Goal: Task Accomplishment & Management: Manage account settings

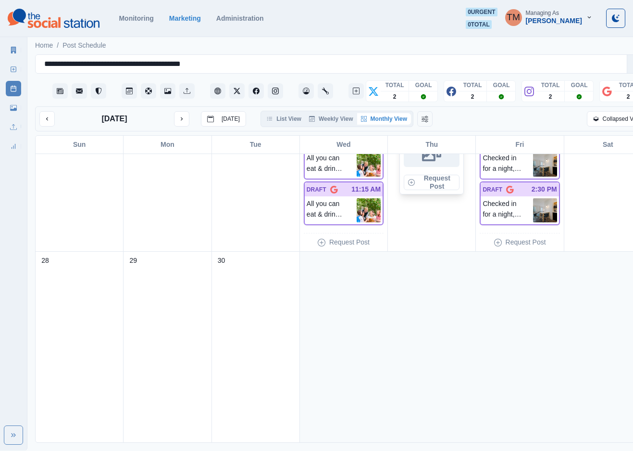
scroll to position [828, 0]
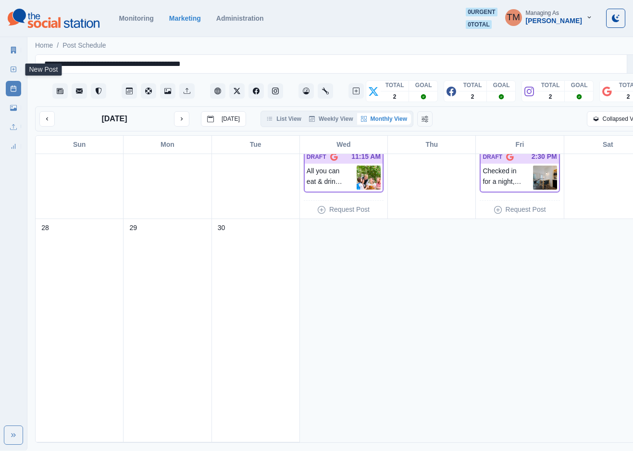
click at [7, 68] on link "New Post" at bounding box center [13, 69] width 15 height 15
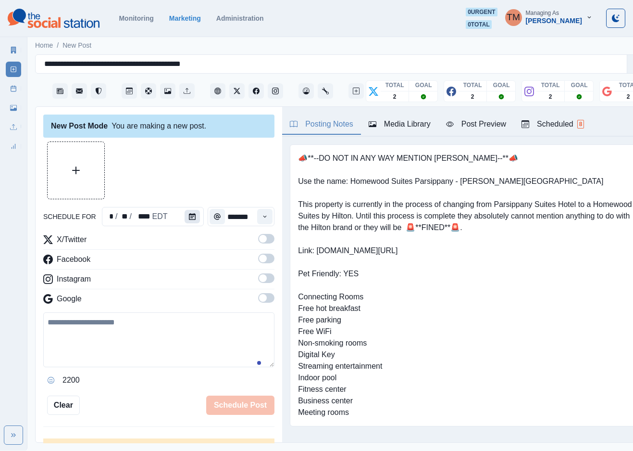
click at [189, 218] on icon "Calendar" at bounding box center [192, 216] width 7 height 7
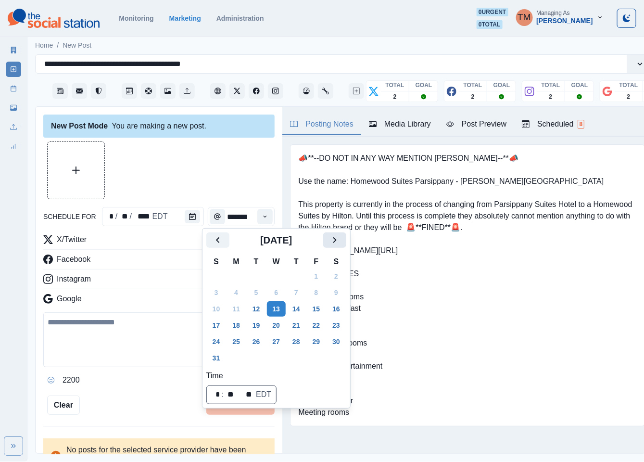
click at [338, 241] on icon "Next" at bounding box center [335, 240] width 12 height 12
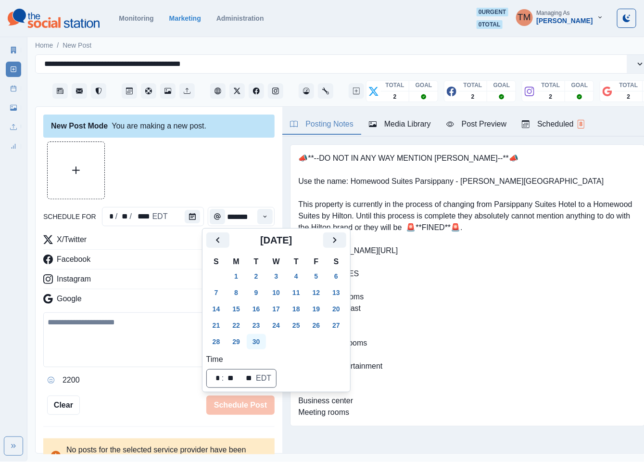
click at [255, 342] on button "30" at bounding box center [256, 341] width 19 height 15
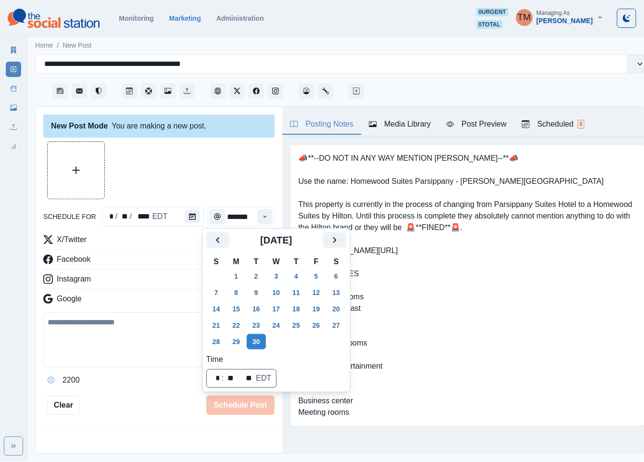
click at [192, 176] on div at bounding box center [158, 170] width 231 height 58
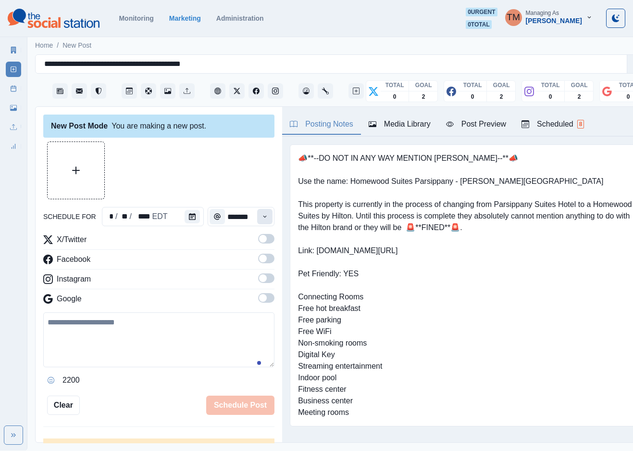
click at [262, 215] on icon "Time" at bounding box center [265, 216] width 7 height 7
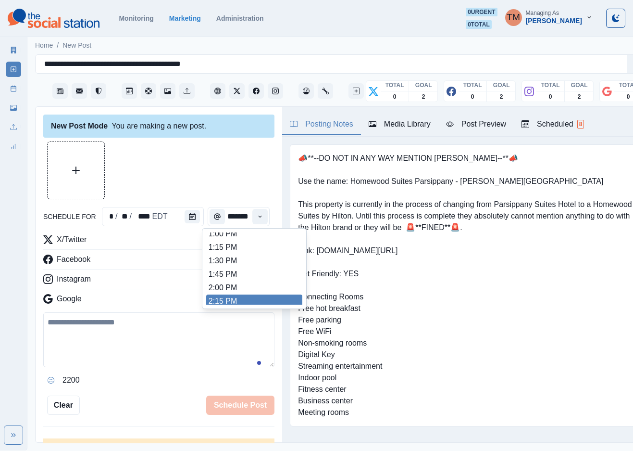
scroll to position [277, 0]
click at [228, 302] on li "2:15 PM" at bounding box center [254, 297] width 96 height 13
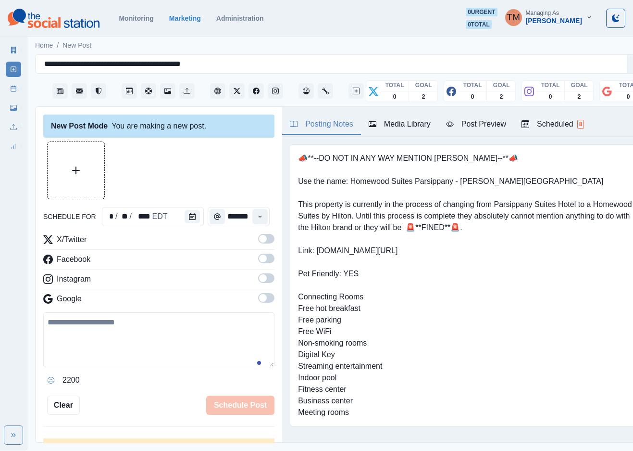
type input "*******"
drag, startPoint x: 251, startPoint y: 242, endPoint x: 261, endPoint y: 279, distance: 37.8
click at [258, 244] on label at bounding box center [266, 241] width 16 height 15
click at [259, 259] on span at bounding box center [263, 258] width 8 height 8
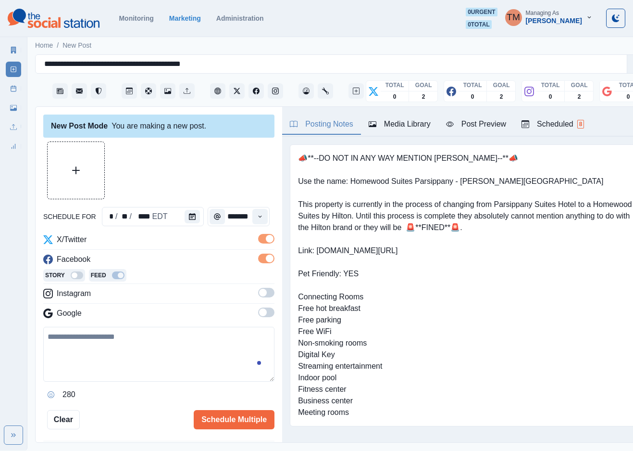
click at [258, 288] on span at bounding box center [266, 293] width 16 height 10
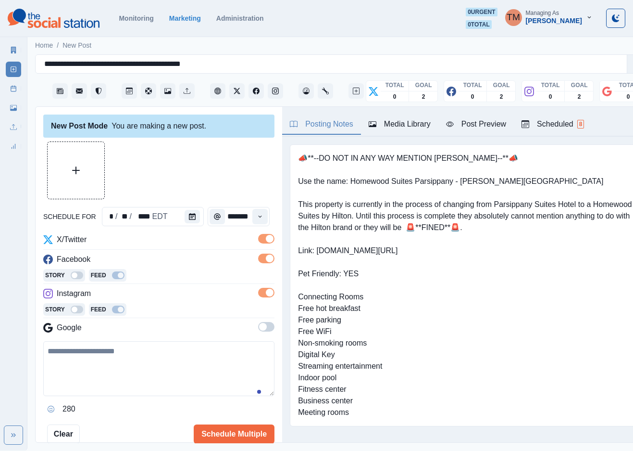
click at [260, 329] on span at bounding box center [266, 327] width 16 height 10
click at [259, 330] on span at bounding box center [263, 327] width 8 height 8
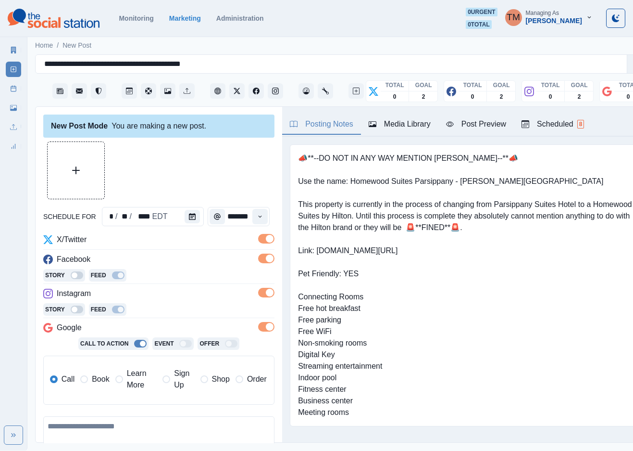
click at [132, 381] on span "Learn More" at bounding box center [142, 378] width 30 height 23
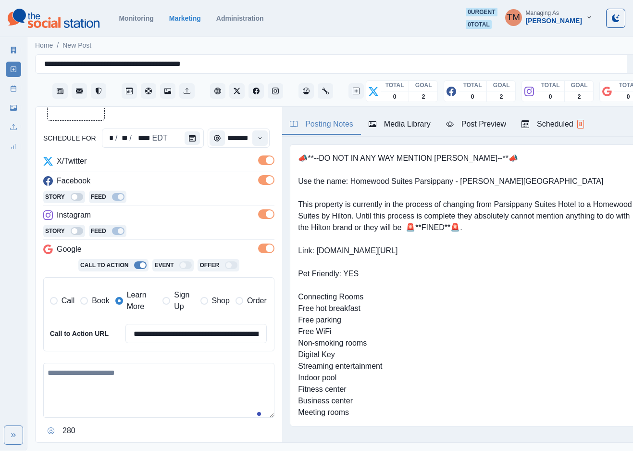
scroll to position [156, 0]
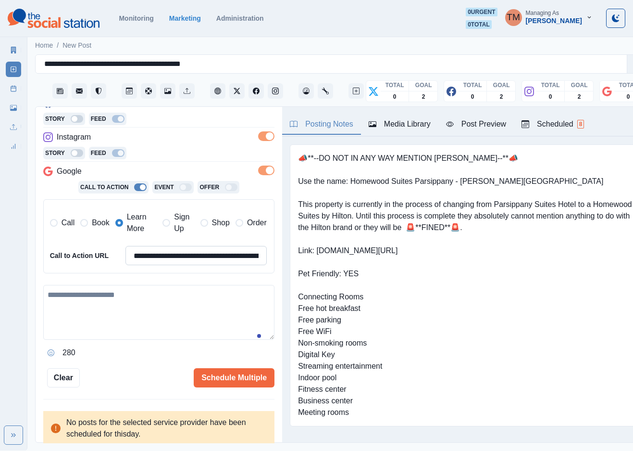
click at [183, 257] on input "**********" at bounding box center [195, 255] width 141 height 19
paste input
type input "**********"
click at [172, 313] on textarea at bounding box center [158, 312] width 231 height 55
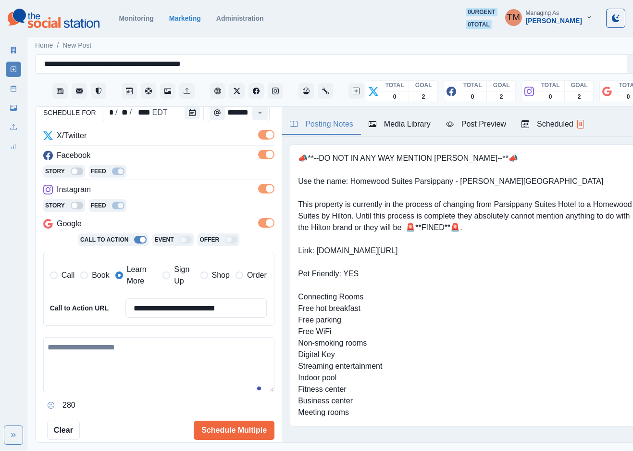
scroll to position [144, 0]
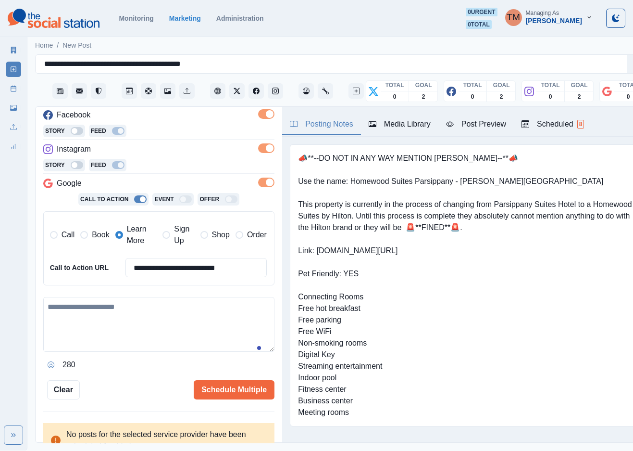
click at [143, 328] on textarea at bounding box center [158, 324] width 231 height 55
paste textarea "**********"
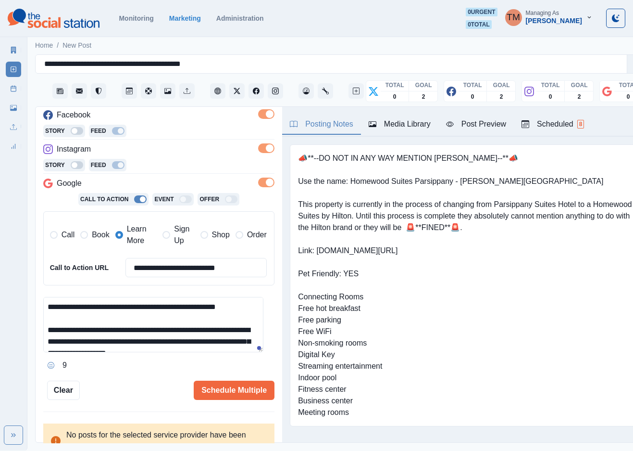
scroll to position [42, 0]
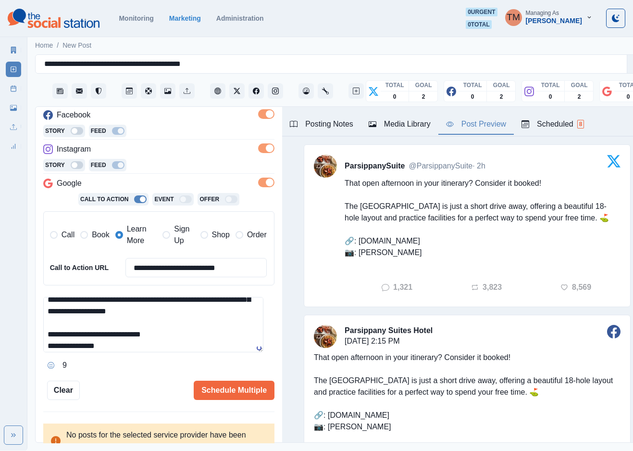
click at [488, 127] on div "Post Preview" at bounding box center [476, 124] width 60 height 12
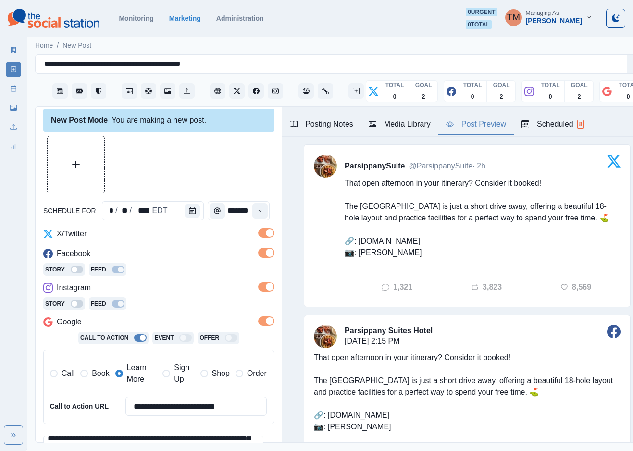
scroll to position [0, 0]
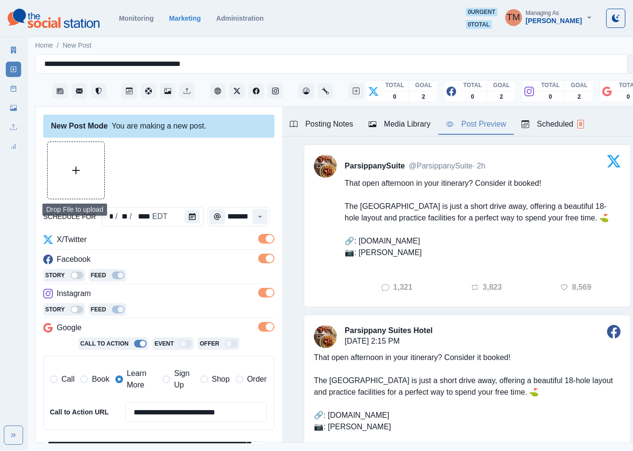
click at [84, 157] on button "Upload Media" at bounding box center [76, 170] width 57 height 57
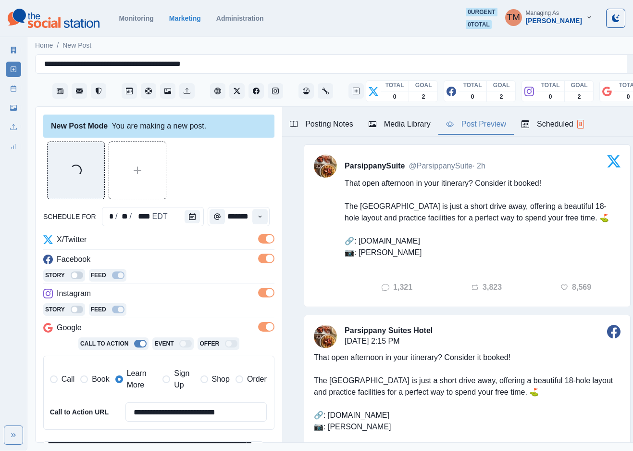
click at [221, 160] on div "Loading..." at bounding box center [158, 170] width 231 height 58
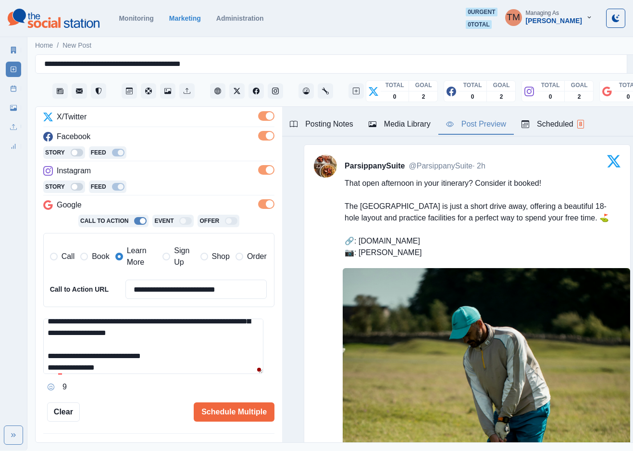
scroll to position [156, 0]
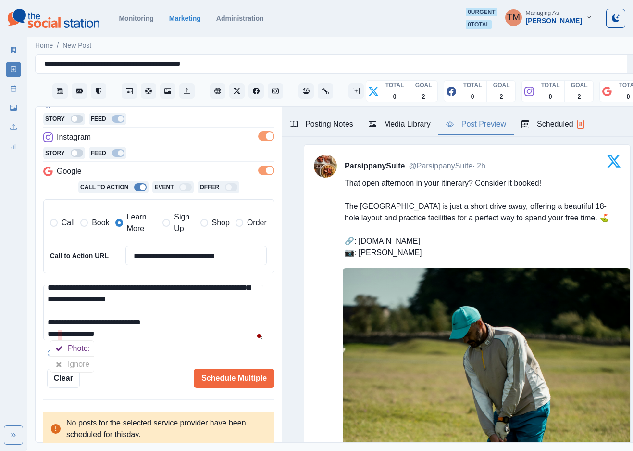
drag, startPoint x: 65, startPoint y: 362, endPoint x: 113, endPoint y: 363, distance: 47.6
click at [65, 363] on div at bounding box center [58, 363] width 17 height 15
click at [138, 360] on div "9" at bounding box center [158, 352] width 231 height 15
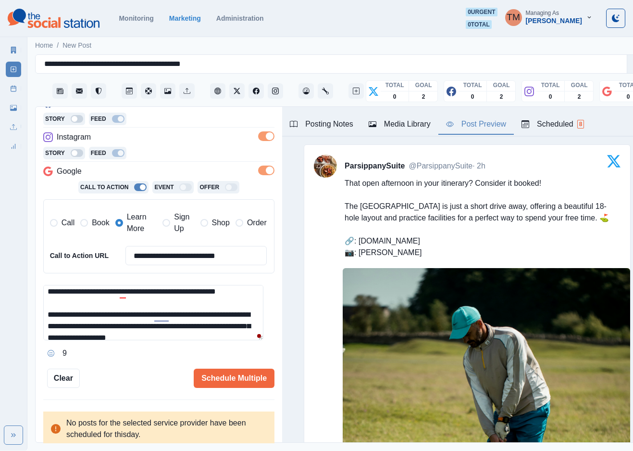
scroll to position [0, 0]
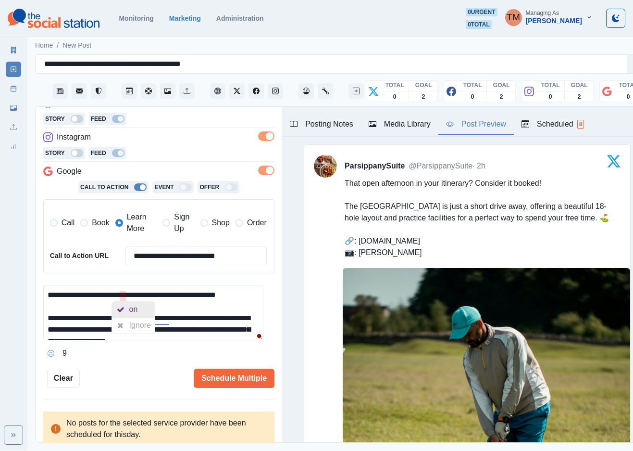
click at [143, 311] on div "on" at bounding box center [133, 308] width 43 height 15
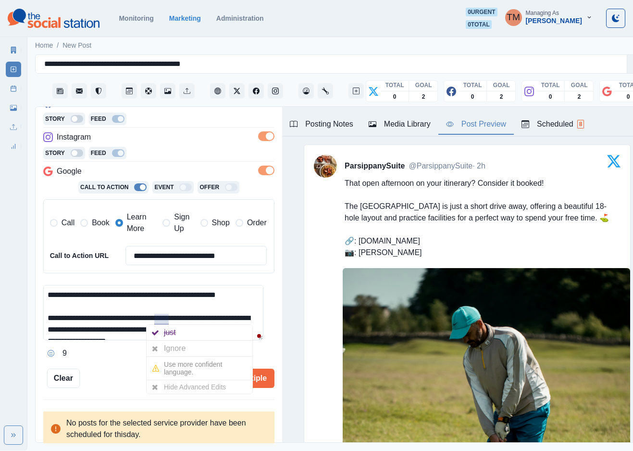
click at [179, 344] on div "Ignore" at bounding box center [176, 347] width 25 height 15
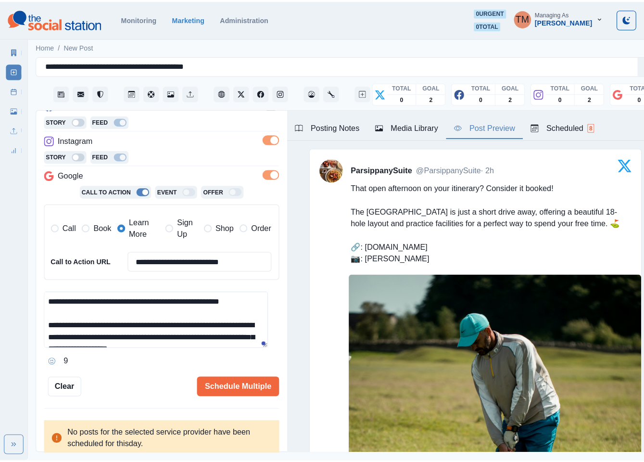
scroll to position [45, 0]
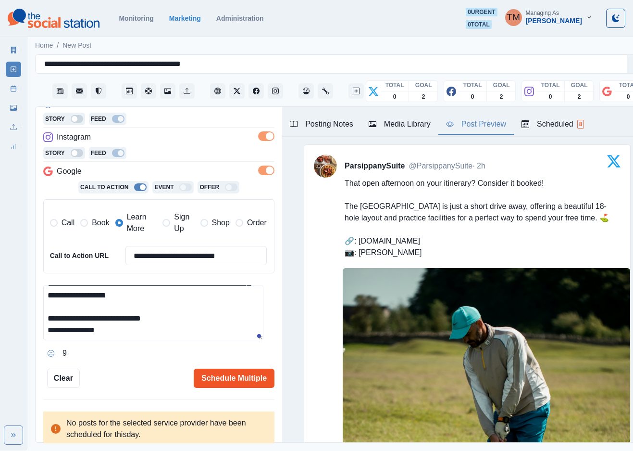
type textarea "**********"
click at [217, 381] on button "Schedule Multiple" at bounding box center [234, 377] width 81 height 19
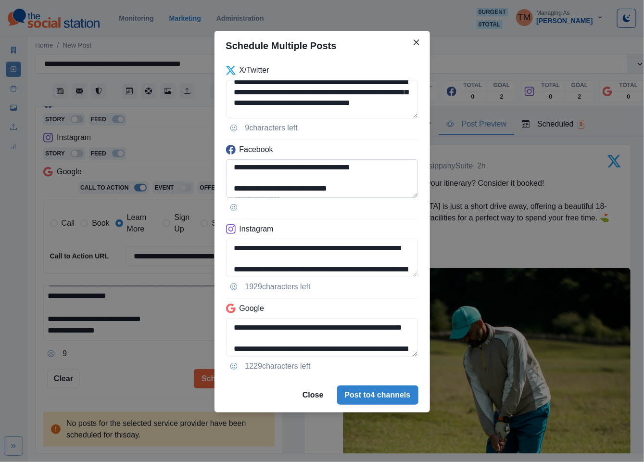
scroll to position [50, 0]
drag, startPoint x: 250, startPoint y: 173, endPoint x: 330, endPoint y: 174, distance: 80.3
click at [330, 174] on textarea "**********" at bounding box center [322, 178] width 192 height 38
paste textarea
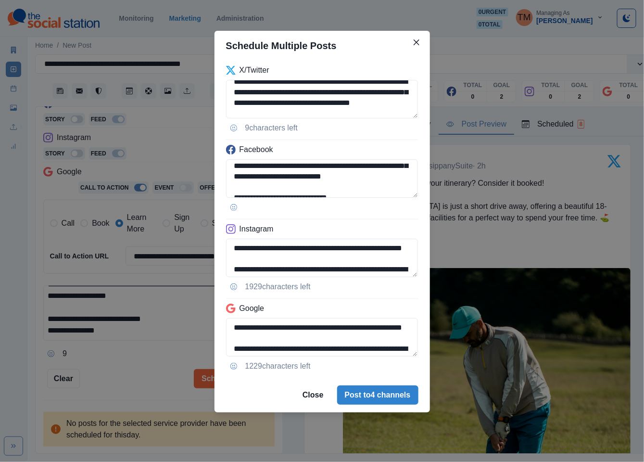
type textarea "**********"
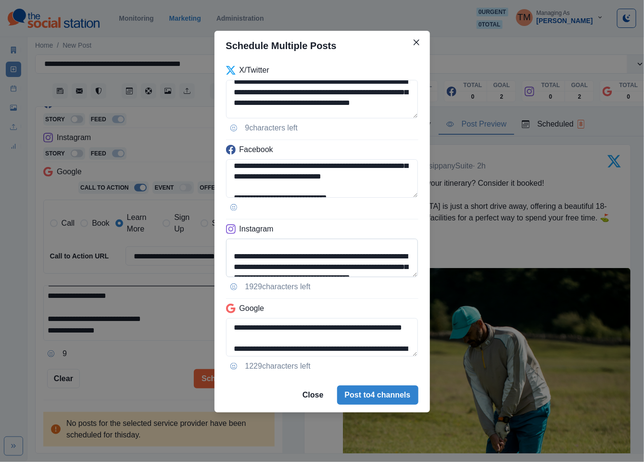
scroll to position [0, 0]
drag, startPoint x: 250, startPoint y: 252, endPoint x: 268, endPoint y: 265, distance: 22.8
click at [268, 265] on textarea "**********" at bounding box center [322, 257] width 192 height 38
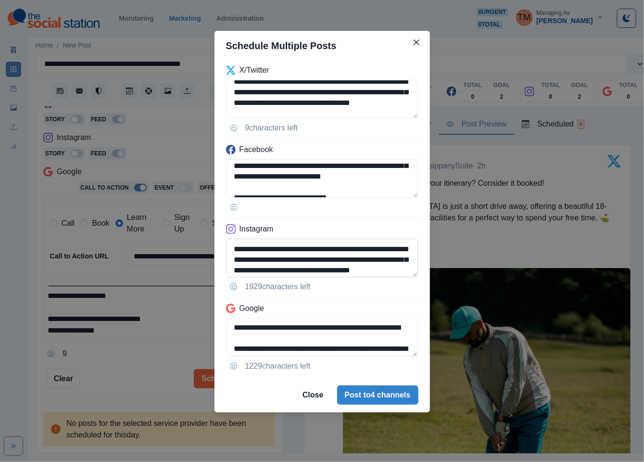
scroll to position [19, 0]
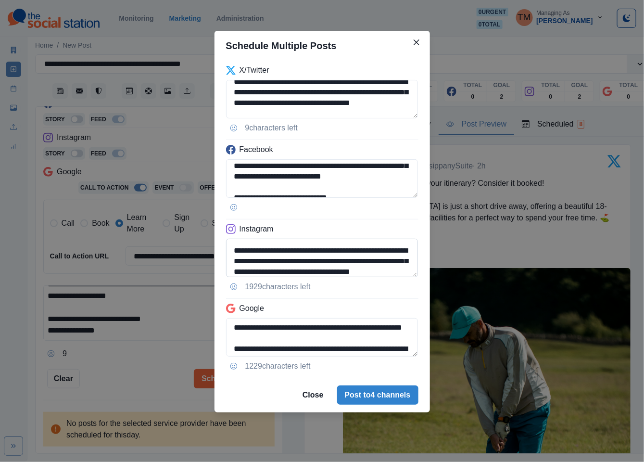
click at [307, 263] on textarea "**********" at bounding box center [322, 257] width 192 height 38
drag, startPoint x: 307, startPoint y: 263, endPoint x: 326, endPoint y: 263, distance: 18.8
click at [308, 263] on textarea "**********" at bounding box center [322, 257] width 192 height 38
click at [331, 262] on textarea "**********" at bounding box center [322, 257] width 192 height 38
drag, startPoint x: 331, startPoint y: 262, endPoint x: 249, endPoint y: 263, distance: 82.2
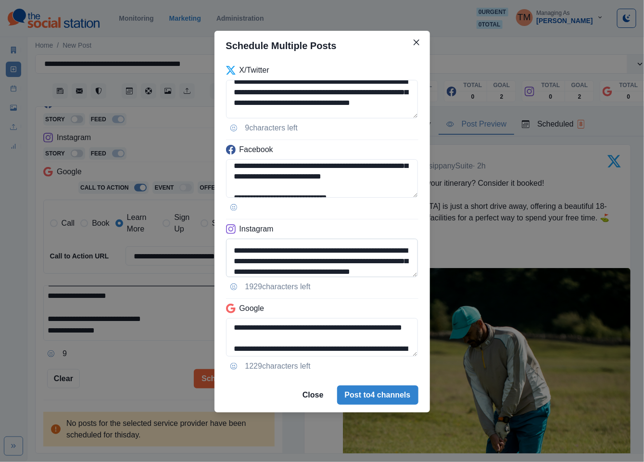
click at [250, 263] on textarea "**********" at bounding box center [322, 257] width 192 height 38
paste textarea
type textarea "**********"
click at [283, 351] on textarea "**********" at bounding box center [322, 337] width 192 height 38
paste textarea
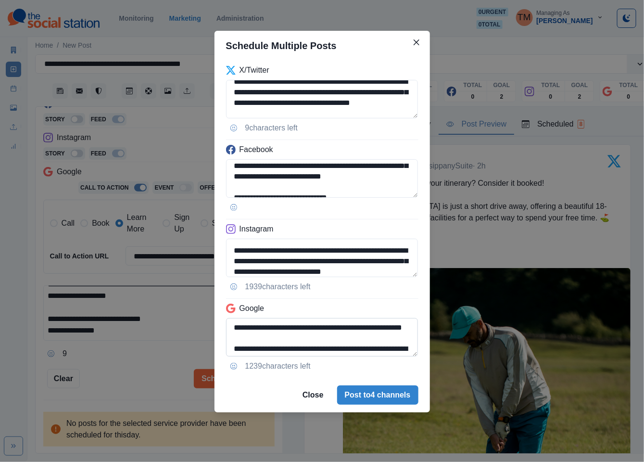
scroll to position [72, 0]
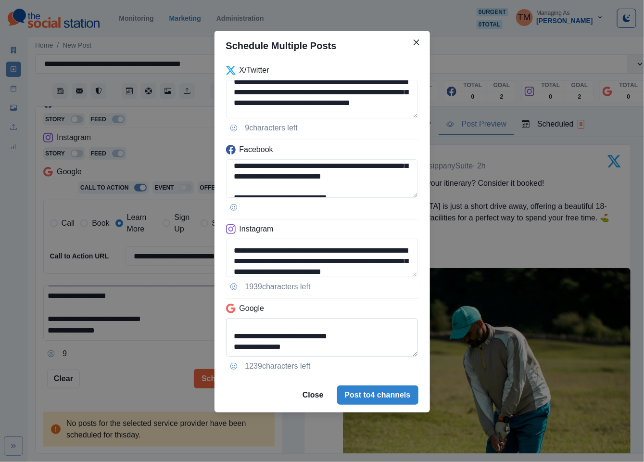
click at [235, 341] on textarea "**********" at bounding box center [322, 337] width 192 height 38
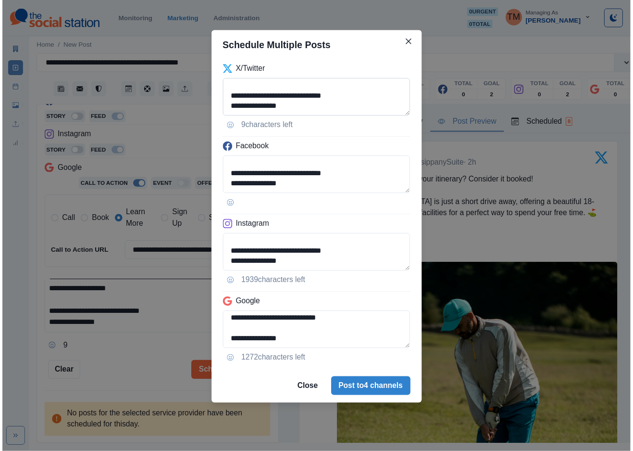
scroll to position [76, 0]
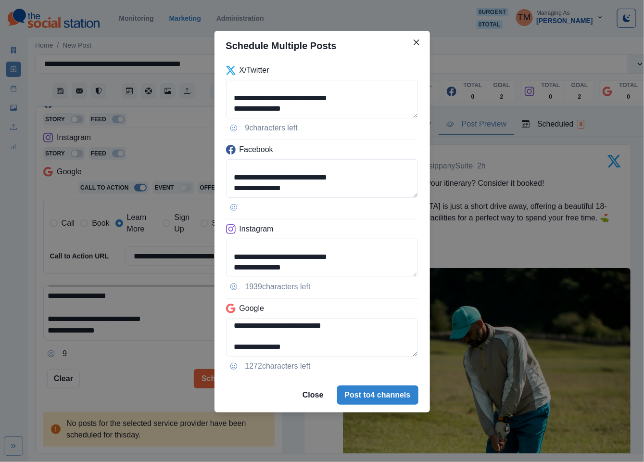
type textarea "**********"
click at [136, 378] on div "**********" at bounding box center [322, 231] width 644 height 462
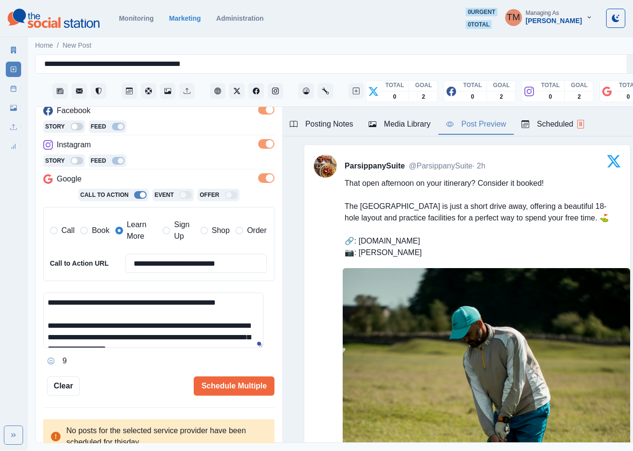
scroll to position [156, 0]
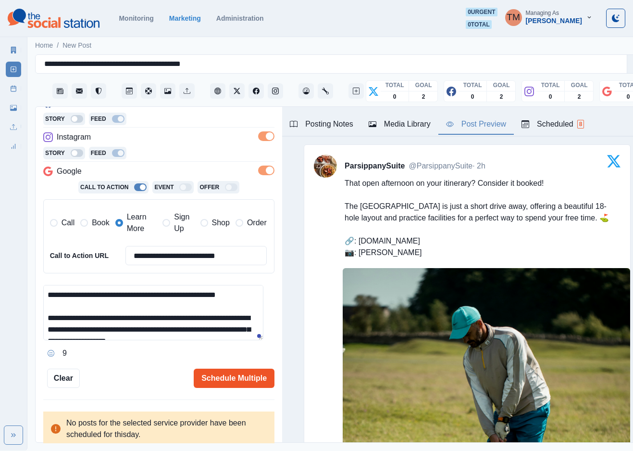
click at [233, 378] on button "Schedule Multiple" at bounding box center [234, 377] width 81 height 19
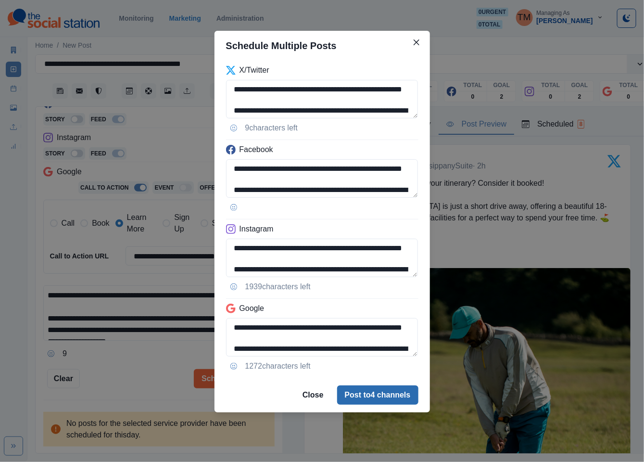
click at [372, 391] on button "Post to 4 channels" at bounding box center [377, 394] width 81 height 19
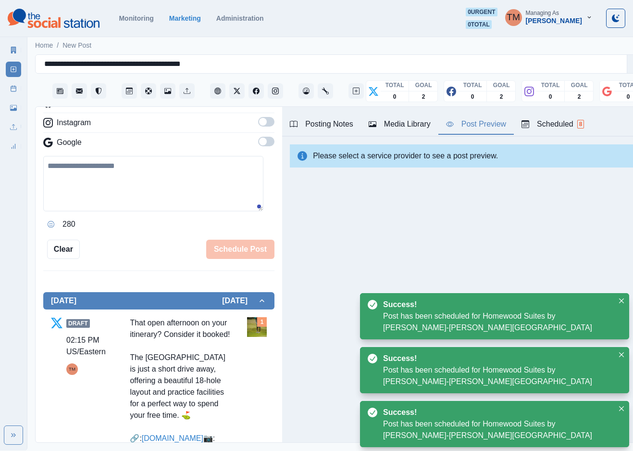
scroll to position [10, 0]
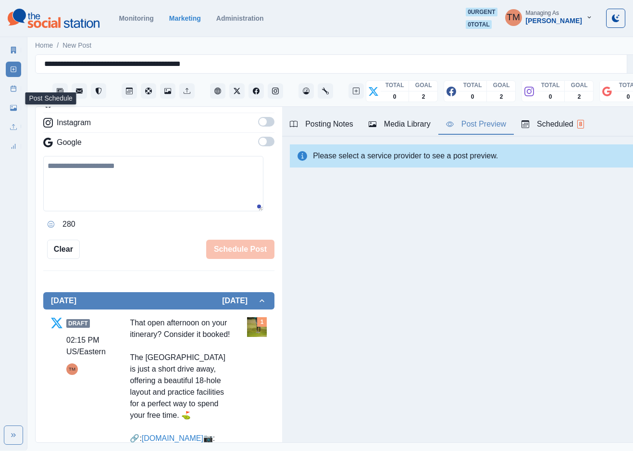
click at [13, 93] on link "Post Schedule" at bounding box center [13, 88] width 15 height 15
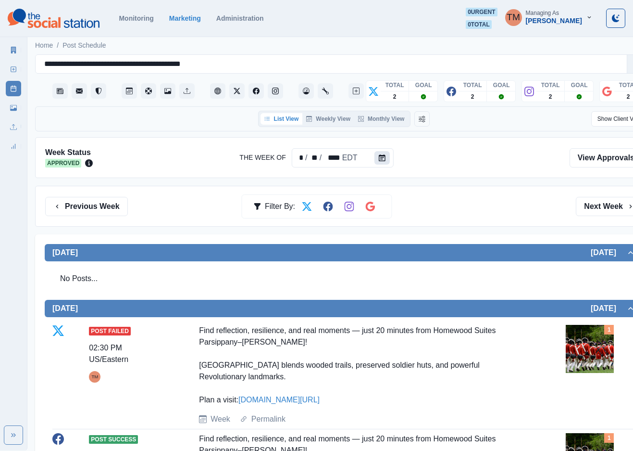
click at [379, 158] on icon "Calendar" at bounding box center [382, 157] width 7 height 7
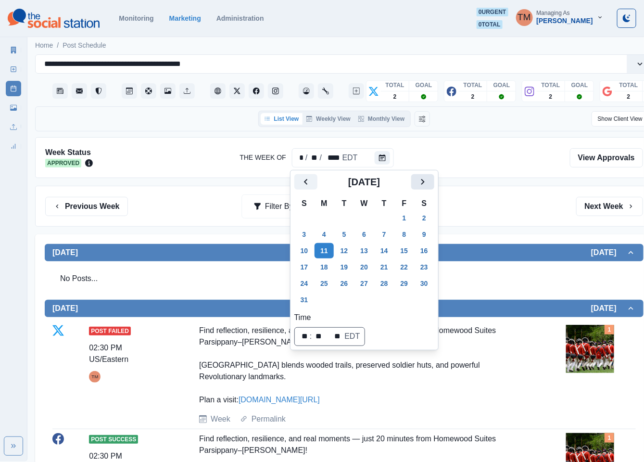
click at [427, 186] on icon "Next" at bounding box center [423, 182] width 12 height 12
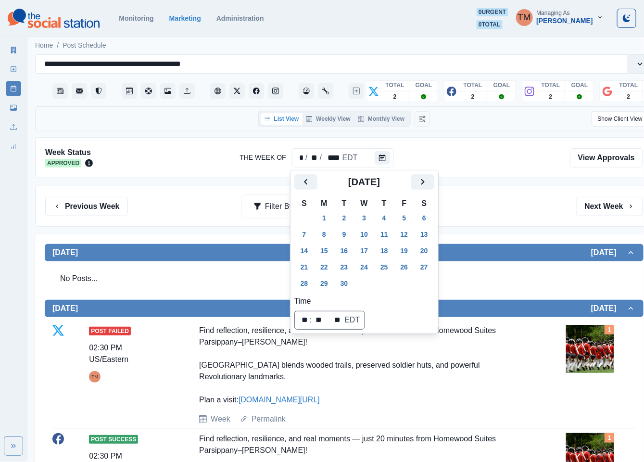
click at [346, 281] on button "30" at bounding box center [344, 283] width 19 height 15
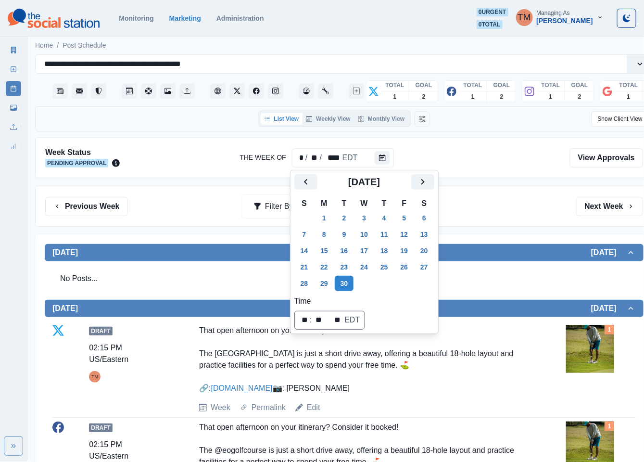
click at [510, 206] on div "Previous Week Filter By: Next Week" at bounding box center [344, 206] width 598 height 19
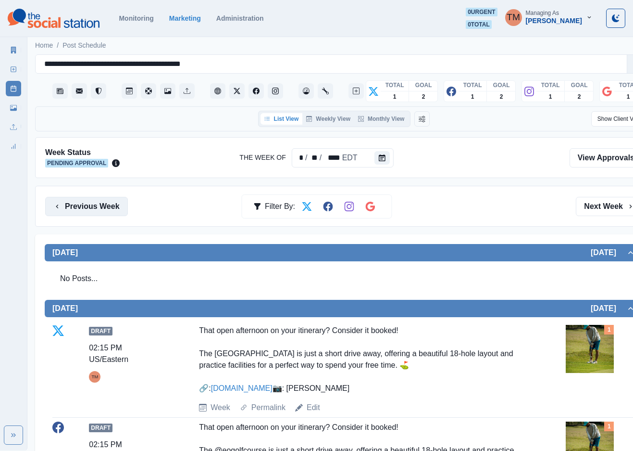
click at [104, 210] on button "Previous Week" at bounding box center [86, 206] width 83 height 19
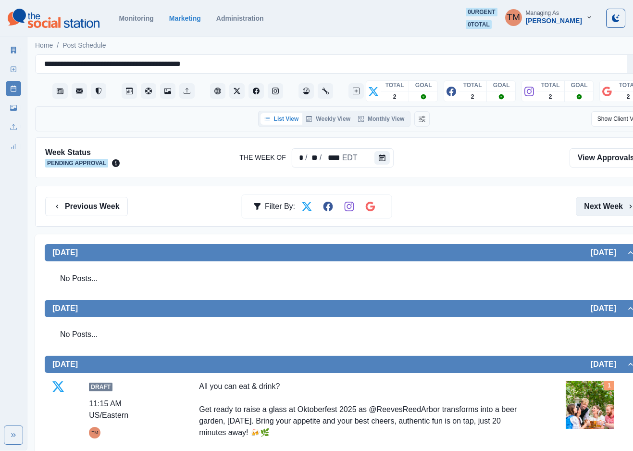
click at [603, 212] on button "Next Week" at bounding box center [609, 206] width 67 height 19
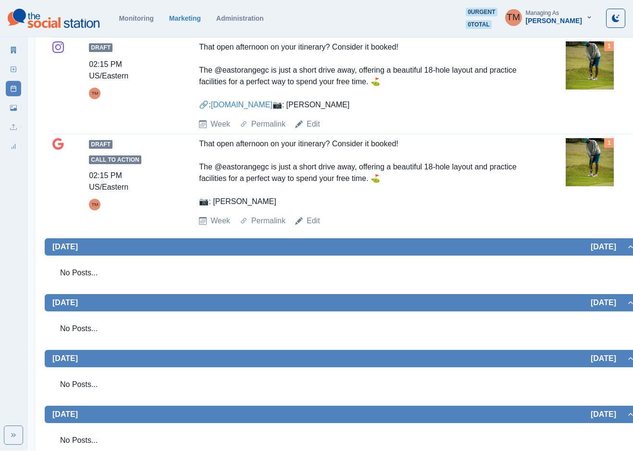
scroll to position [433, 0]
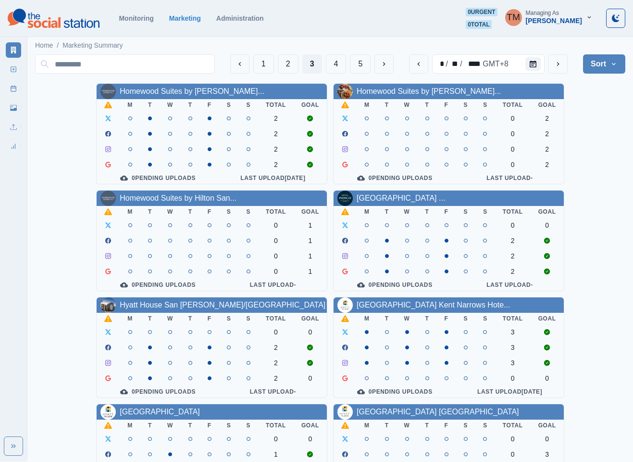
scroll to position [72, 0]
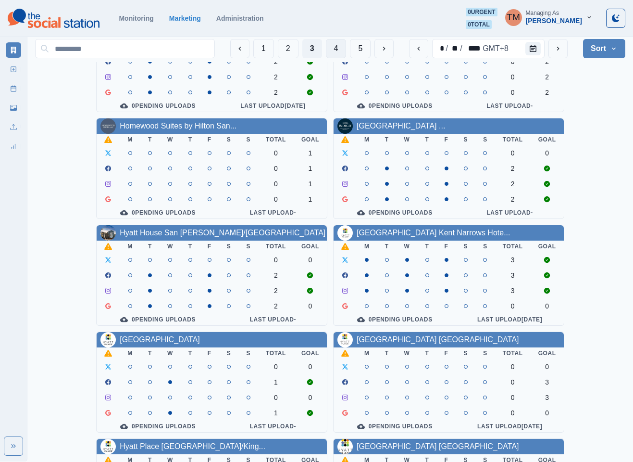
click at [331, 50] on button "4" at bounding box center [336, 48] width 21 height 19
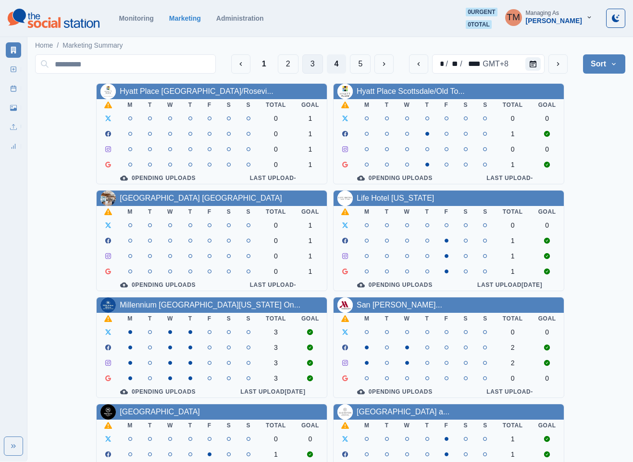
click at [311, 69] on button "3" at bounding box center [312, 63] width 21 height 19
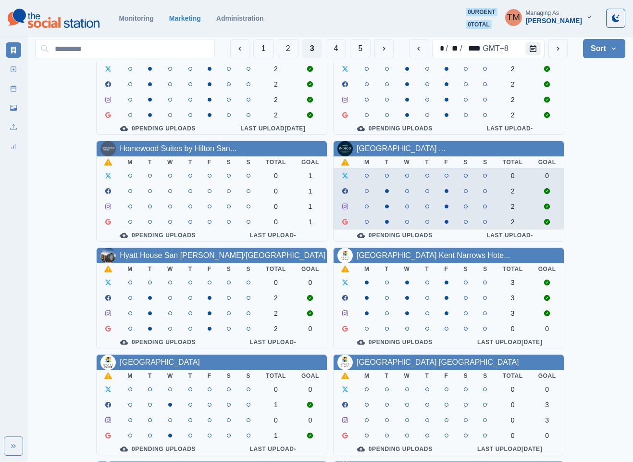
scroll to position [72, 0]
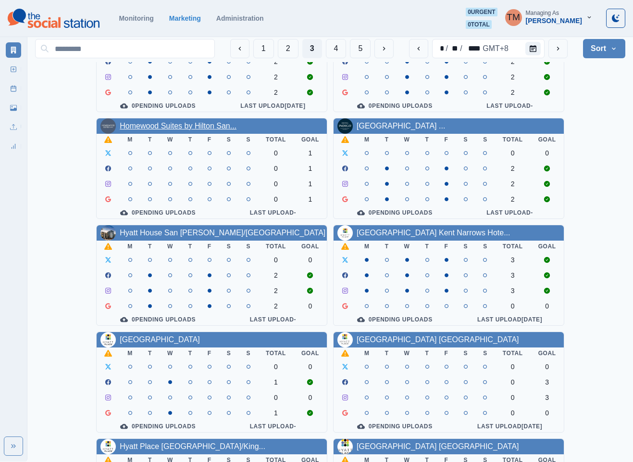
click at [201, 130] on link "Homewood Suites by Hilton San..." at bounding box center [178, 126] width 117 height 8
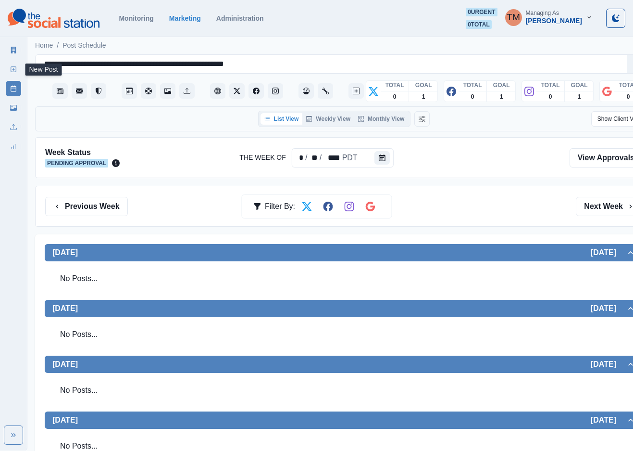
click at [10, 69] on icon at bounding box center [13, 69] width 7 height 7
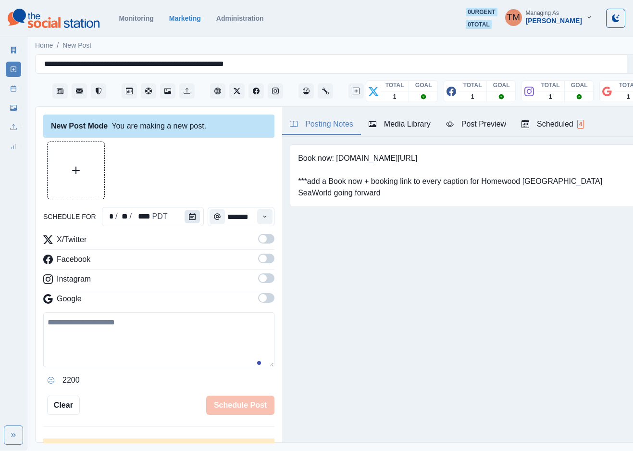
click at [189, 215] on icon "Calendar" at bounding box center [192, 216] width 7 height 7
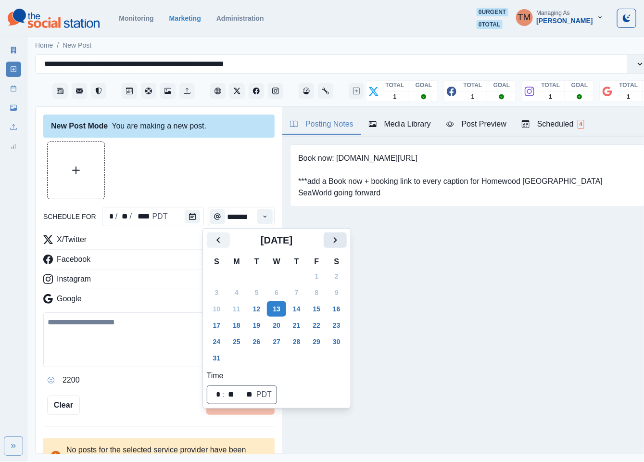
click at [336, 241] on icon "Next" at bounding box center [334, 240] width 3 height 6
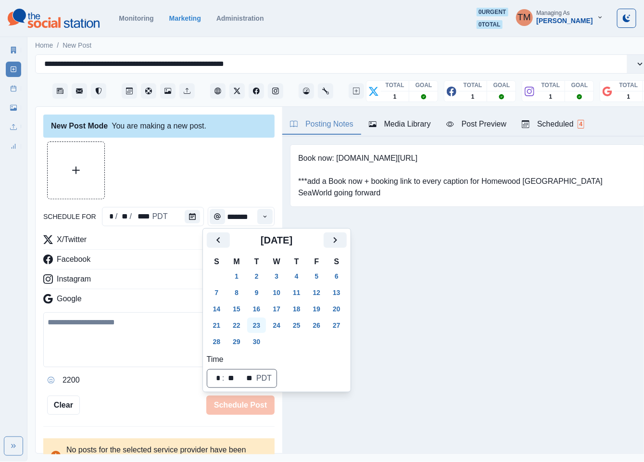
click at [254, 319] on button "23" at bounding box center [256, 324] width 19 height 15
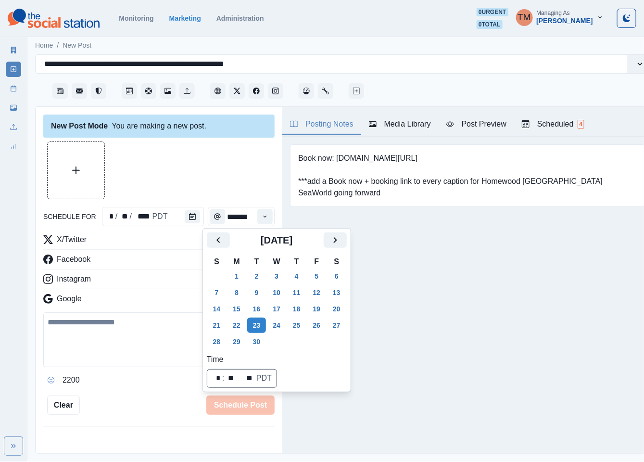
click at [187, 167] on div at bounding box center [158, 170] width 231 height 58
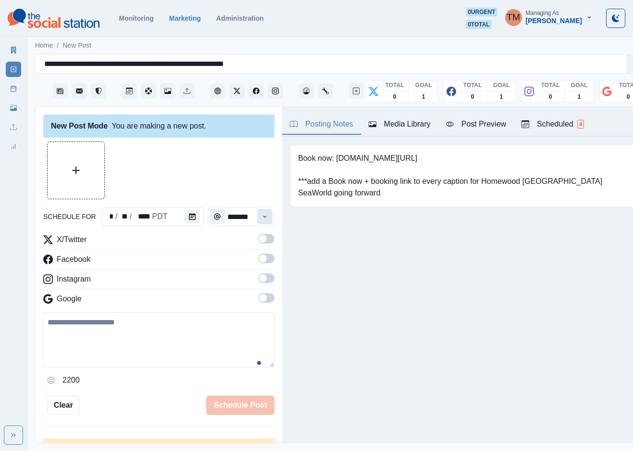
click at [262, 215] on icon "Time" at bounding box center [265, 216] width 7 height 7
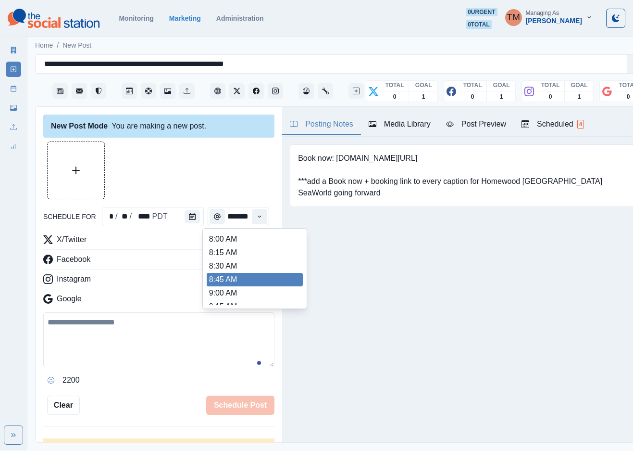
scroll to position [144, 0]
click at [230, 280] on li "11:30 AM" at bounding box center [255, 282] width 96 height 13
type input "********"
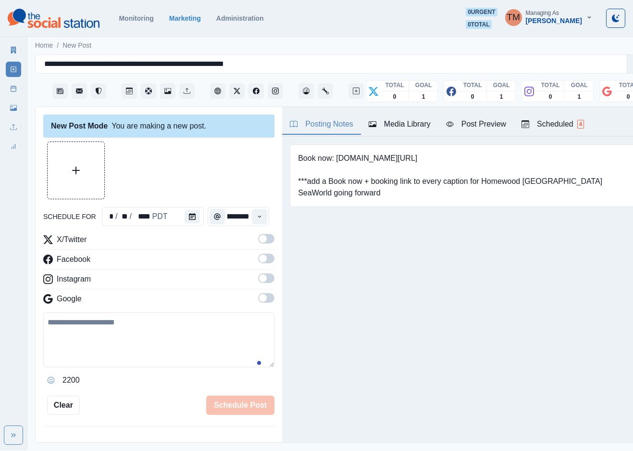
click at [259, 238] on span at bounding box center [263, 239] width 8 height 8
click at [258, 263] on span at bounding box center [266, 258] width 16 height 10
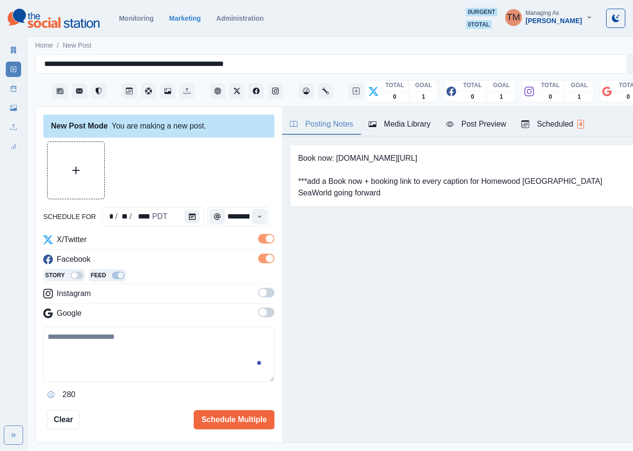
click at [258, 293] on span at bounding box center [266, 293] width 16 height 10
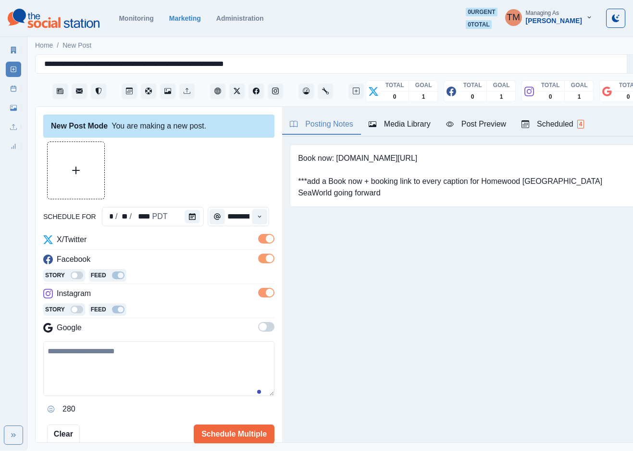
click at [258, 331] on span at bounding box center [266, 327] width 16 height 10
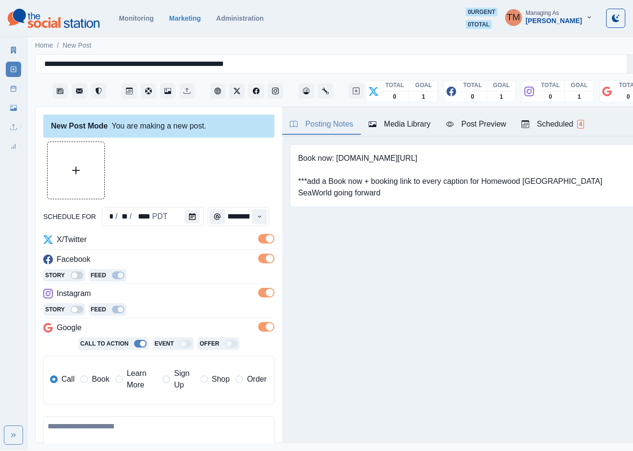
click at [136, 381] on span "Learn More" at bounding box center [142, 378] width 30 height 23
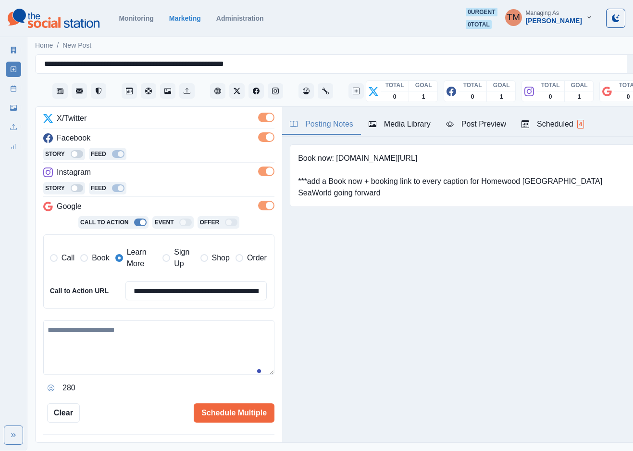
scroll to position [144, 0]
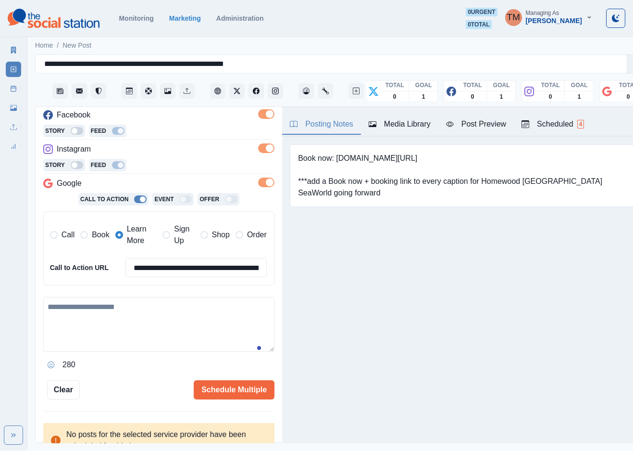
click at [136, 317] on textarea at bounding box center [158, 324] width 231 height 55
paste textarea "**********"
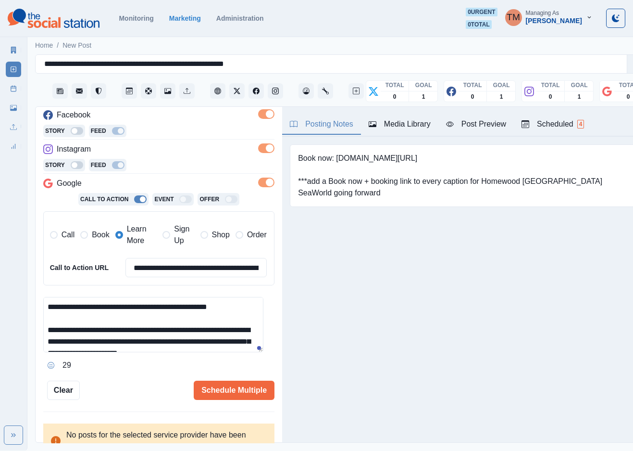
scroll to position [30, 0]
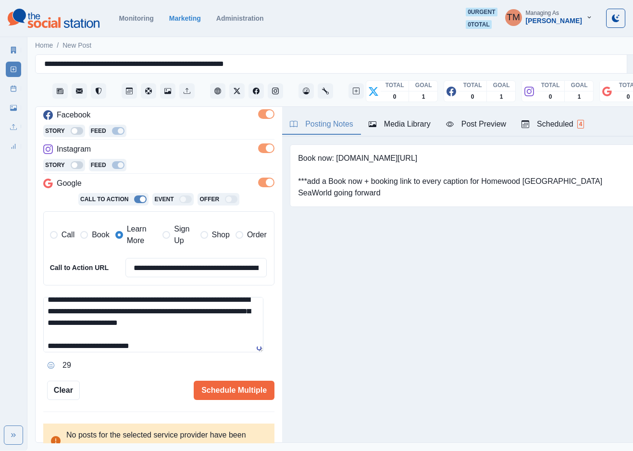
click at [486, 127] on div "Post Preview" at bounding box center [476, 124] width 60 height 12
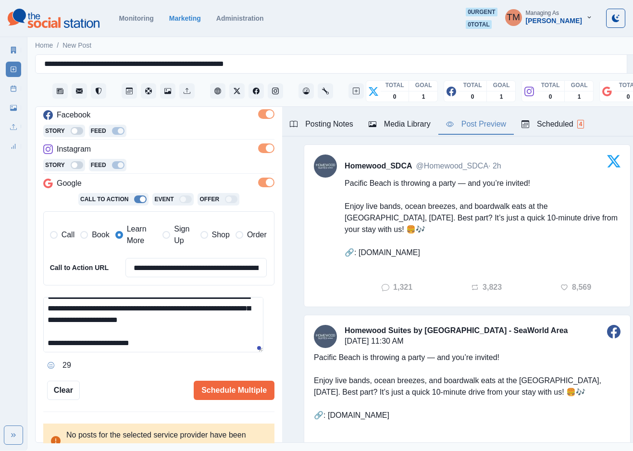
scroll to position [34, 0]
drag, startPoint x: 56, startPoint y: 339, endPoint x: 35, endPoint y: 339, distance: 21.2
click at [36, 339] on div "**********" at bounding box center [159, 275] width 247 height 336
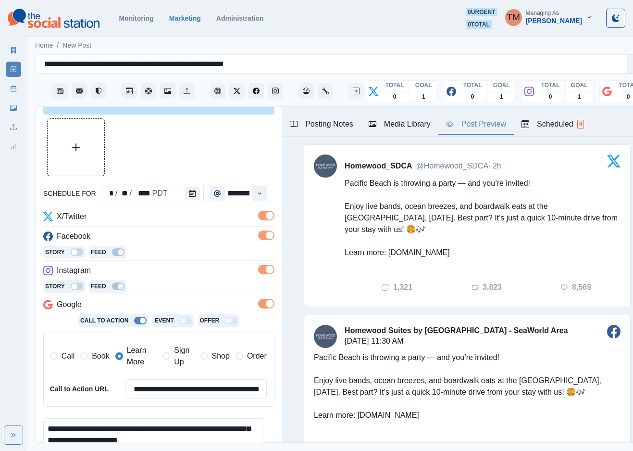
scroll to position [0, 0]
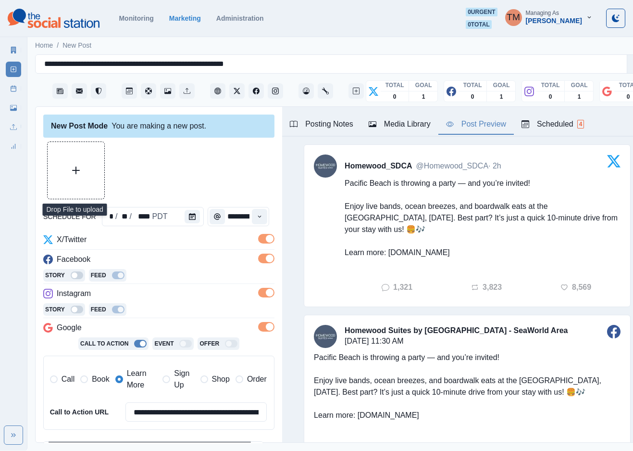
type textarea "**********"
click at [76, 178] on button "Upload Media" at bounding box center [76, 170] width 57 height 57
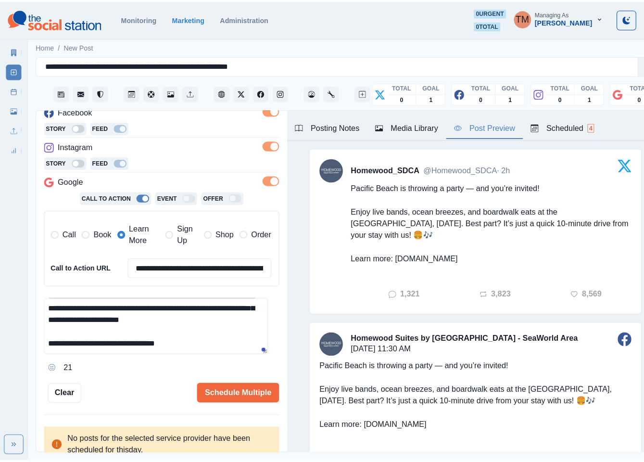
scroll to position [156, 0]
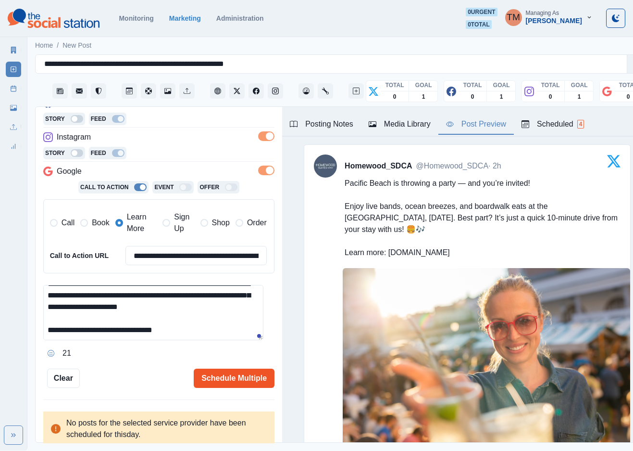
click at [233, 375] on button "Schedule Multiple" at bounding box center [234, 377] width 81 height 19
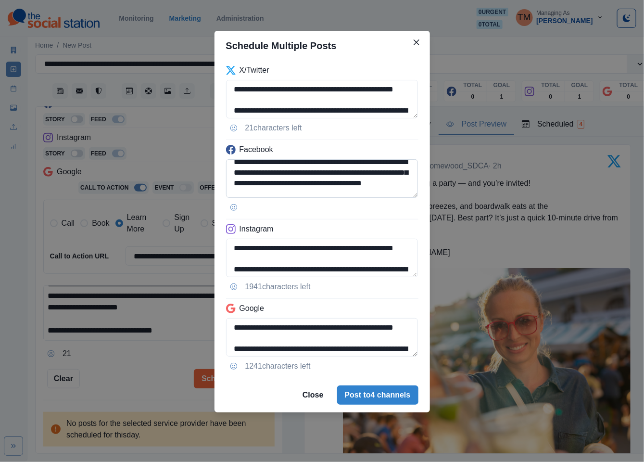
scroll to position [29, 0]
drag, startPoint x: 273, startPoint y: 184, endPoint x: 327, endPoint y: 182, distance: 54.4
click at [327, 182] on textarea "**********" at bounding box center [322, 178] width 192 height 38
paste textarea
type textarea "**********"
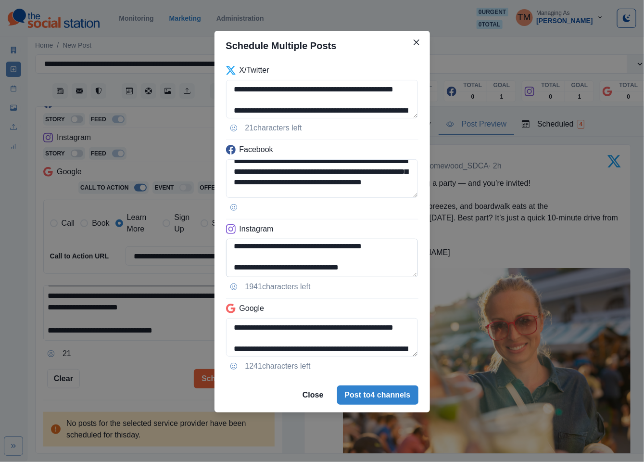
scroll to position [0, 0]
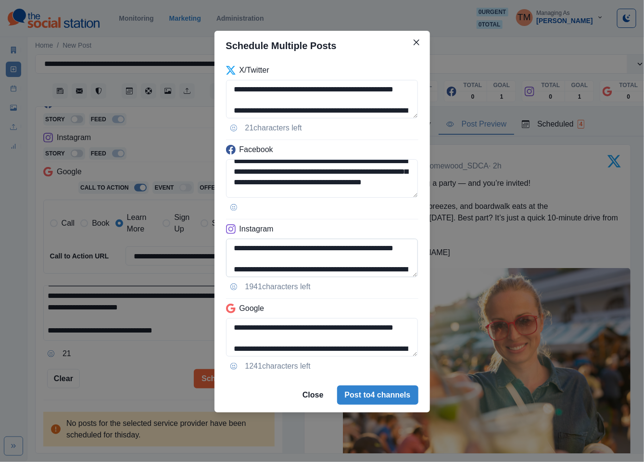
drag, startPoint x: 273, startPoint y: 261, endPoint x: 324, endPoint y: 257, distance: 50.7
click at [324, 257] on textarea "**********" at bounding box center [322, 257] width 192 height 38
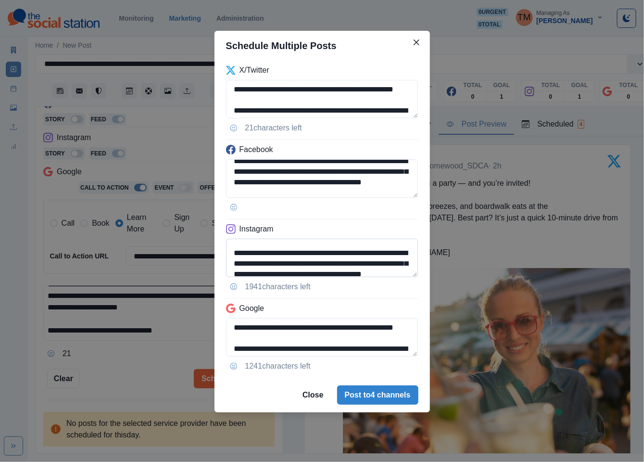
scroll to position [29, 0]
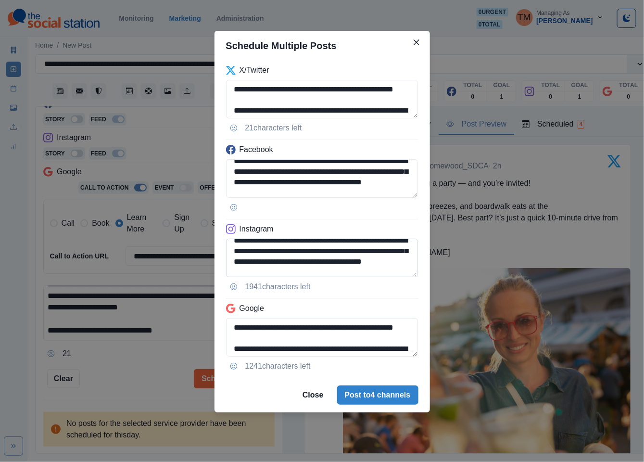
click at [322, 258] on textarea "**********" at bounding box center [322, 257] width 192 height 38
drag, startPoint x: 326, startPoint y: 263, endPoint x: 273, endPoint y: 263, distance: 53.4
click at [273, 263] on textarea "**********" at bounding box center [322, 257] width 192 height 38
paste textarea
type textarea "**********"
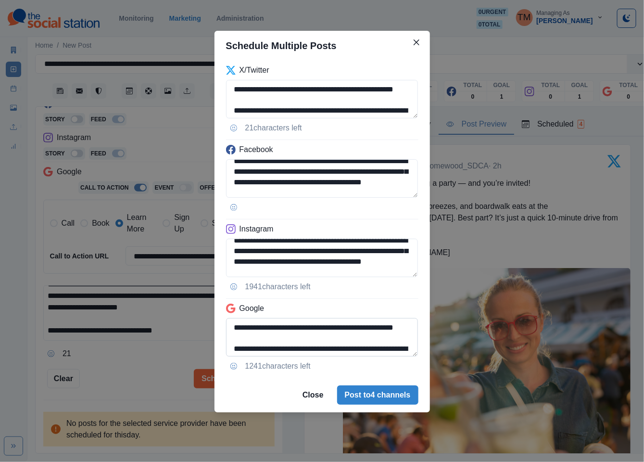
click at [288, 348] on textarea "**********" at bounding box center [322, 337] width 192 height 38
paste textarea
drag, startPoint x: 358, startPoint y: 331, endPoint x: 396, endPoint y: 350, distance: 42.4
click at [396, 350] on textarea "**********" at bounding box center [322, 337] width 192 height 38
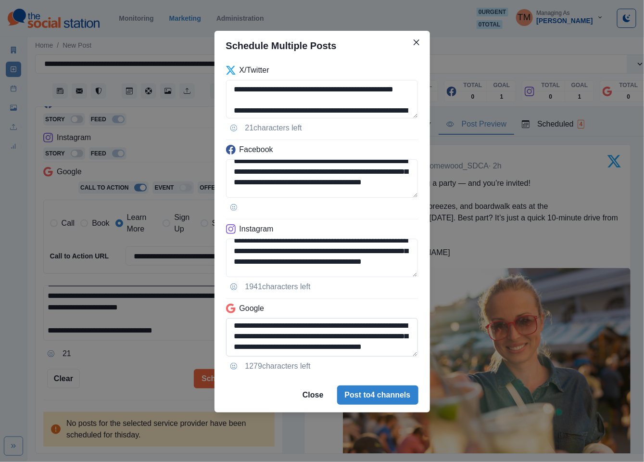
scroll to position [45, 0]
type textarea "**********"
click at [130, 359] on div "**********" at bounding box center [322, 231] width 644 height 462
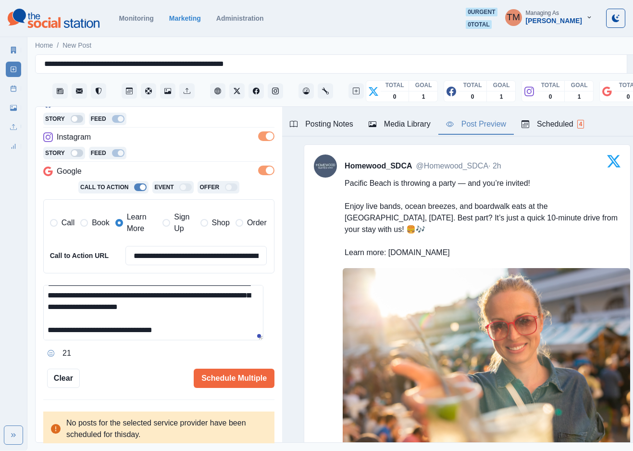
drag, startPoint x: 91, startPoint y: 332, endPoint x: 184, endPoint y: 332, distance: 92.8
click at [184, 332] on textarea "**********" at bounding box center [153, 312] width 220 height 55
click at [180, 258] on input "**********" at bounding box center [195, 255] width 141 height 19
paste input
type input "**********"
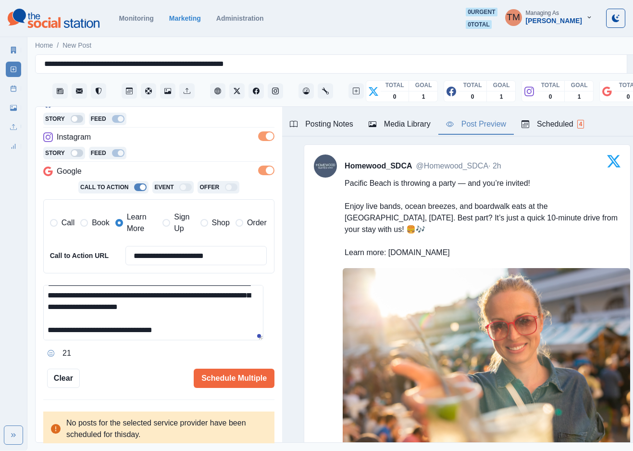
drag, startPoint x: 187, startPoint y: 332, endPoint x: 208, endPoint y: 331, distance: 21.7
click at [191, 332] on textarea "**********" at bounding box center [153, 312] width 220 height 55
click at [220, 332] on textarea "**********" at bounding box center [153, 312] width 220 height 55
click at [237, 382] on button "Schedule Multiple" at bounding box center [234, 377] width 81 height 19
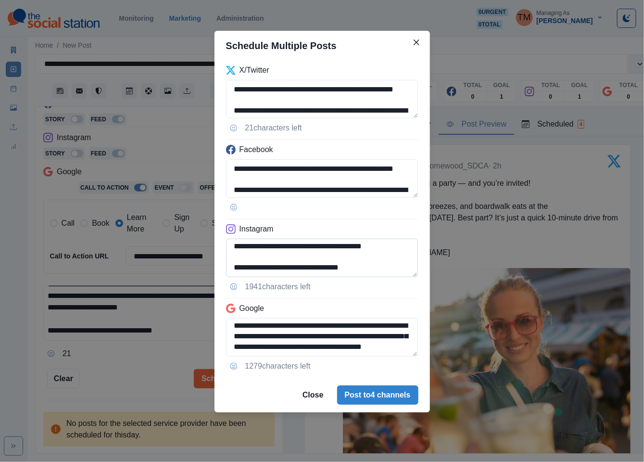
scroll to position [65, 0]
click at [417, 248] on textarea "**********" at bounding box center [322, 257] width 192 height 38
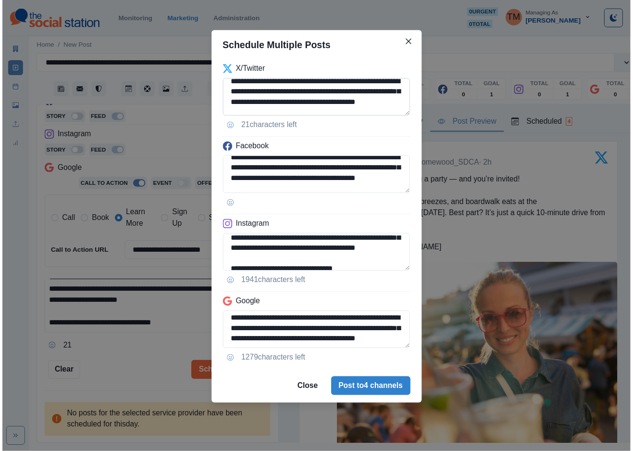
scroll to position [29, 0]
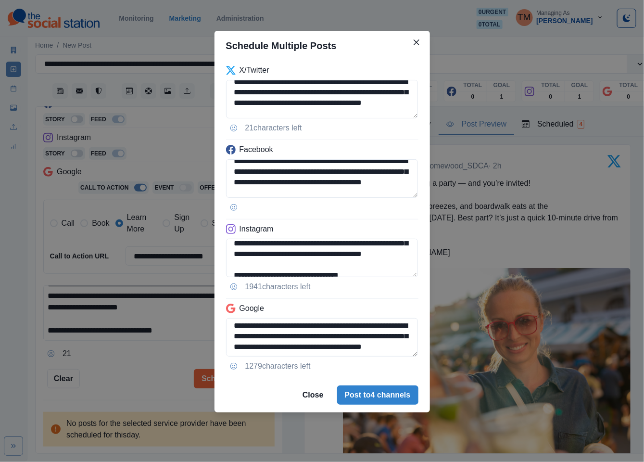
click at [126, 379] on div "**********" at bounding box center [322, 231] width 644 height 462
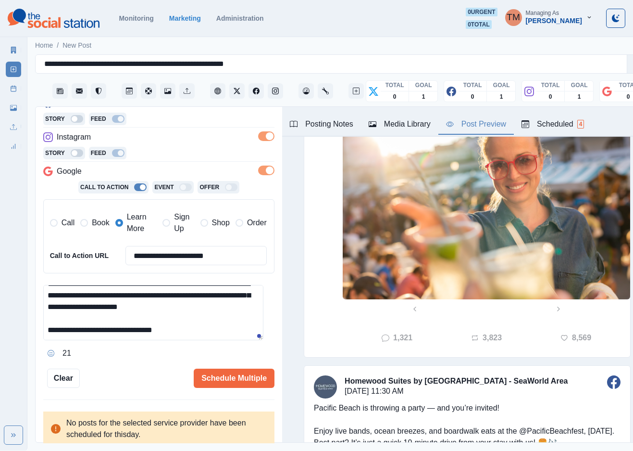
scroll to position [216, 0]
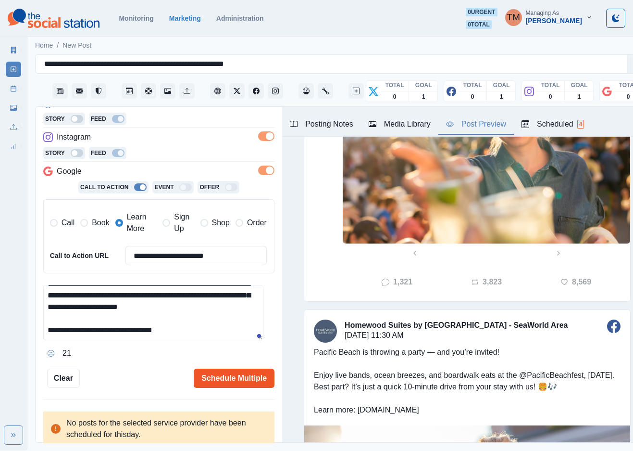
click at [234, 374] on button "Schedule Multiple" at bounding box center [234, 377] width 81 height 19
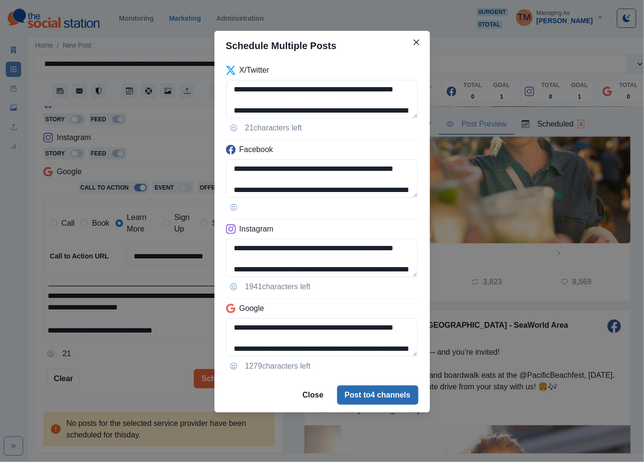
click at [369, 398] on button "Post to 4 channels" at bounding box center [377, 394] width 81 height 19
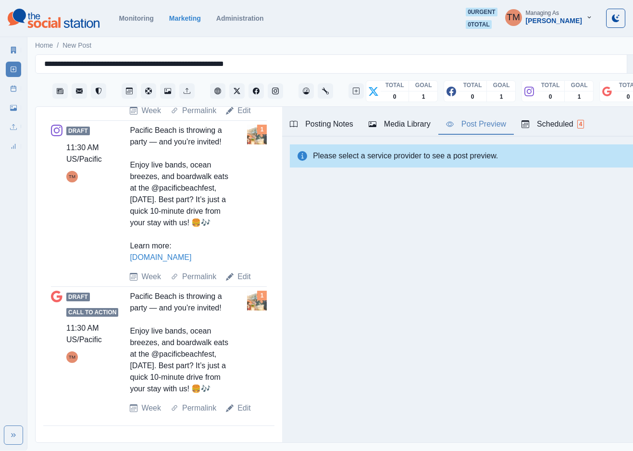
scroll to position [716, 0]
drag, startPoint x: 7, startPoint y: 87, endPoint x: 14, endPoint y: 101, distance: 16.1
click at [8, 87] on link "Post Schedule" at bounding box center [13, 88] width 15 height 15
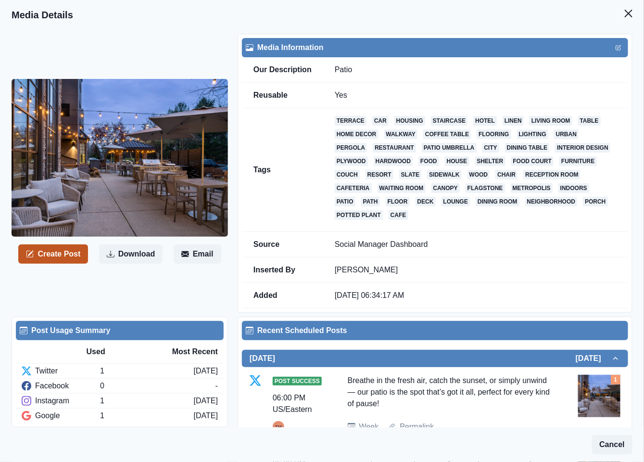
click at [52, 257] on button "Create Post" at bounding box center [53, 253] width 70 height 19
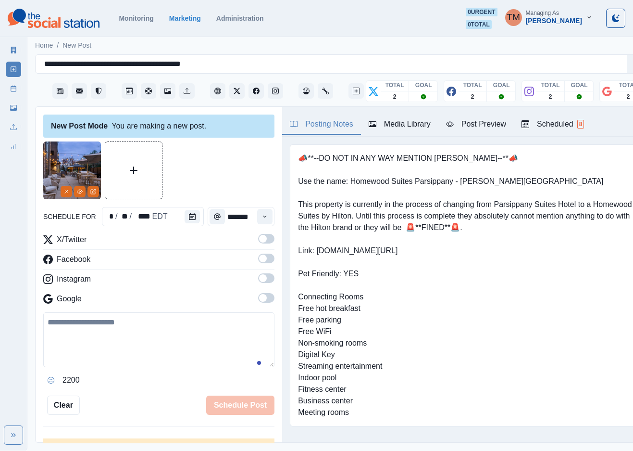
drag, startPoint x: 88, startPoint y: 342, endPoint x: 95, endPoint y: 340, distance: 7.4
click at [88, 342] on textarea at bounding box center [158, 339] width 231 height 55
paste textarea "**********"
type textarea "**********"
click at [258, 241] on span at bounding box center [266, 239] width 16 height 10
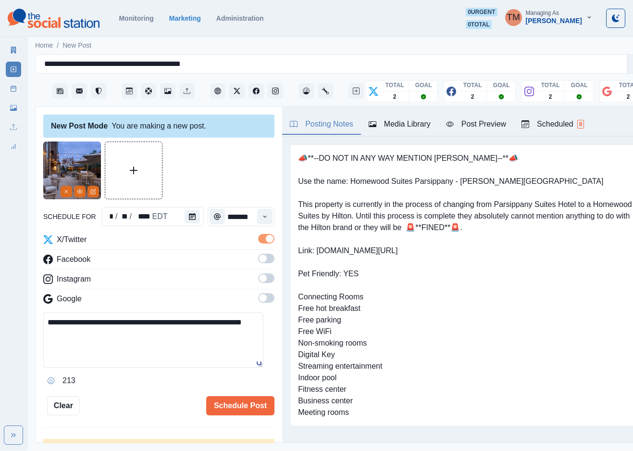
click at [258, 262] on span at bounding box center [266, 258] width 16 height 10
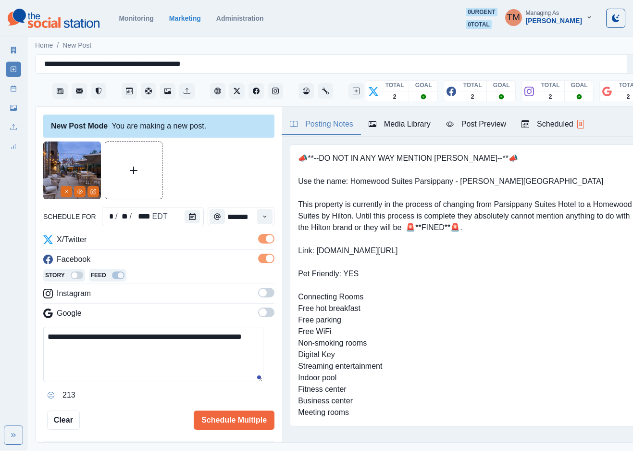
click at [258, 293] on span at bounding box center [266, 293] width 16 height 10
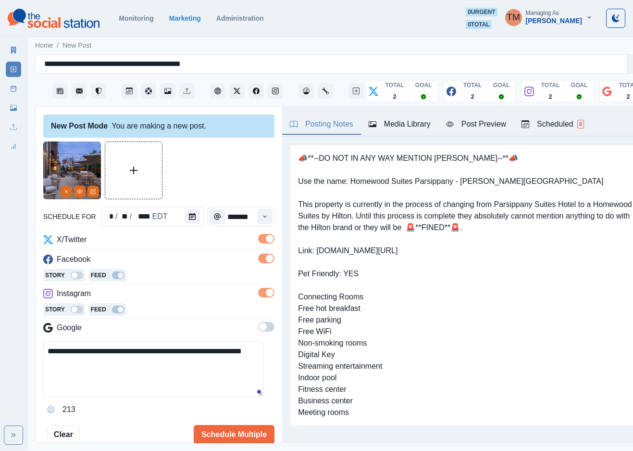
click at [258, 323] on span at bounding box center [266, 327] width 16 height 10
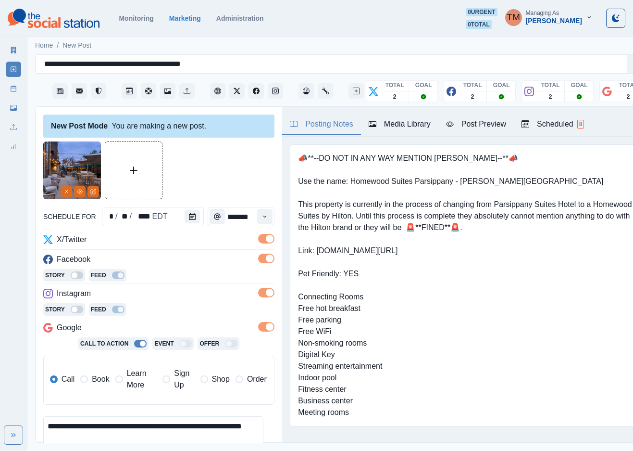
click at [96, 382] on span "Book" at bounding box center [100, 379] width 17 height 12
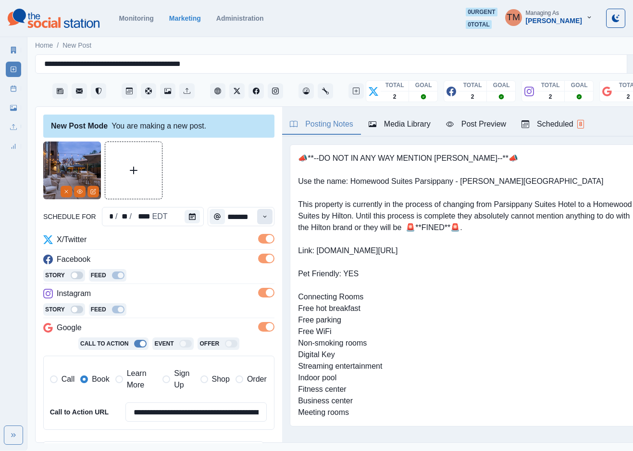
click at [262, 217] on icon "Time" at bounding box center [265, 216] width 7 height 7
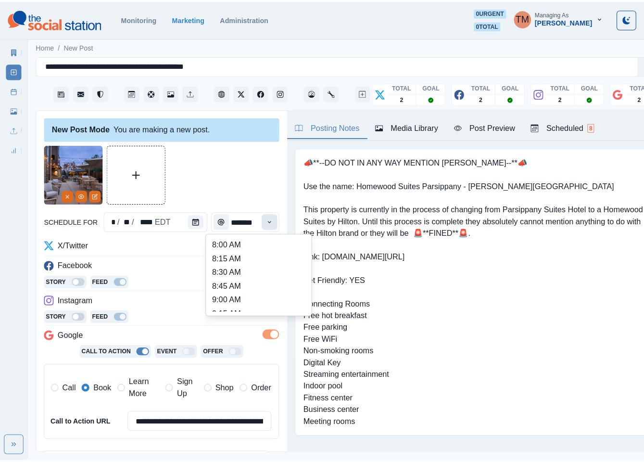
scroll to position [0, 5]
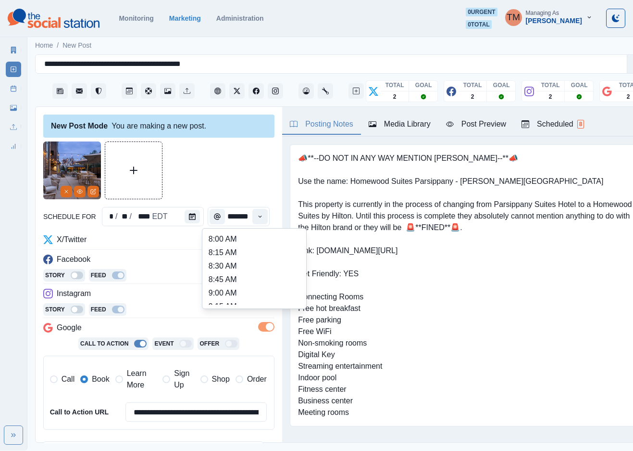
click at [228, 157] on div at bounding box center [158, 170] width 231 height 58
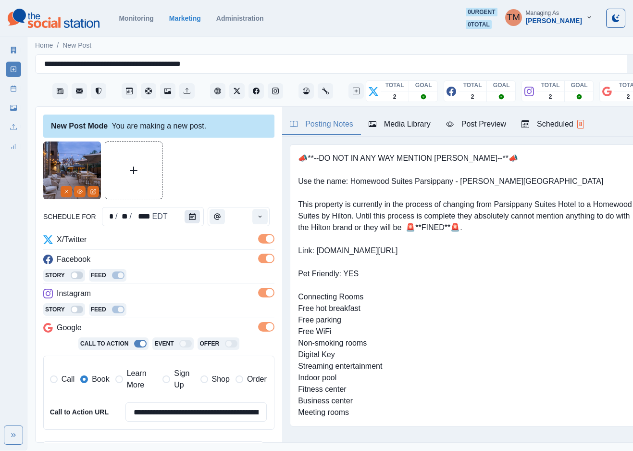
click at [189, 217] on icon "Calendar" at bounding box center [192, 216] width 7 height 7
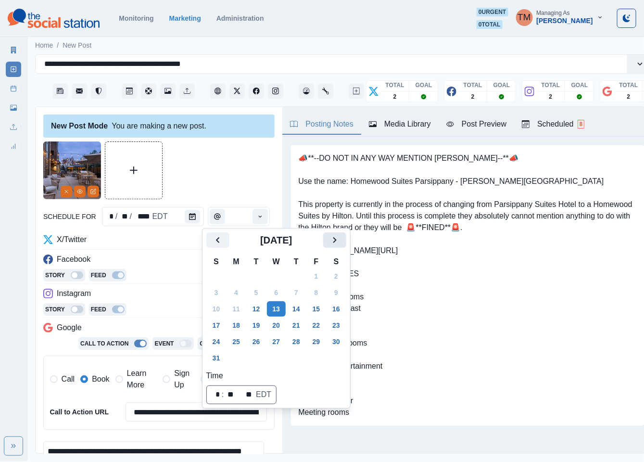
click at [337, 238] on icon "Next" at bounding box center [335, 240] width 12 height 12
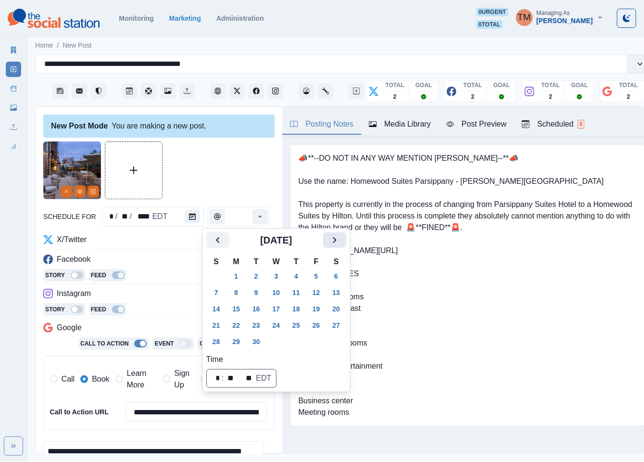
click at [337, 238] on icon "Next" at bounding box center [335, 240] width 12 height 12
click at [300, 275] on button "2" at bounding box center [296, 275] width 19 height 15
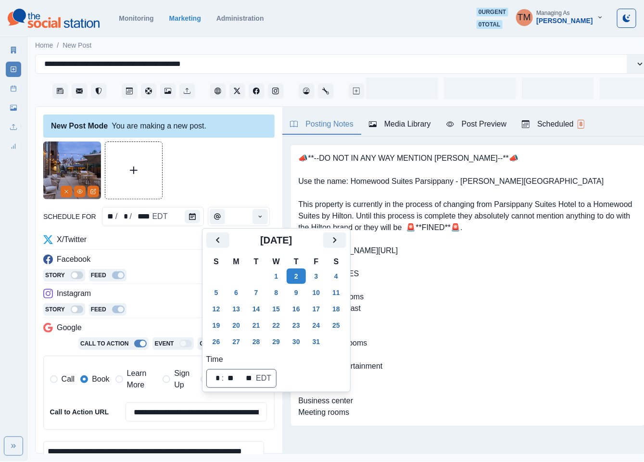
click at [198, 168] on div at bounding box center [158, 170] width 231 height 58
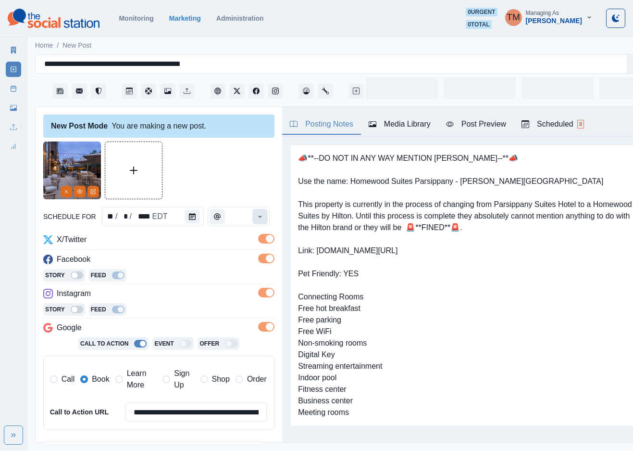
click at [257, 215] on icon "Time" at bounding box center [260, 216] width 7 height 7
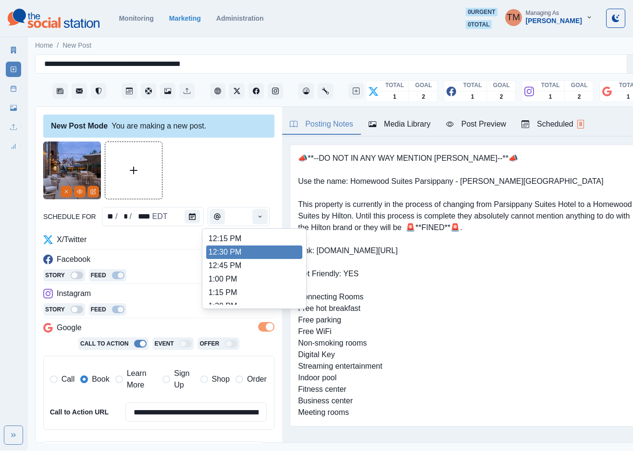
scroll to position [361, 0]
click at [242, 254] on li "3:00 PM" at bounding box center [254, 255] width 96 height 13
type input "*******"
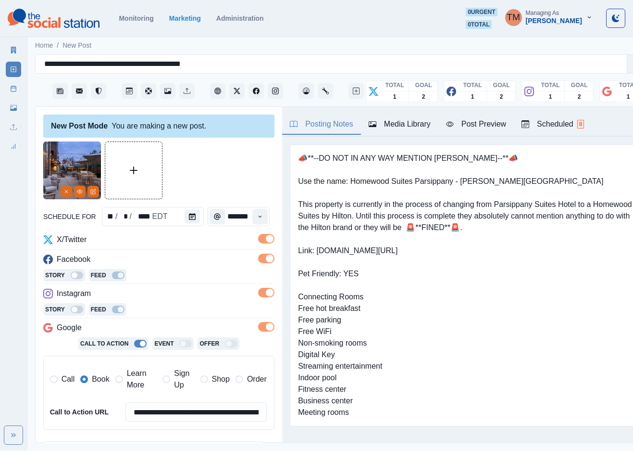
click at [214, 187] on div at bounding box center [158, 170] width 231 height 58
click at [472, 127] on div "Post Preview" at bounding box center [476, 124] width 60 height 12
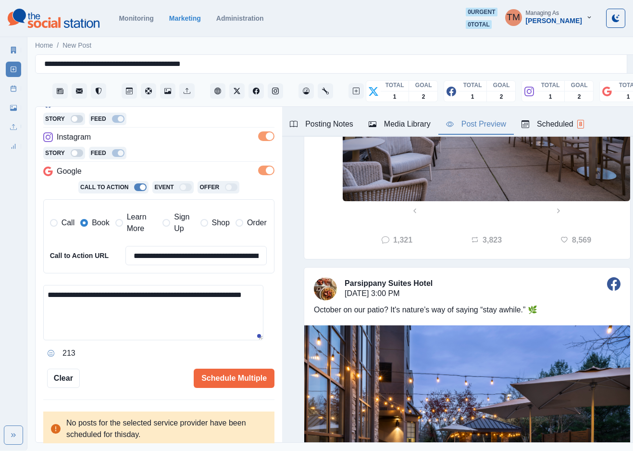
scroll to position [216, 0]
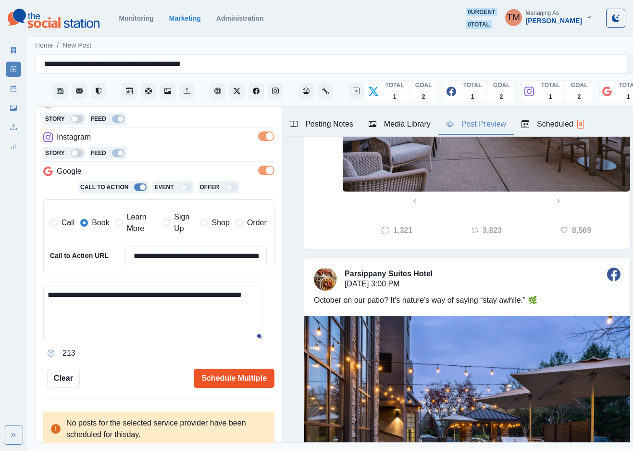
click at [232, 376] on button "Schedule Multiple" at bounding box center [234, 377] width 81 height 19
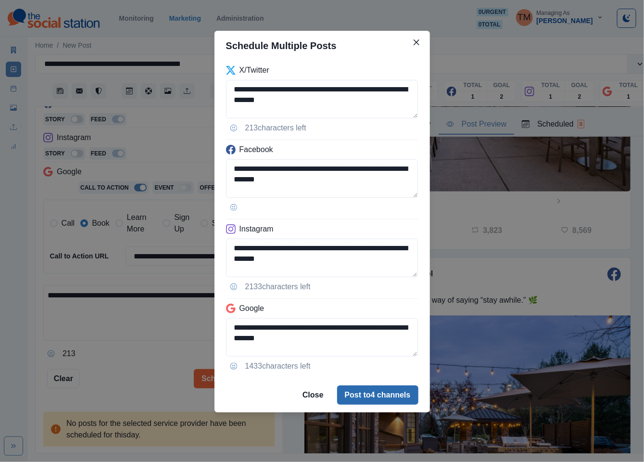
click at [364, 399] on button "Post to 4 channels" at bounding box center [377, 394] width 81 height 19
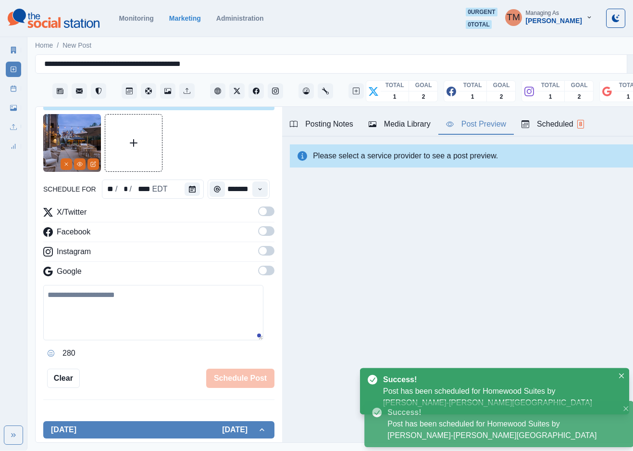
scroll to position [0, 0]
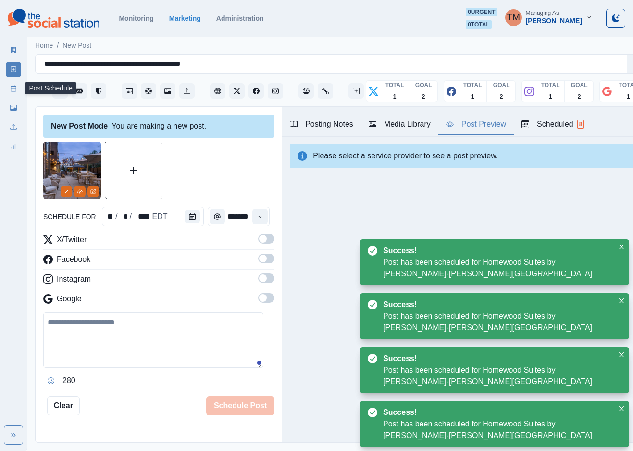
click at [13, 90] on icon at bounding box center [13, 88] width 7 height 7
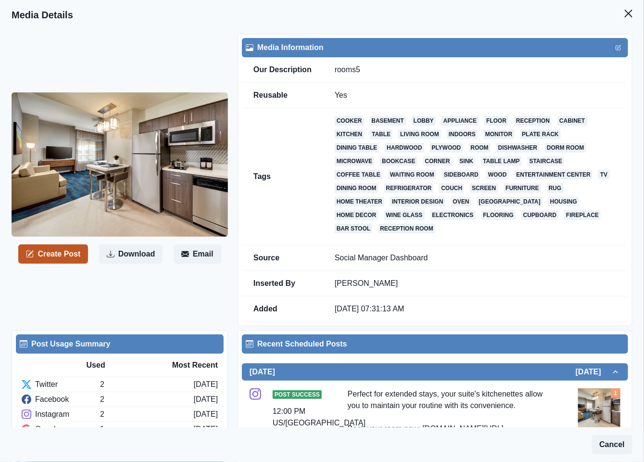
click at [58, 258] on button "Create Post" at bounding box center [53, 253] width 70 height 19
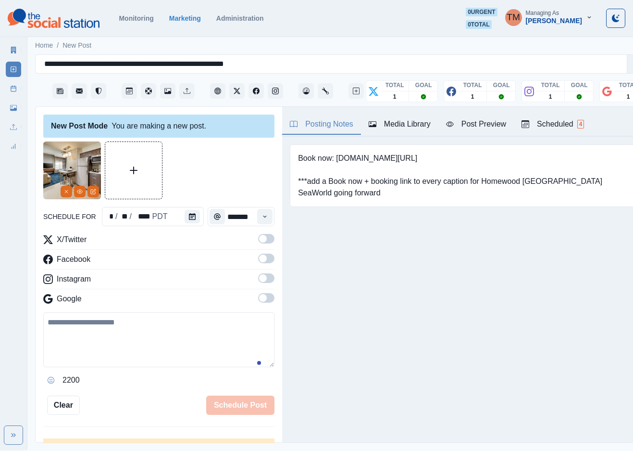
click at [63, 329] on textarea at bounding box center [158, 339] width 231 height 55
paste textarea "**********"
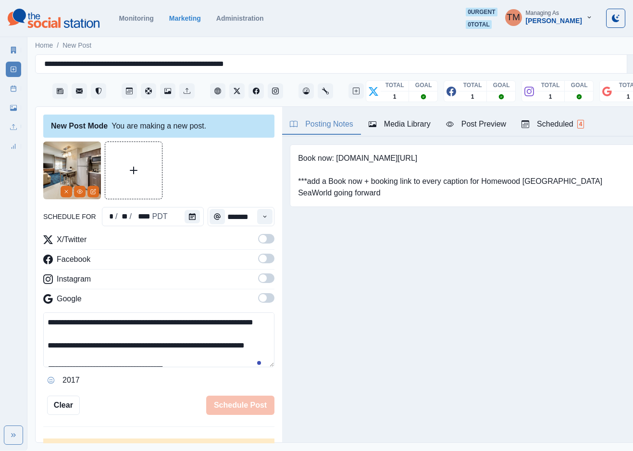
scroll to position [31, 0]
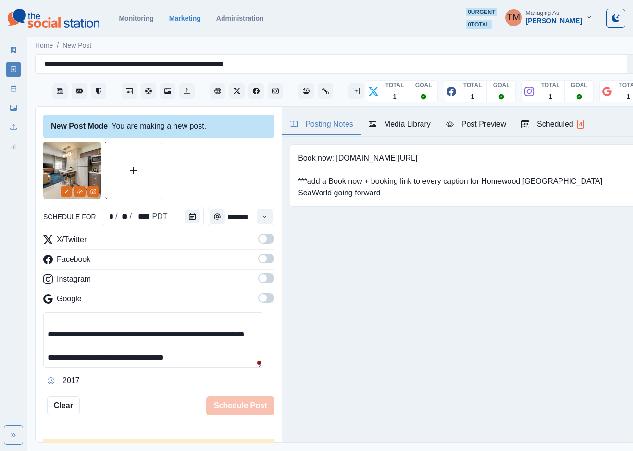
type textarea "**********"
click at [495, 125] on div "Post Preview" at bounding box center [476, 124] width 60 height 12
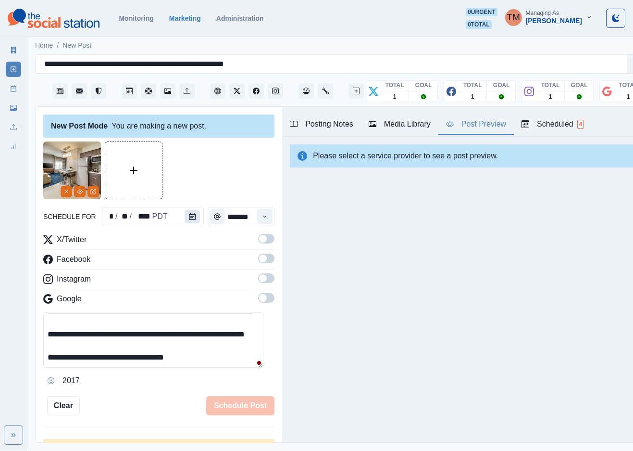
click at [189, 216] on icon "Calendar" at bounding box center [192, 216] width 7 height 7
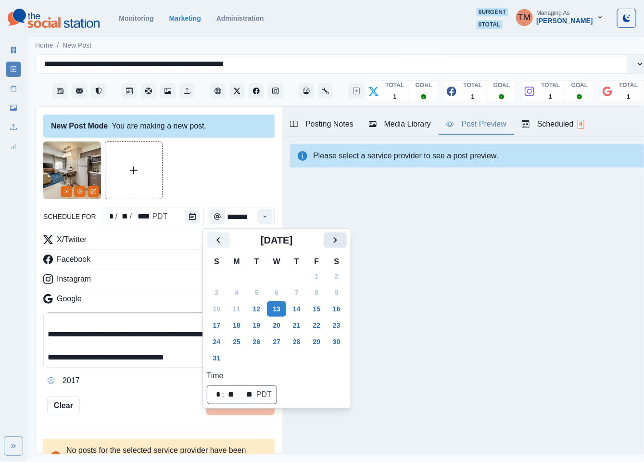
click at [337, 238] on icon "Next" at bounding box center [335, 240] width 12 height 12
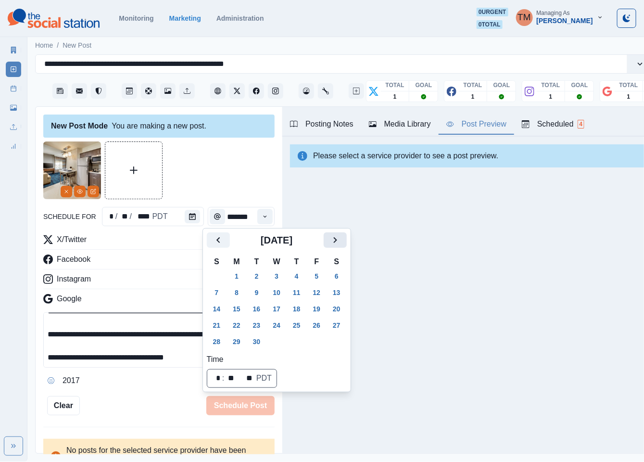
click at [337, 238] on icon "Next" at bounding box center [335, 240] width 12 height 12
click at [277, 277] on button "1" at bounding box center [276, 275] width 19 height 15
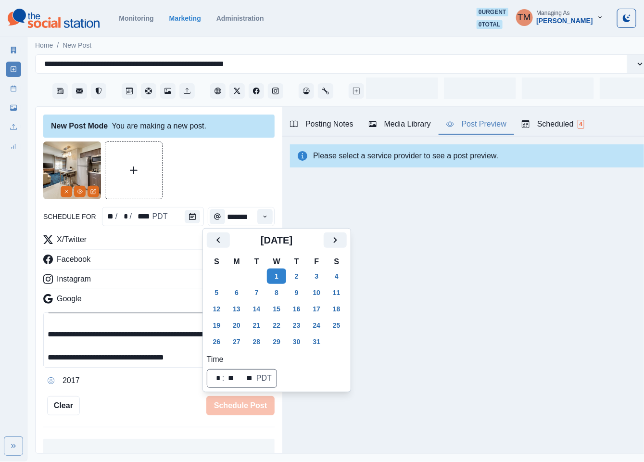
click at [213, 174] on div at bounding box center [158, 170] width 231 height 58
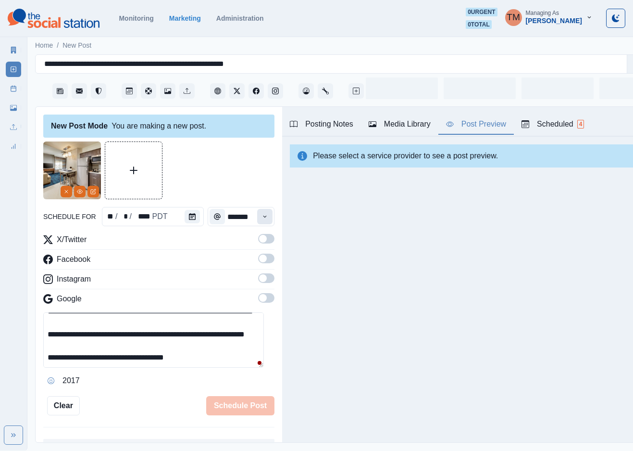
click at [258, 218] on button "Time" at bounding box center [264, 216] width 15 height 15
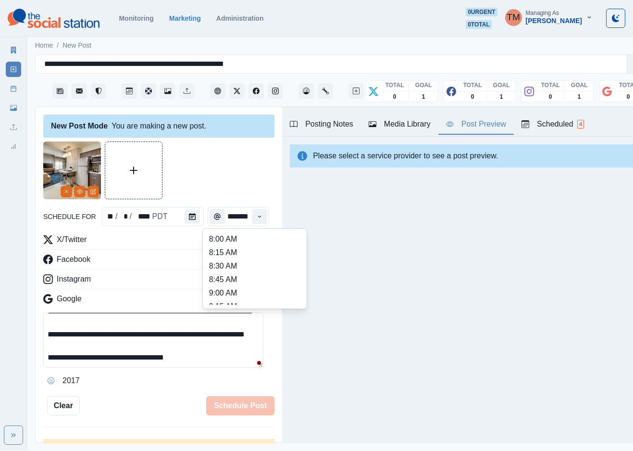
scroll to position [216, 0]
click at [234, 290] on li "1:00 PM" at bounding box center [255, 291] width 96 height 13
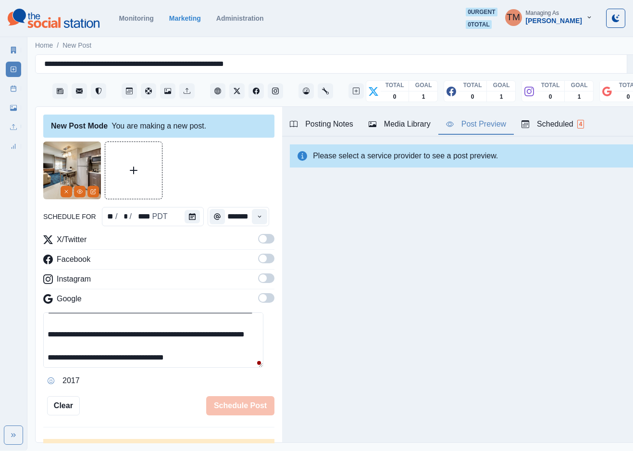
type input "*******"
click at [258, 244] on label at bounding box center [266, 241] width 16 height 15
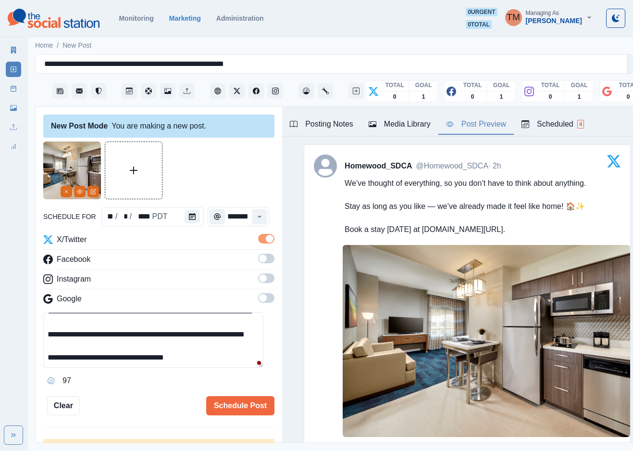
click at [260, 263] on span at bounding box center [266, 258] width 16 height 10
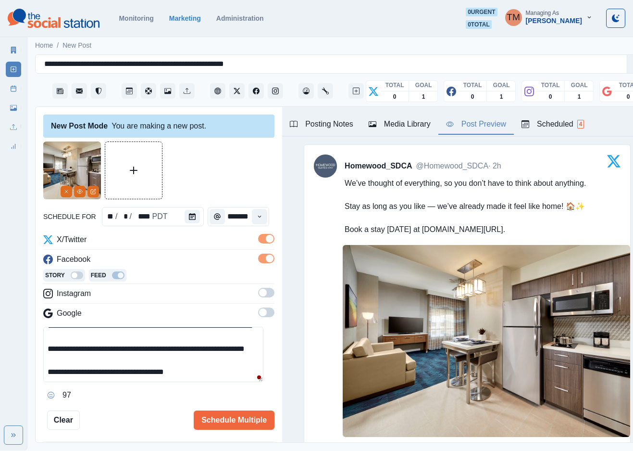
scroll to position [0, 0]
click at [258, 293] on span at bounding box center [266, 293] width 16 height 10
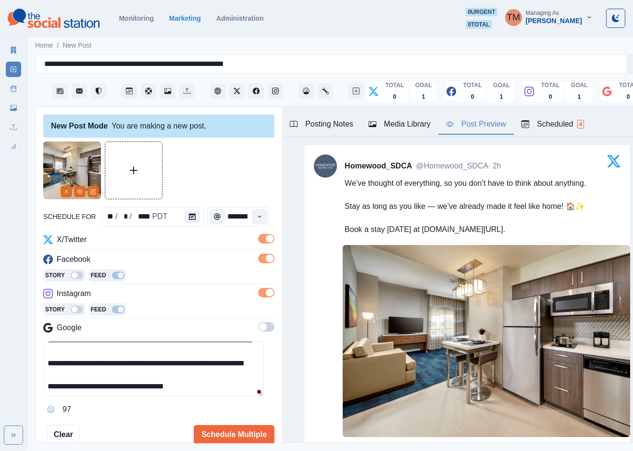
click at [258, 326] on span at bounding box center [266, 327] width 16 height 10
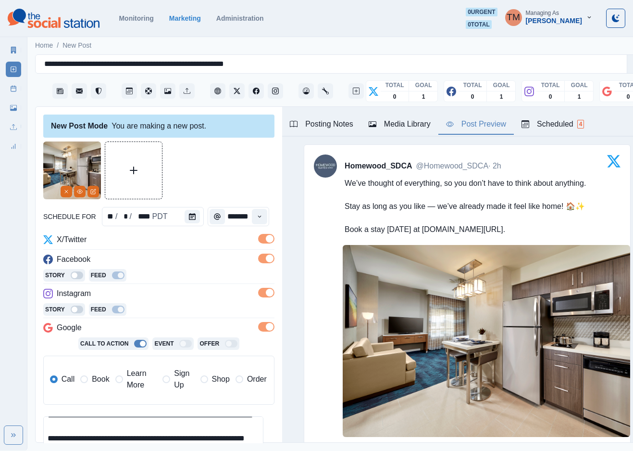
click at [97, 385] on span "Book" at bounding box center [100, 379] width 17 height 12
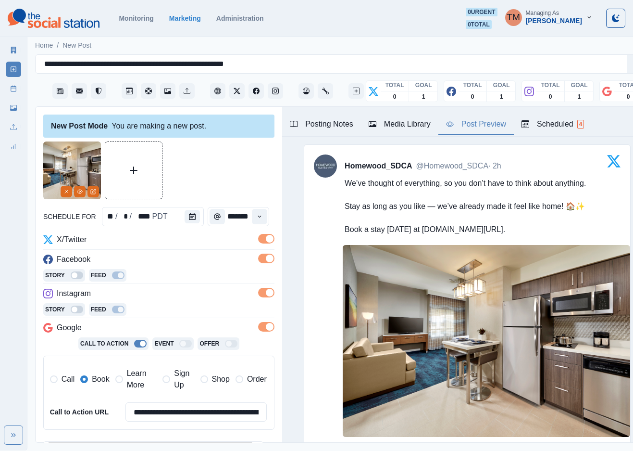
click at [228, 163] on div at bounding box center [158, 170] width 231 height 58
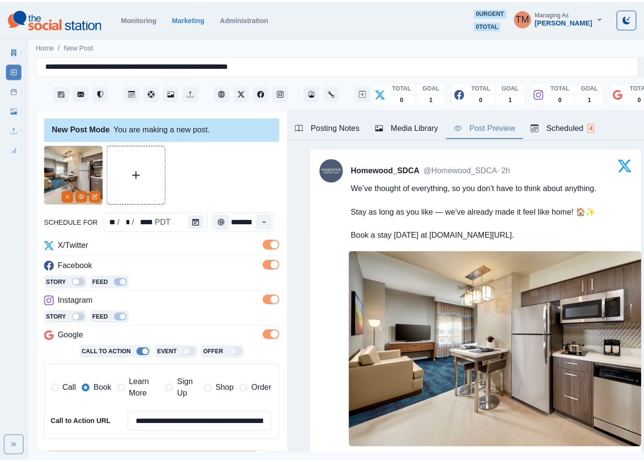
scroll to position [156, 0]
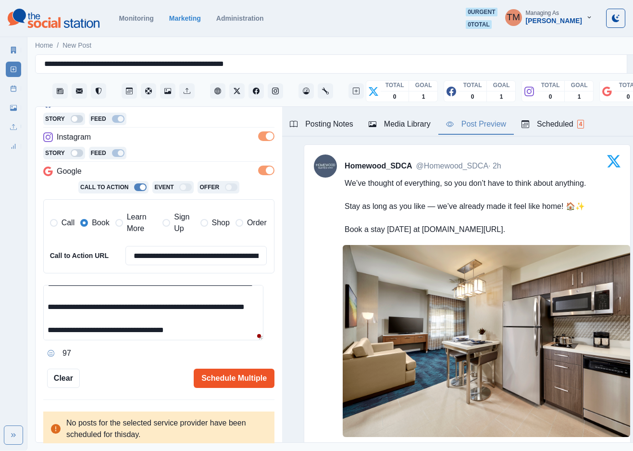
click at [211, 380] on button "Schedule Multiple" at bounding box center [234, 377] width 81 height 19
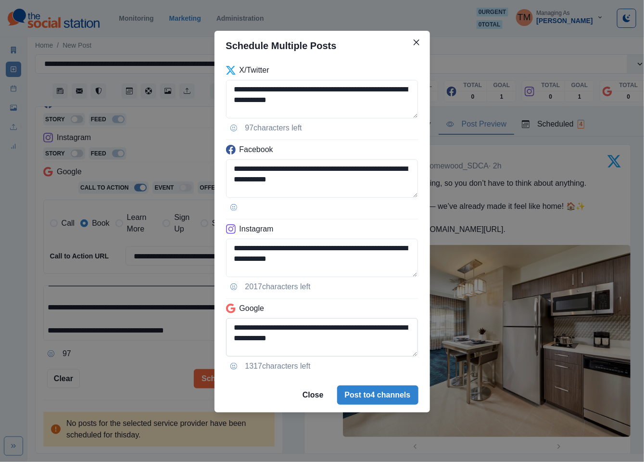
scroll to position [45, 0]
drag, startPoint x: 319, startPoint y: 327, endPoint x: 404, endPoint y: 355, distance: 89.4
click at [404, 355] on textarea "**********" at bounding box center [322, 337] width 192 height 38
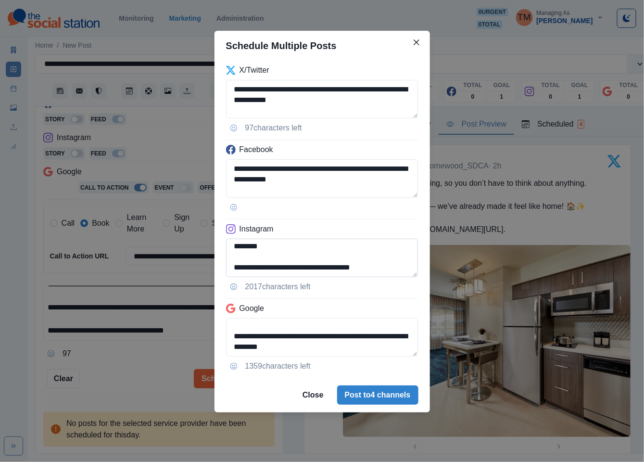
type textarea "**********"
drag, startPoint x: 306, startPoint y: 270, endPoint x: 423, endPoint y: 270, distance: 116.4
click at [423, 270] on div "**********" at bounding box center [321, 219] width 215 height 317
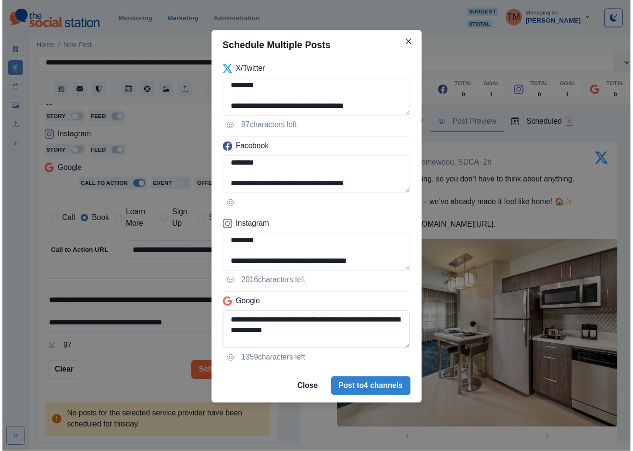
scroll to position [24, 0]
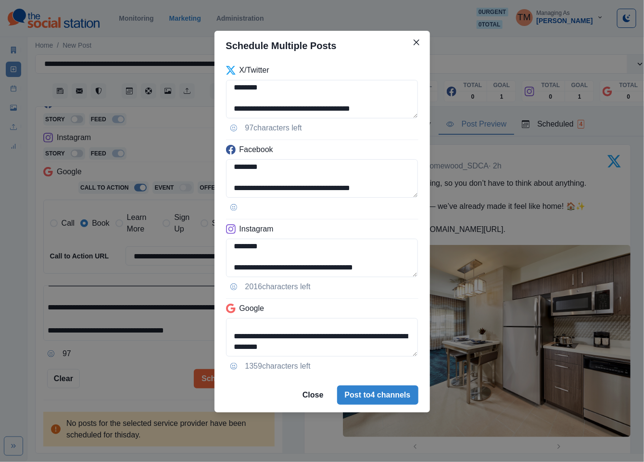
type textarea "**********"
click at [136, 365] on div "**********" at bounding box center [322, 231] width 644 height 462
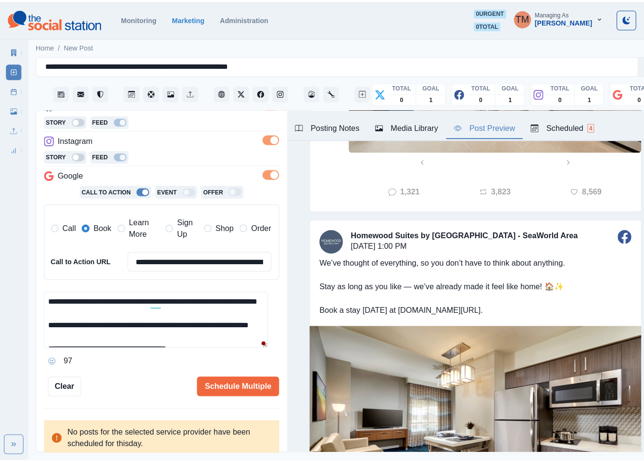
scroll to position [0, 0]
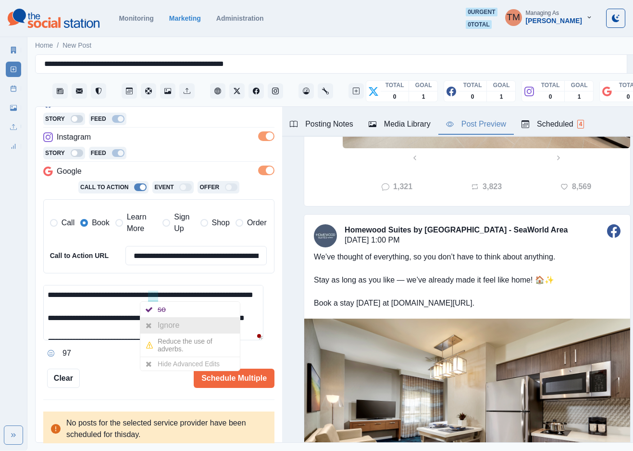
click at [181, 324] on div "Ignore" at bounding box center [170, 324] width 25 height 15
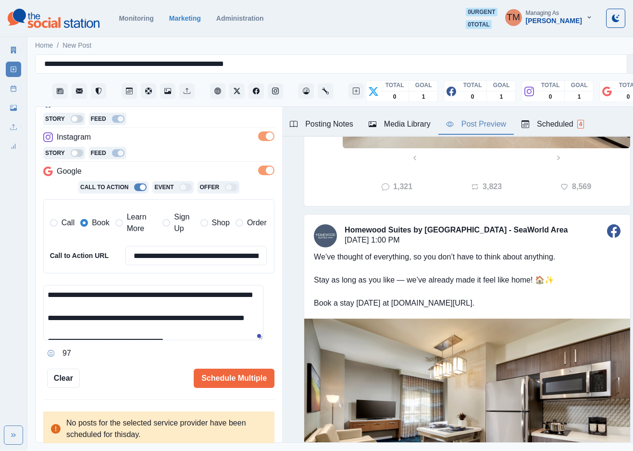
click at [136, 378] on div "Schedule Multiple" at bounding box center [177, 377] width 195 height 19
click at [222, 378] on button "Schedule Multiple" at bounding box center [234, 377] width 81 height 19
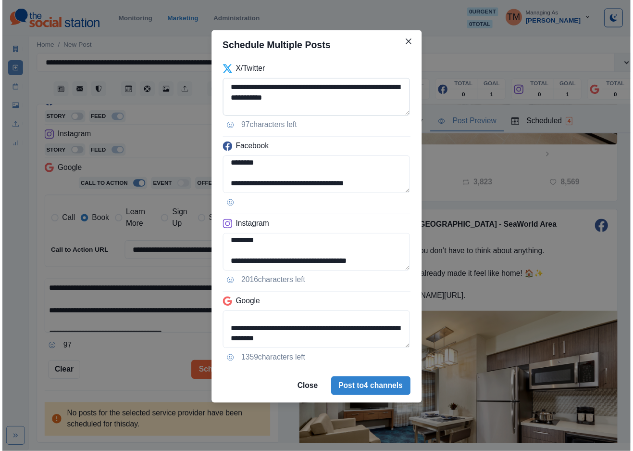
scroll to position [45, 0]
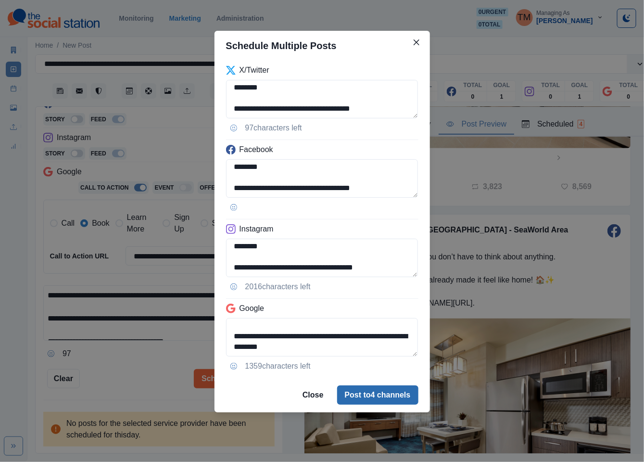
click at [394, 401] on button "Post to 4 channels" at bounding box center [377, 394] width 81 height 19
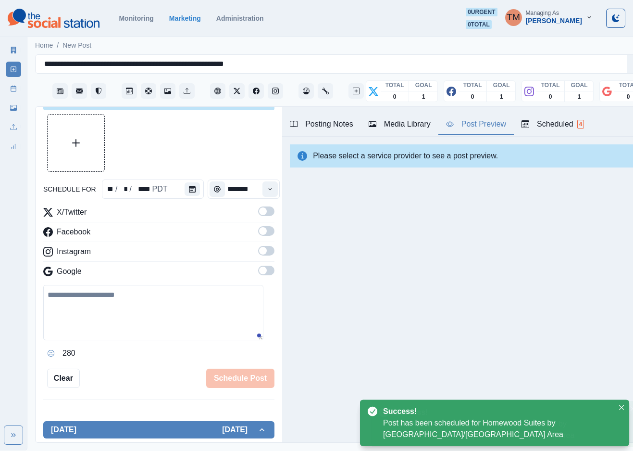
scroll to position [0, 0]
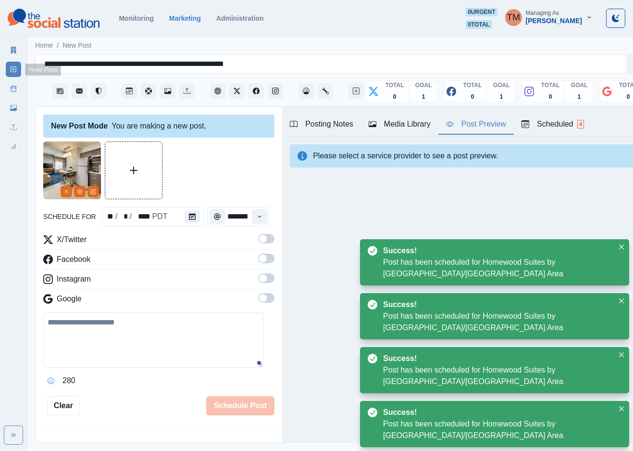
click at [13, 92] on link "Post Schedule" at bounding box center [13, 88] width 15 height 15
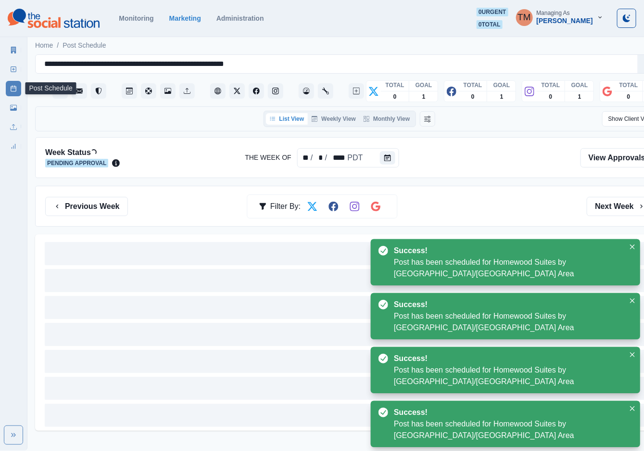
click at [488, 208] on div "Previous Week Filter By: Next Week" at bounding box center [349, 206] width 608 height 19
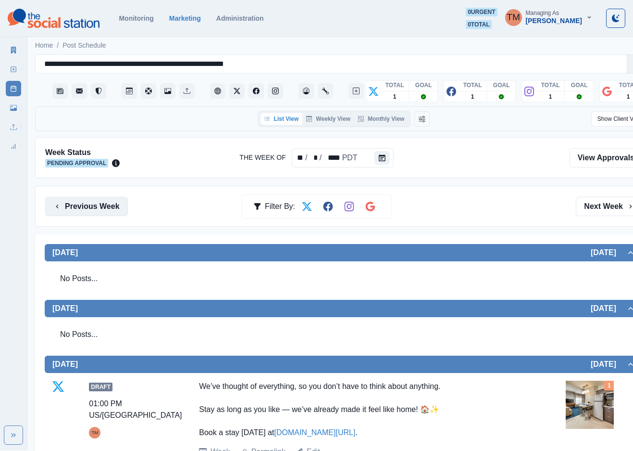
click at [71, 210] on button "Previous Week" at bounding box center [86, 206] width 83 height 19
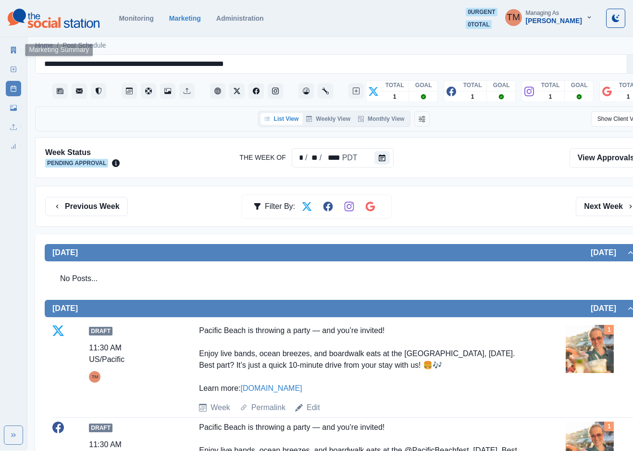
click at [7, 50] on link "Marketing Summary" at bounding box center [13, 49] width 15 height 15
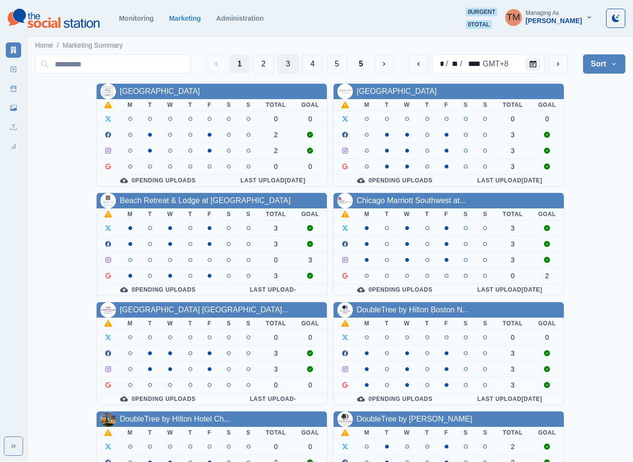
click at [290, 63] on button "3" at bounding box center [288, 63] width 21 height 19
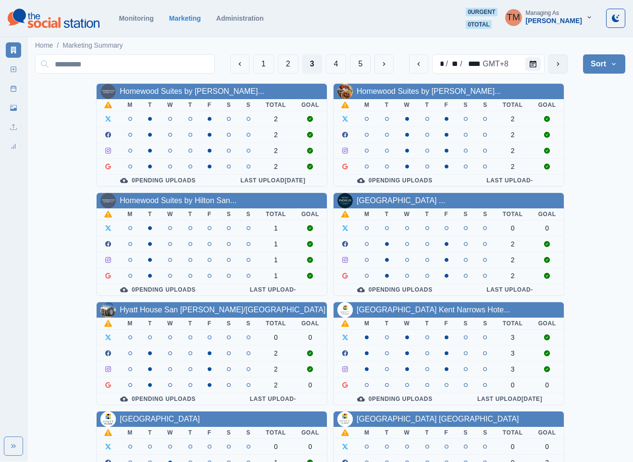
click at [562, 62] on icon "next" at bounding box center [558, 64] width 8 height 8
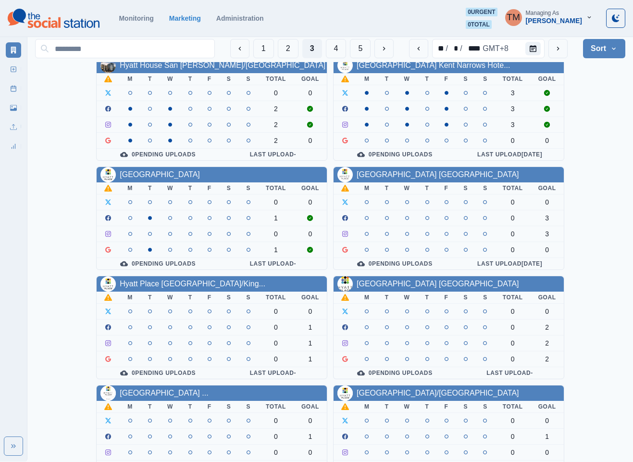
scroll to position [288, 0]
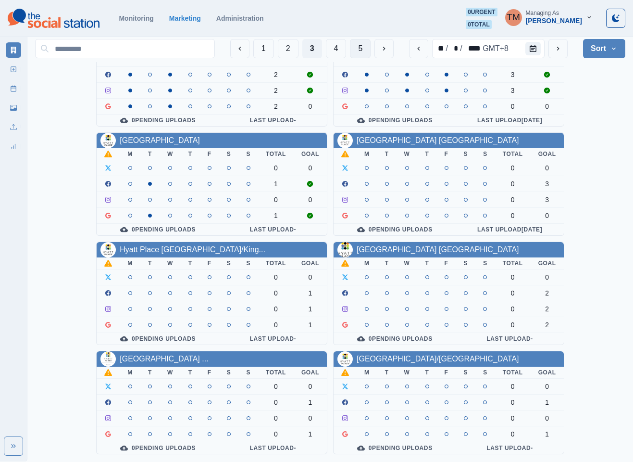
click at [362, 48] on button "5" at bounding box center [360, 48] width 21 height 19
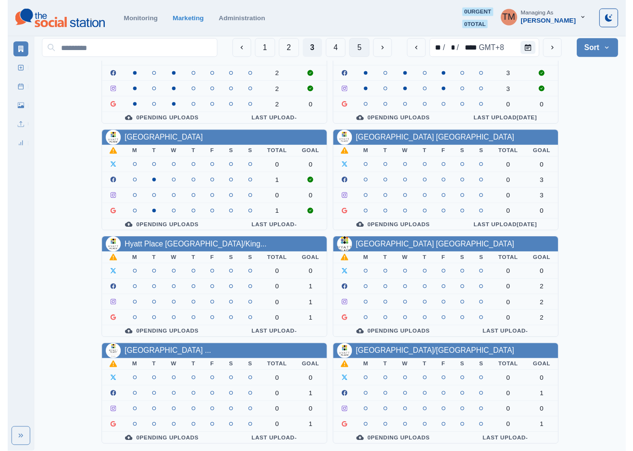
scroll to position [0, 0]
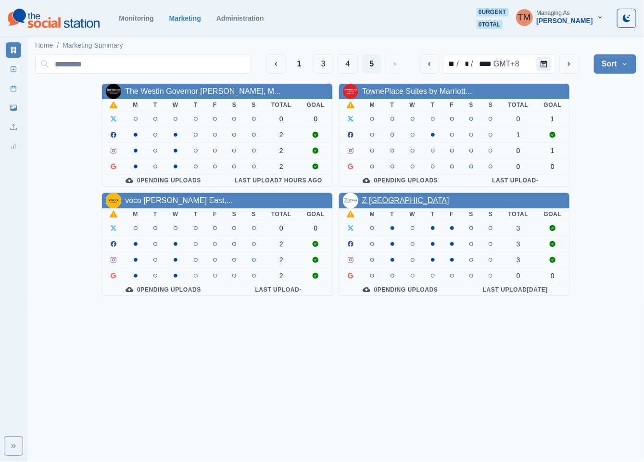
click at [405, 202] on link "Z Ocean Hotel South Beach" at bounding box center [405, 200] width 87 height 8
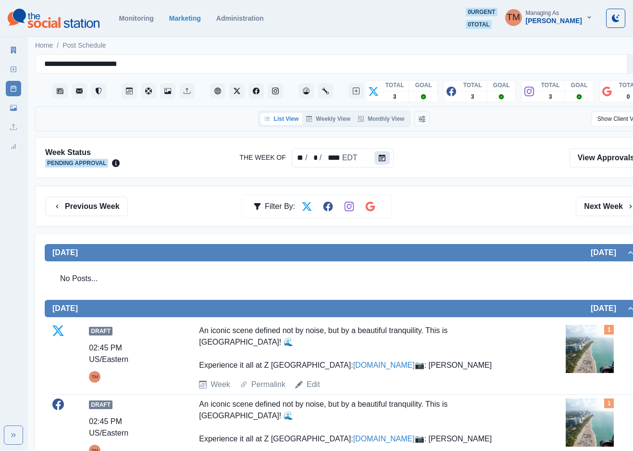
click at [380, 159] on icon "Calendar" at bounding box center [382, 157] width 7 height 7
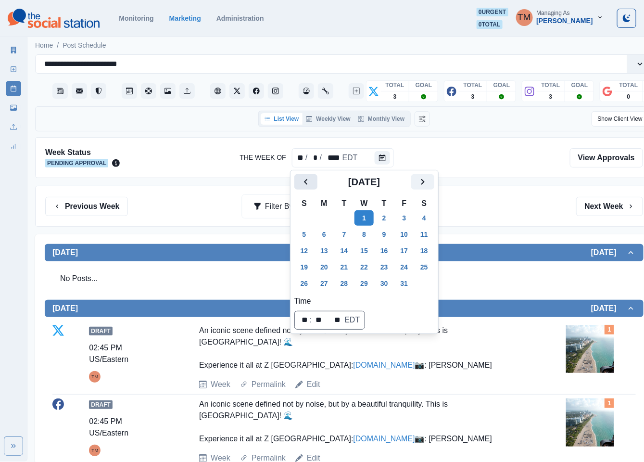
click at [308, 188] on icon "Previous" at bounding box center [306, 182] width 12 height 12
click at [307, 187] on icon "Previous" at bounding box center [306, 182] width 12 height 12
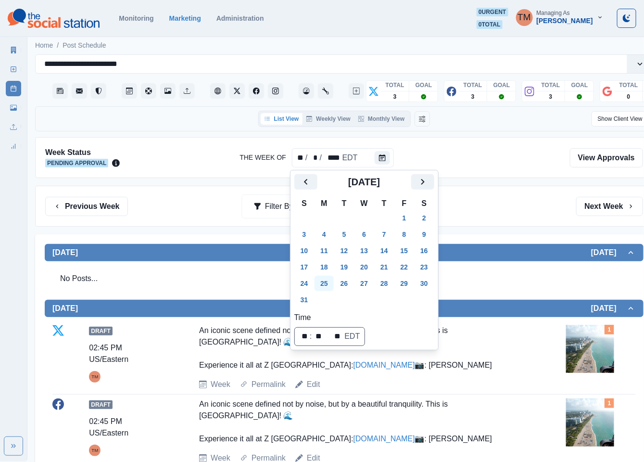
click at [321, 281] on button "25" at bounding box center [323, 283] width 19 height 15
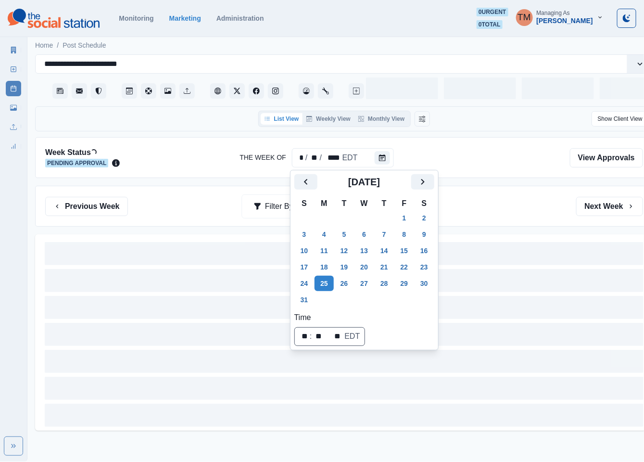
click at [481, 213] on div "Previous Week Filter By: Next Week" at bounding box center [344, 206] width 598 height 19
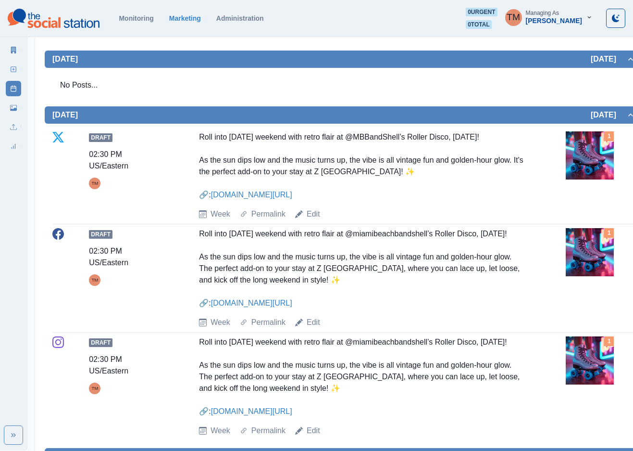
scroll to position [865, 0]
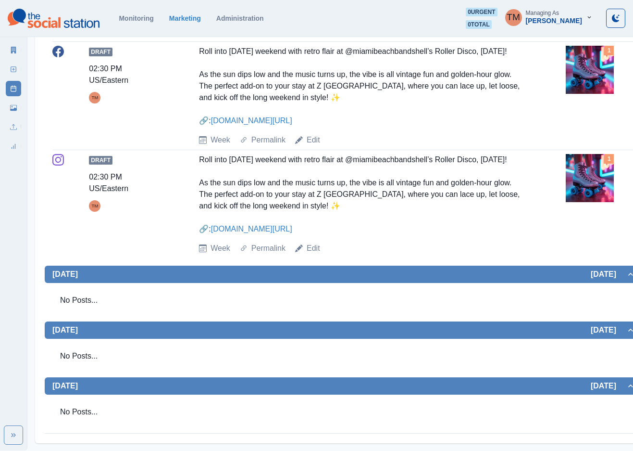
click at [577, 159] on img at bounding box center [590, 178] width 48 height 48
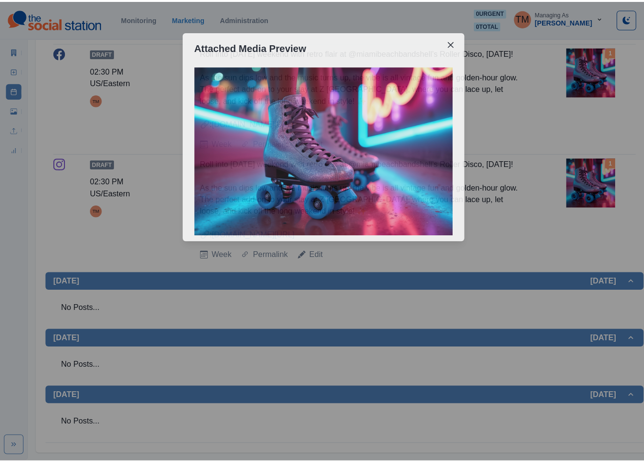
scroll to position [1061, 0]
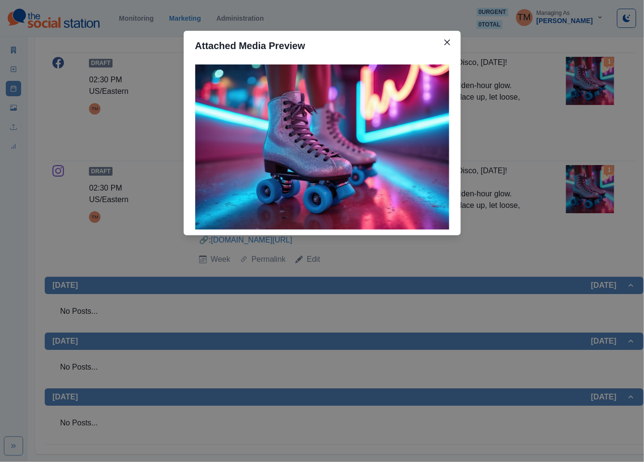
click at [448, 312] on div "Attached Media Preview" at bounding box center [322, 231] width 644 height 462
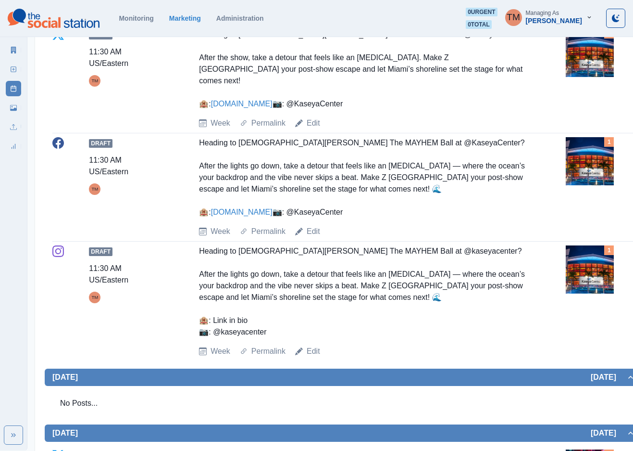
scroll to position [533, 0]
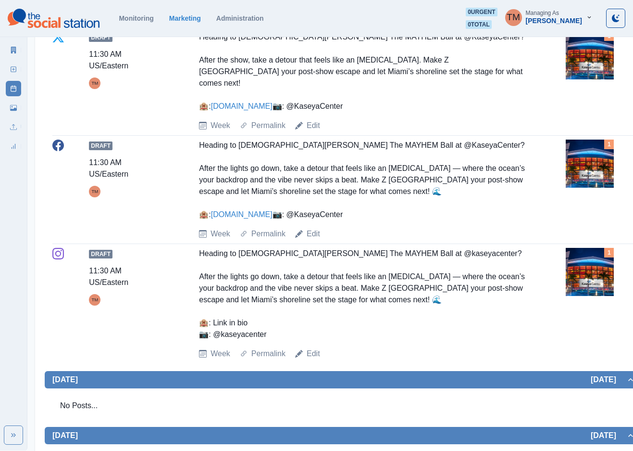
click at [609, 293] on img at bounding box center [590, 272] width 48 height 48
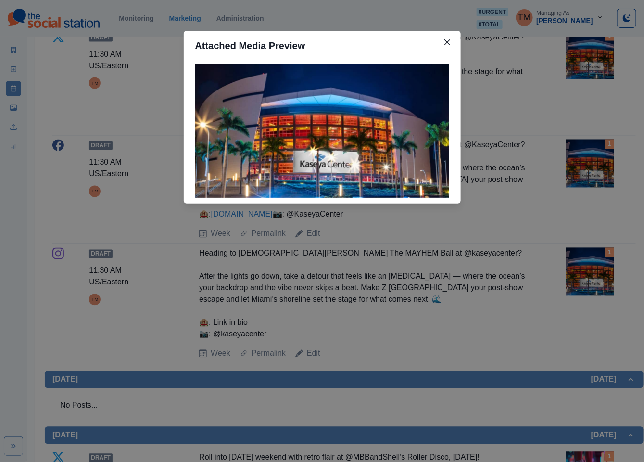
click at [609, 293] on div "Attached Media Preview" at bounding box center [322, 231] width 644 height 462
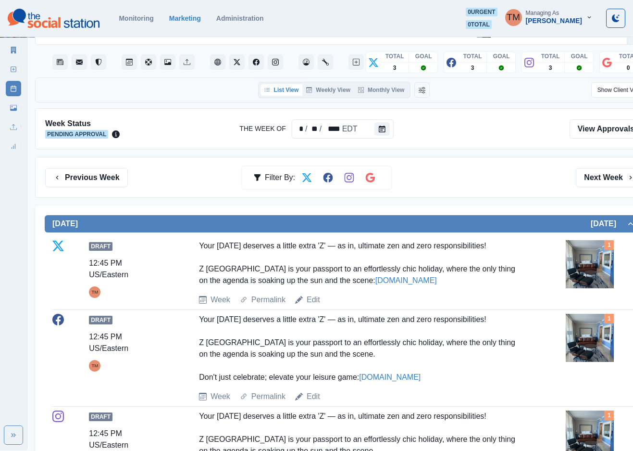
scroll to position [28, 0]
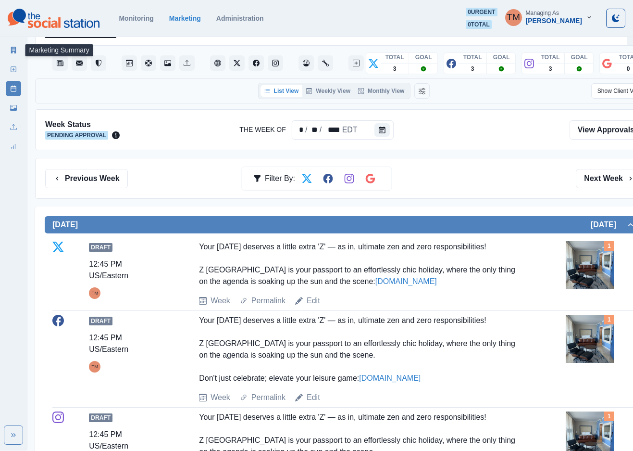
click at [13, 51] on icon at bounding box center [13, 50] width 5 height 7
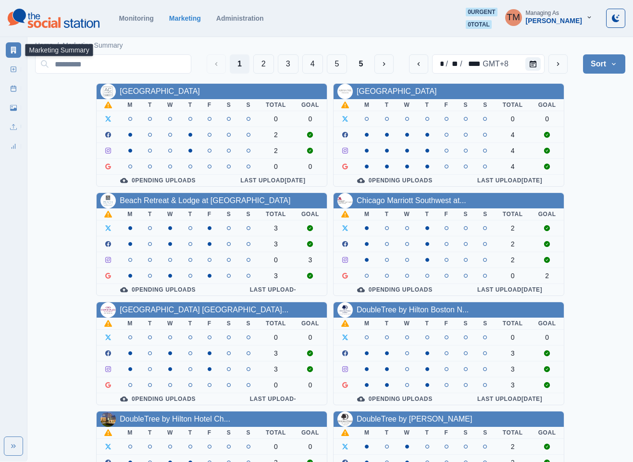
click at [603, 209] on div "AC Hotel Atlanta Downtown M T W T F S S Total Goal 0 0 2 2 0 0 0 Pending Upload…" at bounding box center [330, 407] width 590 height 649
click at [283, 64] on button "3" at bounding box center [288, 63] width 21 height 19
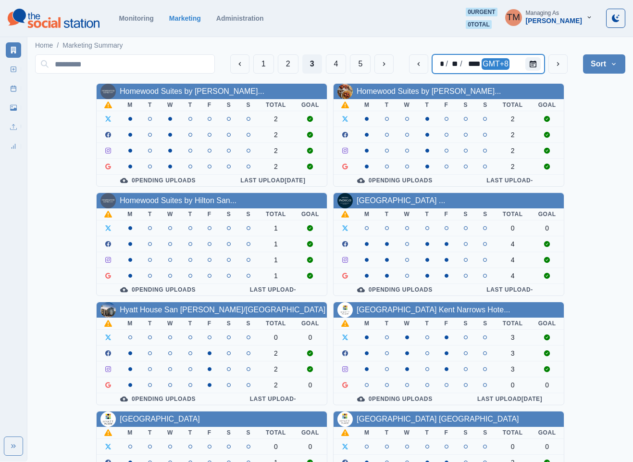
click at [545, 65] on div at bounding box center [535, 63] width 19 height 19
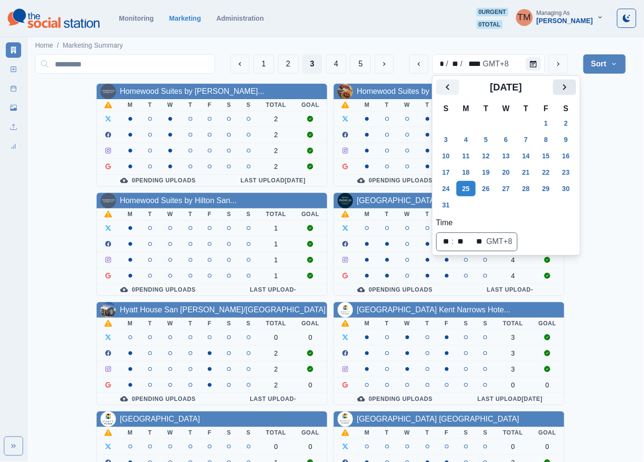
click at [564, 87] on icon "Next" at bounding box center [565, 87] width 12 height 12
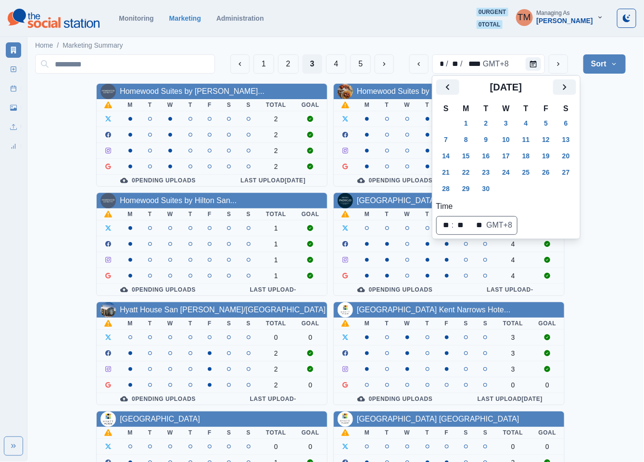
click at [489, 185] on button "30" at bounding box center [485, 188] width 19 height 15
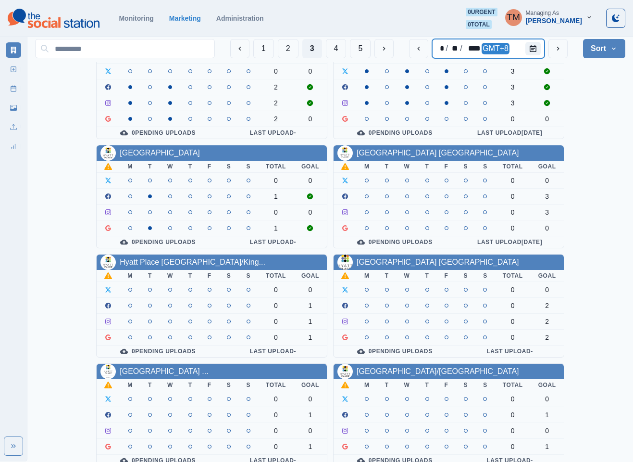
scroll to position [288, 0]
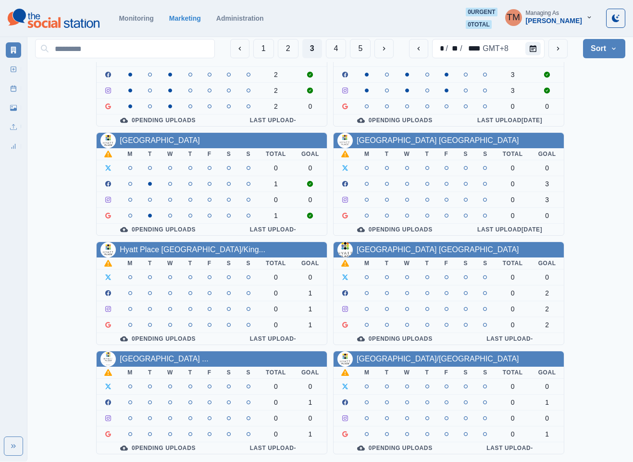
click at [602, 227] on div "Homewood Suites by Hilton Lon... M T W T F S S Total Goal 2 2 2 2 0 Pending Upl…" at bounding box center [330, 129] width 590 height 649
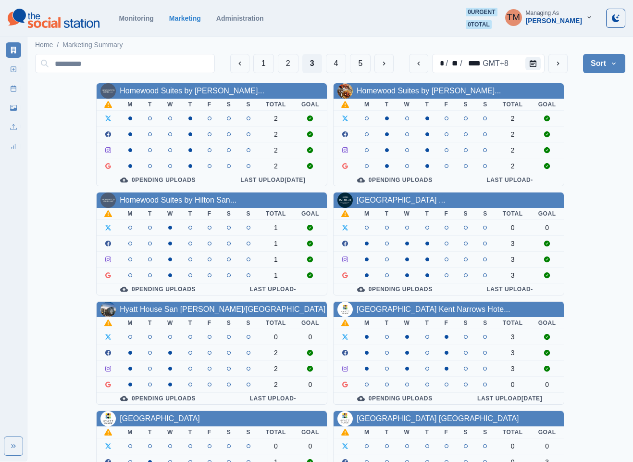
scroll to position [0, 0]
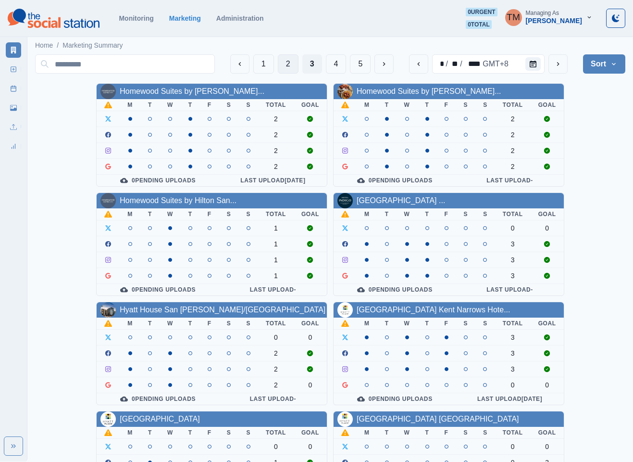
click at [287, 62] on button "2" at bounding box center [288, 63] width 21 height 19
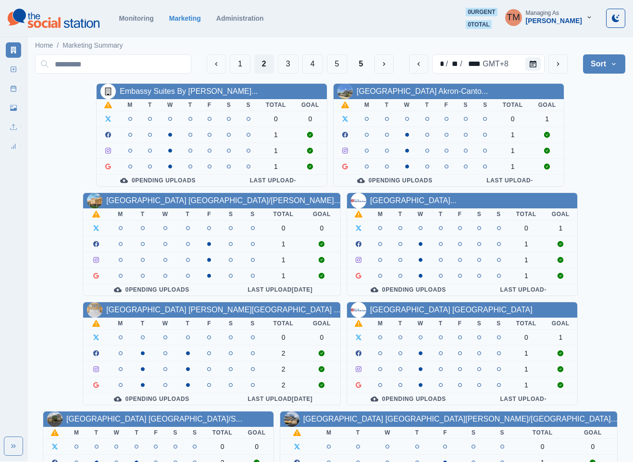
scroll to position [288, 0]
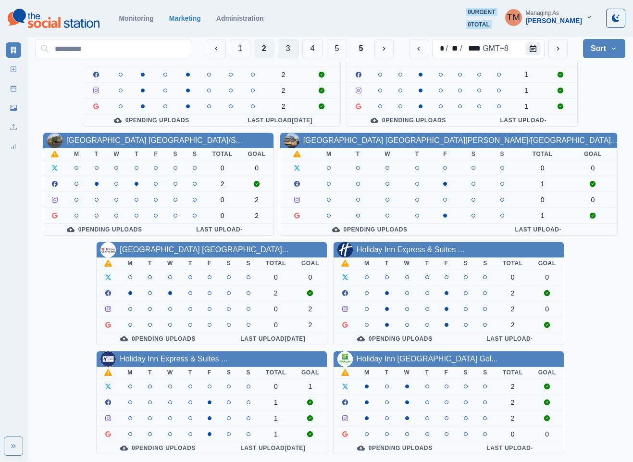
click at [288, 53] on button "3" at bounding box center [288, 48] width 21 height 19
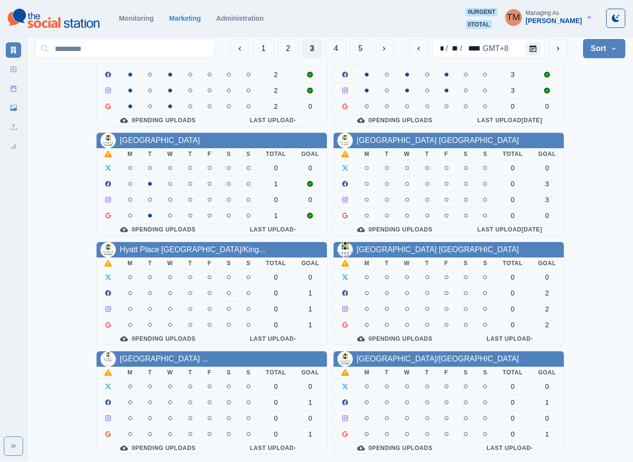
click at [337, 50] on button "4" at bounding box center [336, 48] width 21 height 19
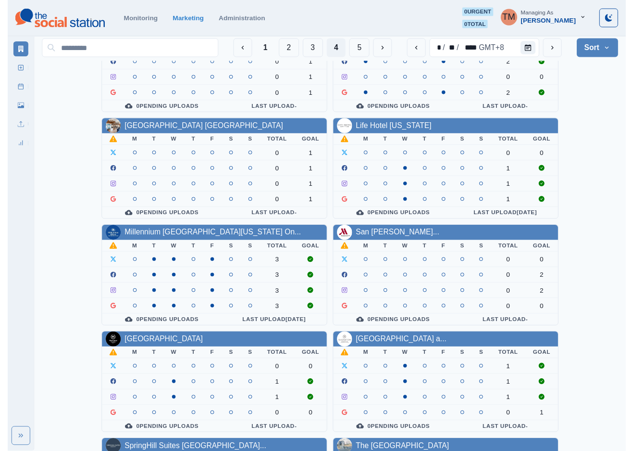
scroll to position [0, 0]
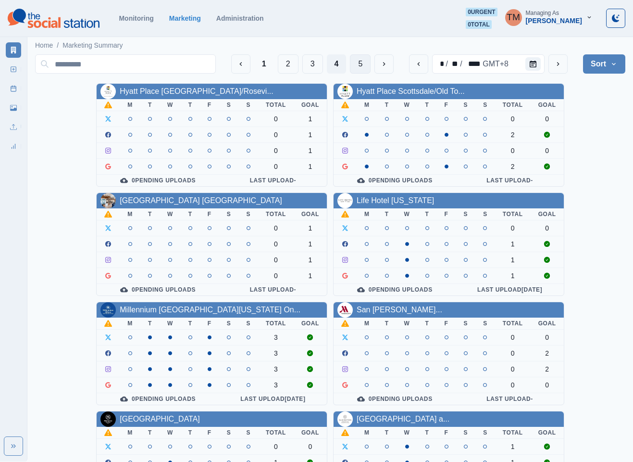
click at [364, 64] on button "5" at bounding box center [360, 63] width 21 height 19
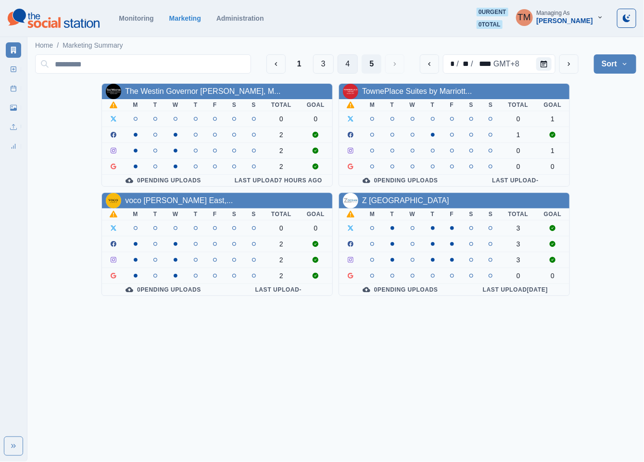
click at [347, 62] on button "4" at bounding box center [348, 63] width 21 height 19
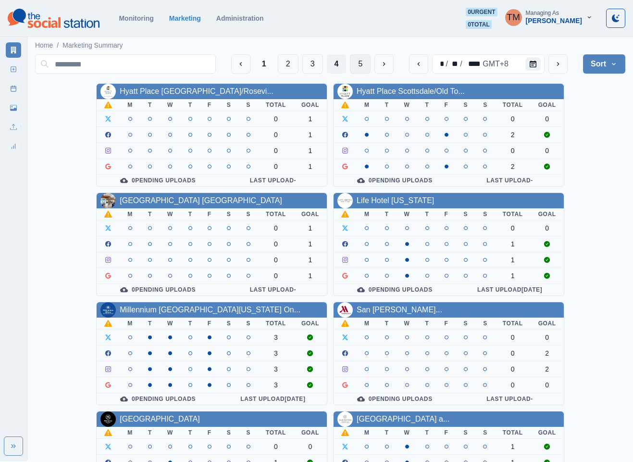
click at [361, 65] on button "5" at bounding box center [360, 63] width 21 height 19
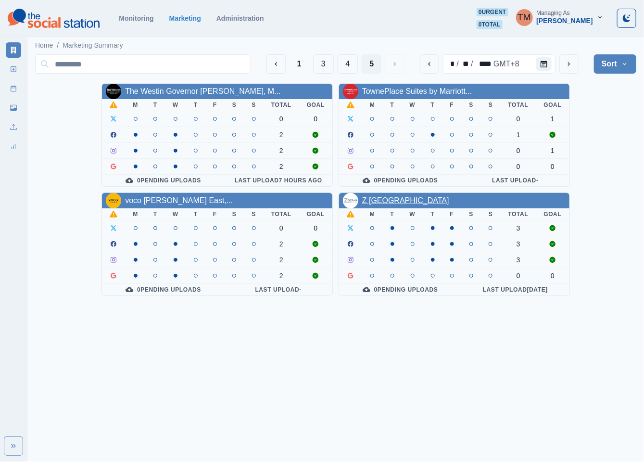
click at [387, 204] on link "Z Ocean Hotel South Beach" at bounding box center [405, 200] width 87 height 8
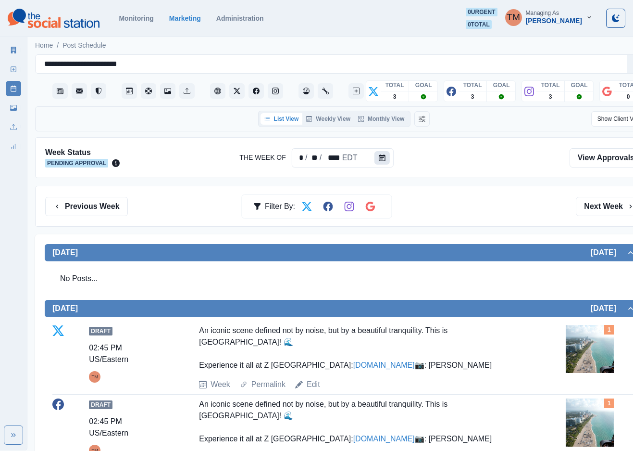
click at [381, 161] on icon "Calendar" at bounding box center [382, 157] width 7 height 7
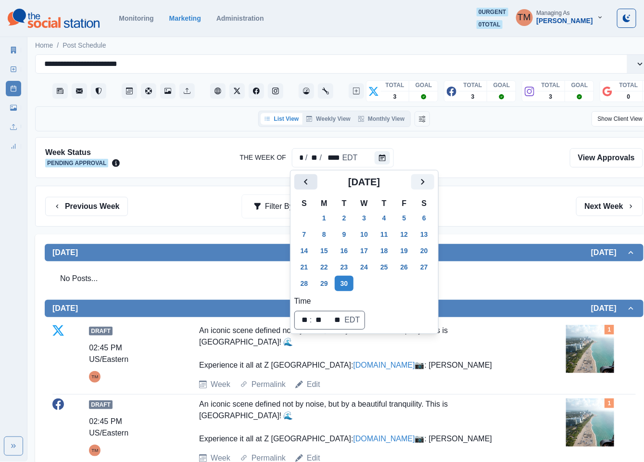
click at [304, 188] on button "Previous" at bounding box center [305, 181] width 23 height 15
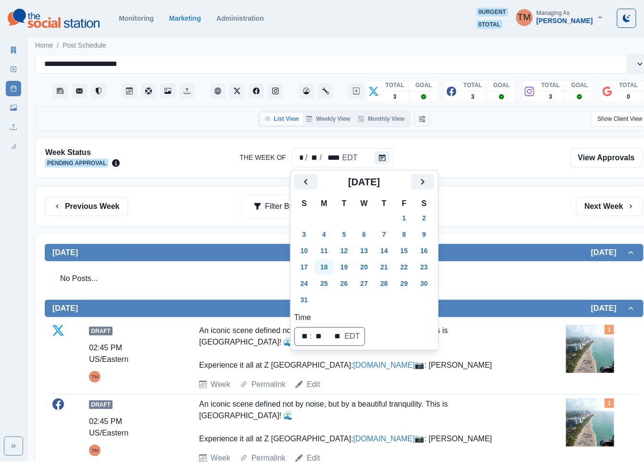
click at [325, 266] on button "18" at bounding box center [323, 266] width 19 height 15
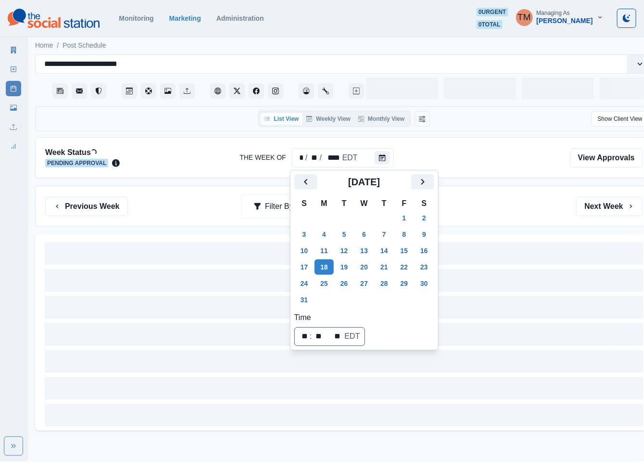
click at [489, 218] on div "Previous Week Filter By: Next Week" at bounding box center [344, 206] width 618 height 41
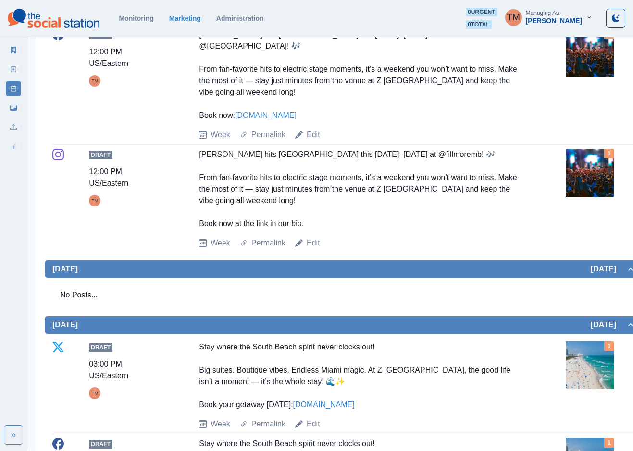
scroll to position [361, 0]
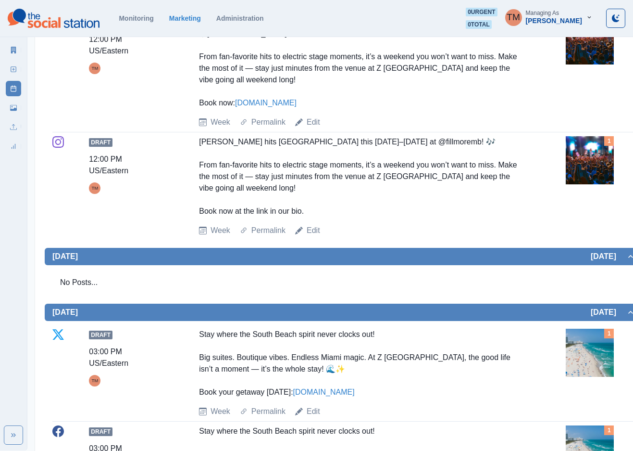
click at [595, 143] on img at bounding box center [590, 160] width 48 height 48
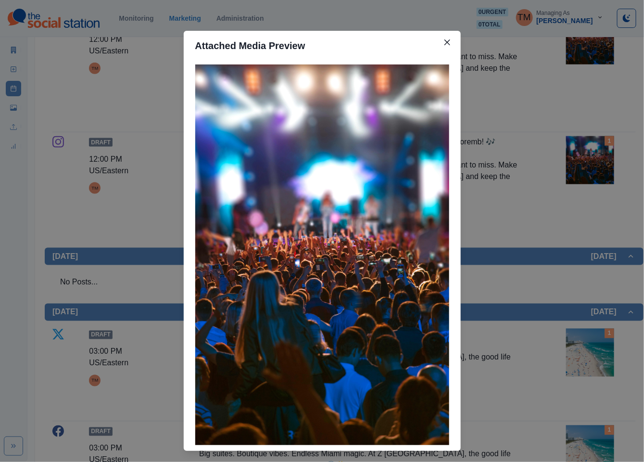
click at [595, 143] on div "Attached Media Preview" at bounding box center [322, 231] width 644 height 462
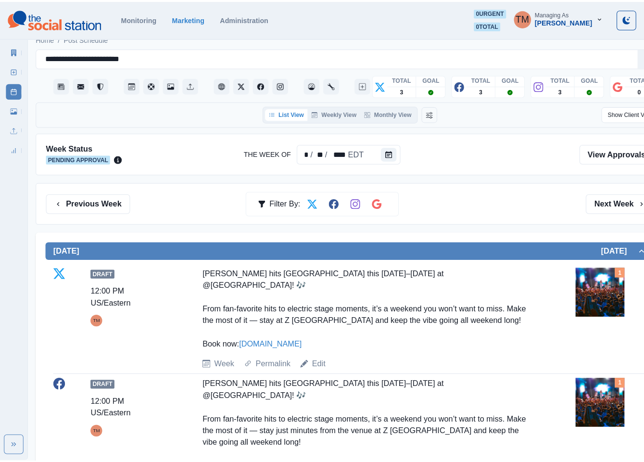
scroll to position [0, 0]
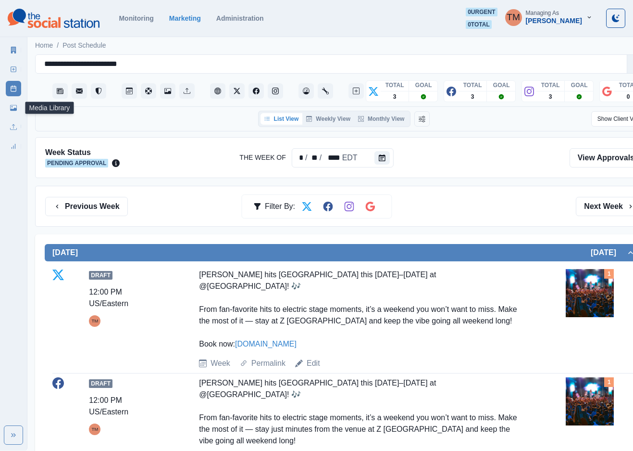
click at [14, 105] on icon at bounding box center [13, 107] width 7 height 7
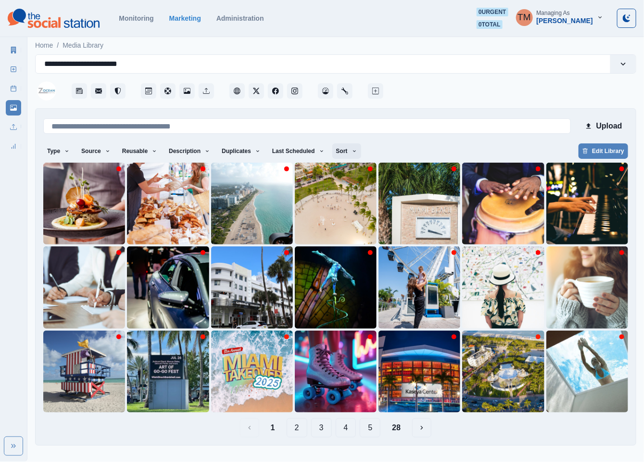
click at [345, 150] on button "Sort" at bounding box center [346, 150] width 29 height 15
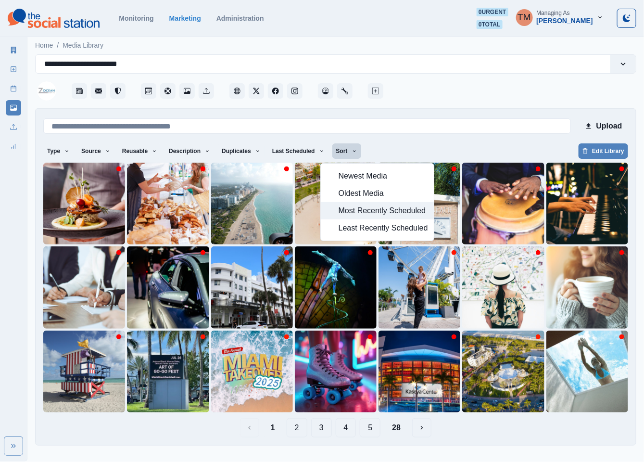
click at [363, 214] on span "Most Recently Scheduled" at bounding box center [382, 211] width 89 height 12
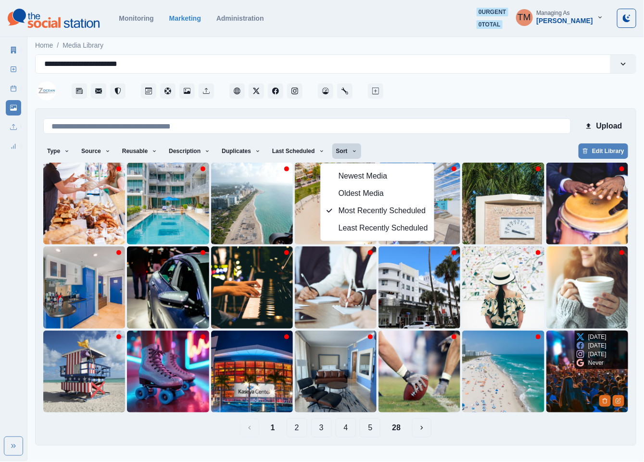
click at [570, 383] on img at bounding box center [587, 371] width 82 height 82
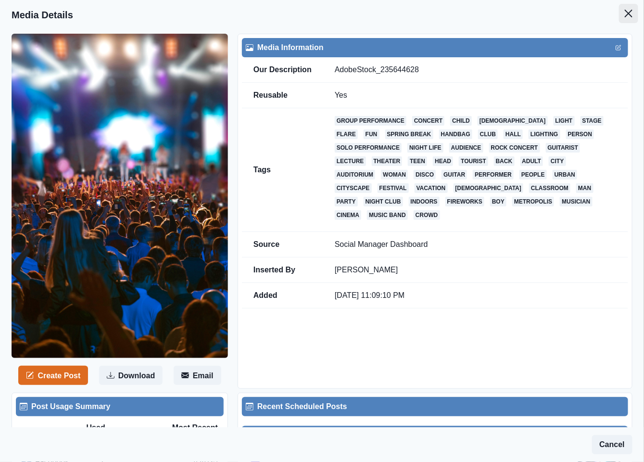
click at [625, 16] on icon "Close" at bounding box center [629, 14] width 8 height 8
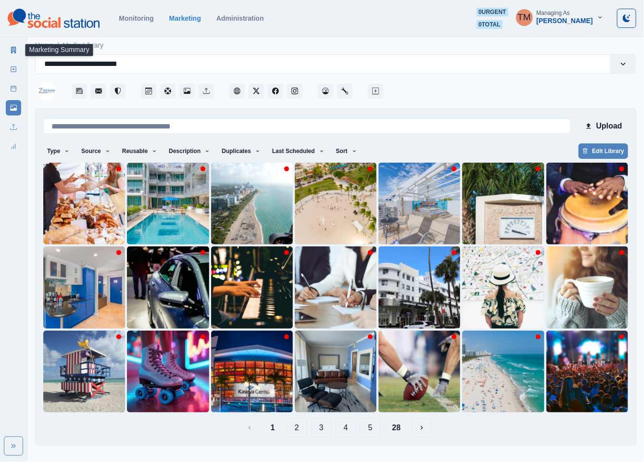
click at [9, 54] on link "Marketing Summary" at bounding box center [13, 49] width 15 height 15
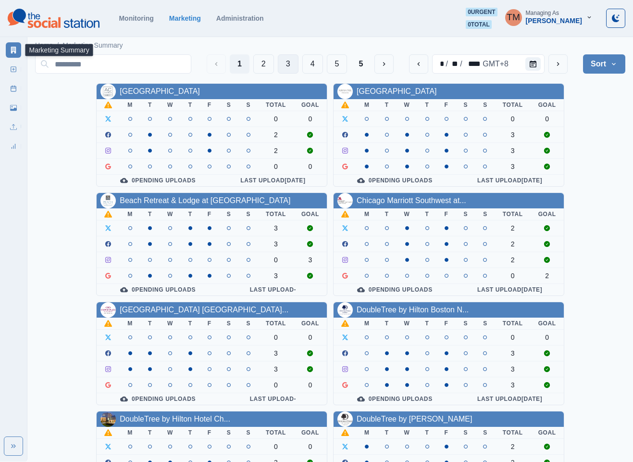
click at [288, 63] on button "3" at bounding box center [288, 63] width 21 height 19
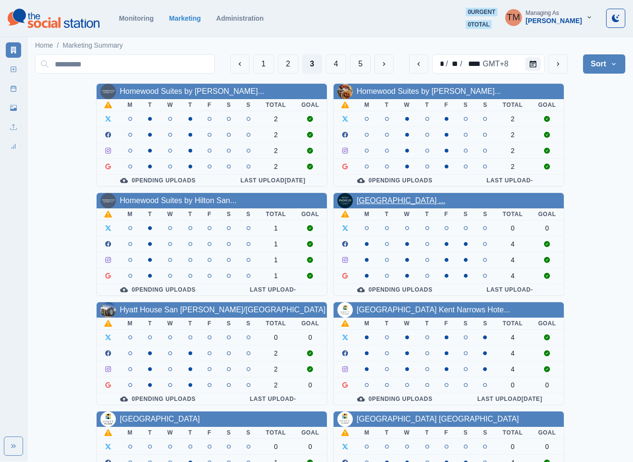
click at [427, 201] on link "Hotel Indigo Austin Downtown ..." at bounding box center [401, 200] width 88 height 8
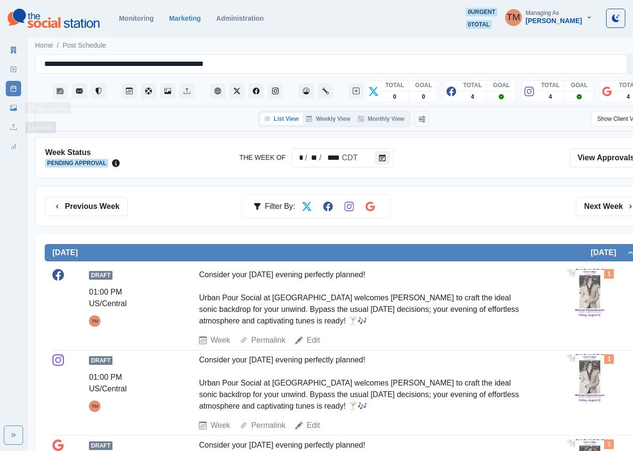
click at [6, 105] on link "Media Library" at bounding box center [13, 107] width 15 height 15
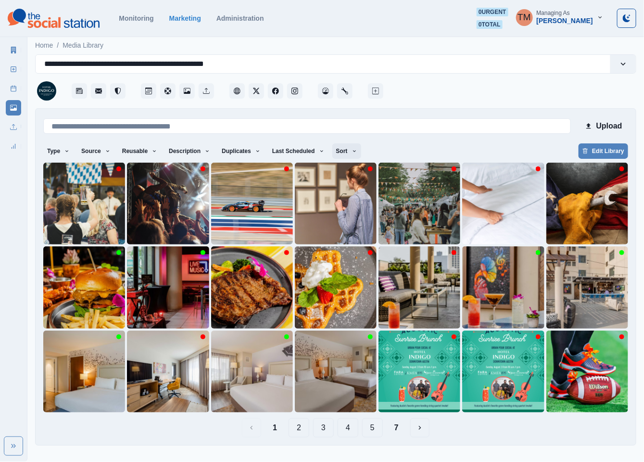
click at [339, 157] on button "Sort" at bounding box center [346, 150] width 29 height 15
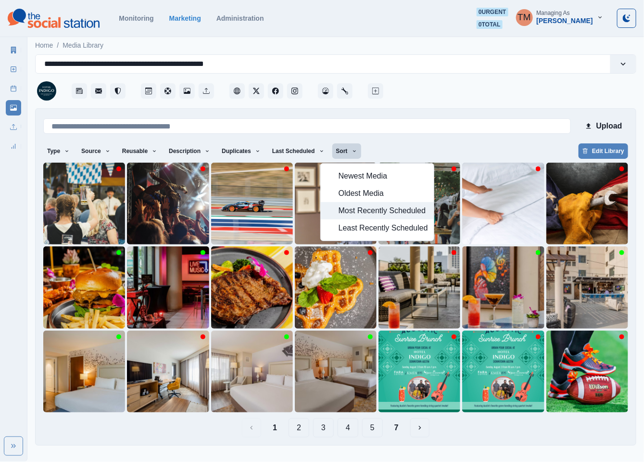
click at [349, 212] on span "Most Recently Scheduled" at bounding box center [382, 211] width 89 height 12
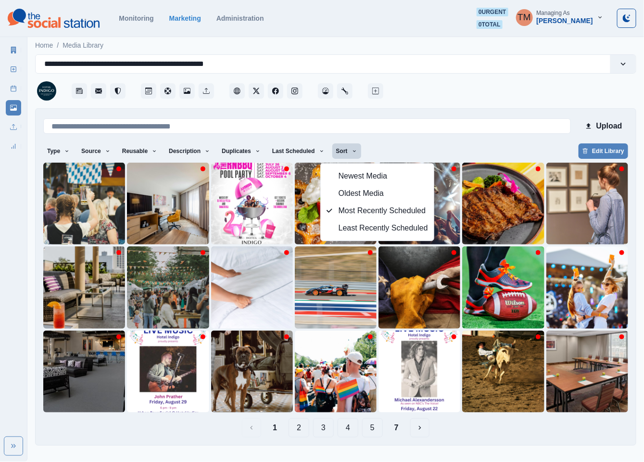
click at [299, 427] on button "2" at bounding box center [298, 427] width 21 height 19
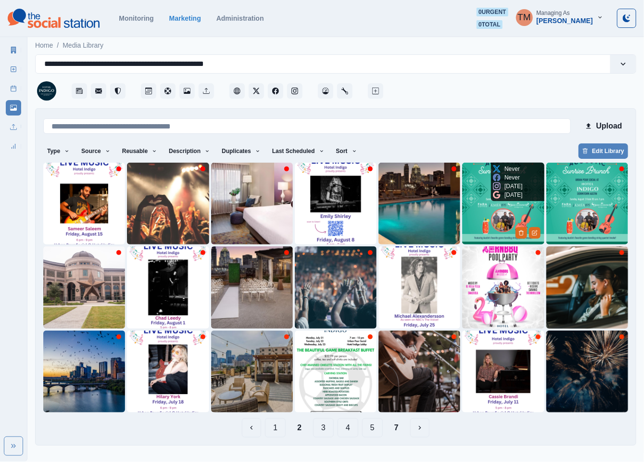
click at [479, 187] on img at bounding box center [503, 204] width 82 height 82
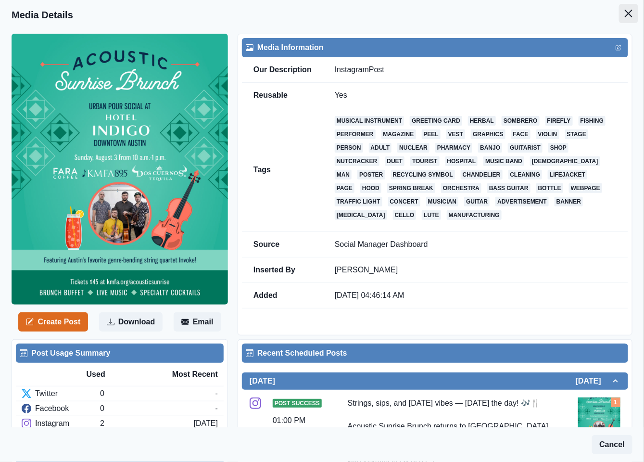
click at [622, 19] on button "Close" at bounding box center [628, 13] width 19 height 19
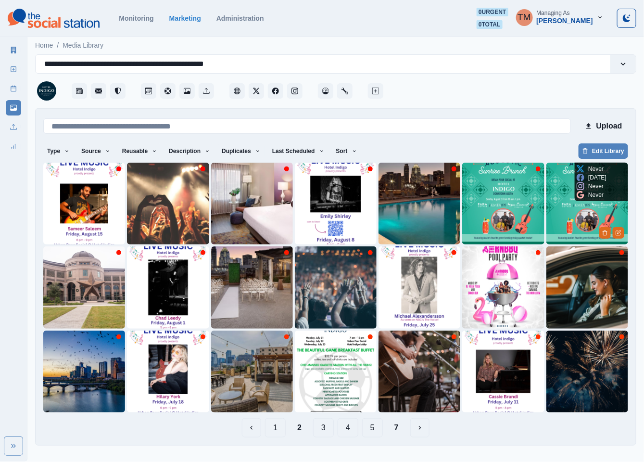
click at [559, 201] on img at bounding box center [587, 204] width 82 height 82
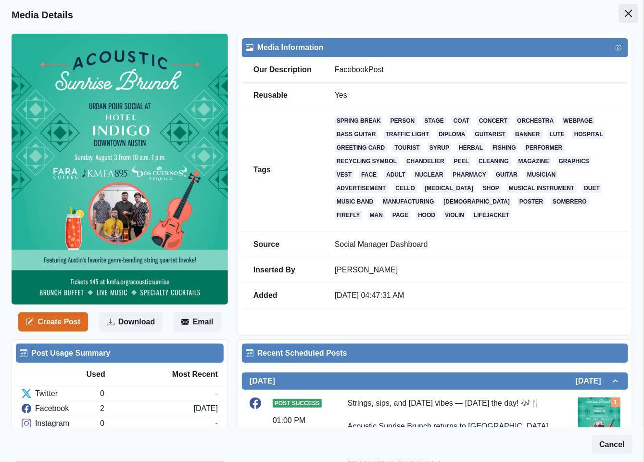
click at [619, 12] on button "Close" at bounding box center [628, 13] width 19 height 19
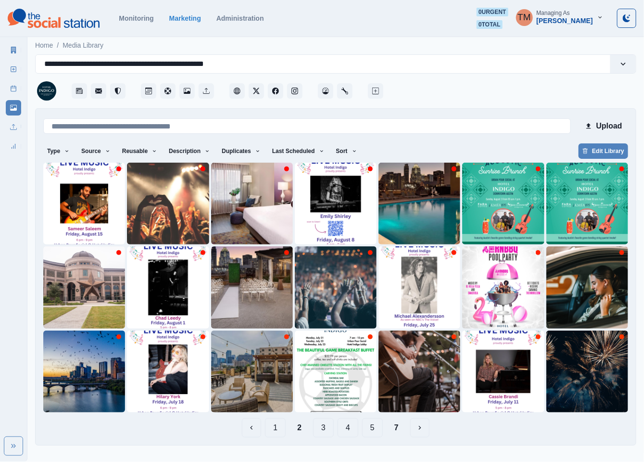
click at [429, 87] on div at bounding box center [510, 88] width 251 height 29
click at [493, 213] on img at bounding box center [503, 204] width 82 height 82
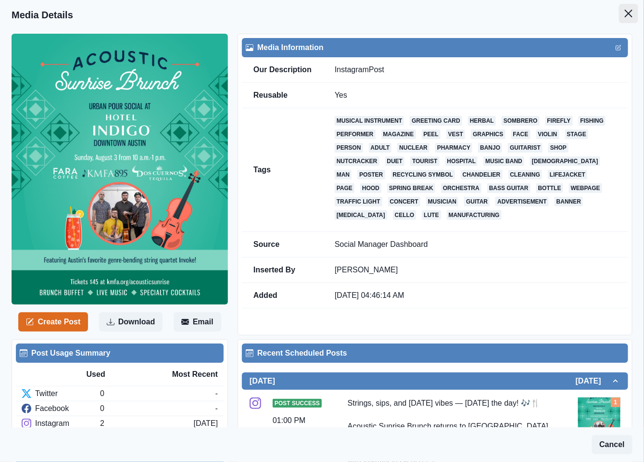
click at [623, 16] on button "Close" at bounding box center [628, 13] width 19 height 19
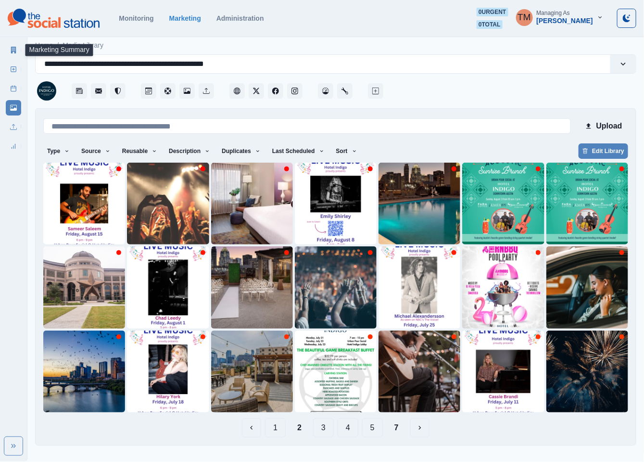
click at [19, 52] on link "Marketing Summary" at bounding box center [13, 49] width 15 height 15
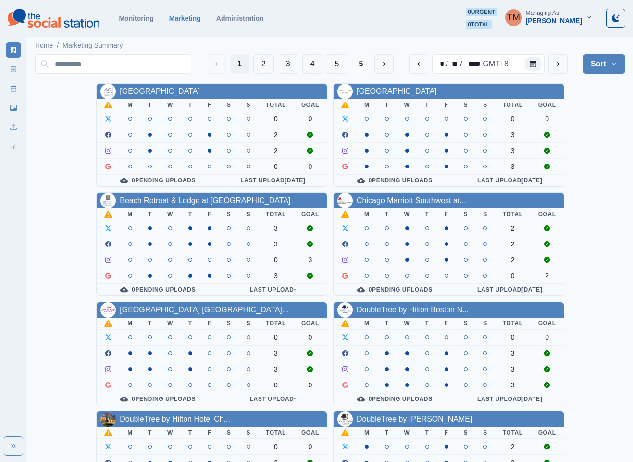
click at [599, 143] on div "AC Hotel Atlanta Downtown M T W T F S S Total Goal 0 0 2 2 0 0 0 Pending Upload…" at bounding box center [330, 407] width 590 height 649
click at [266, 66] on button "2" at bounding box center [263, 63] width 21 height 19
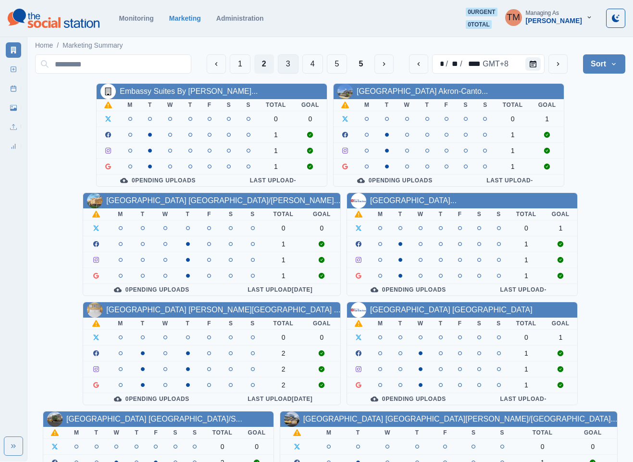
click at [280, 69] on button "3" at bounding box center [288, 63] width 21 height 19
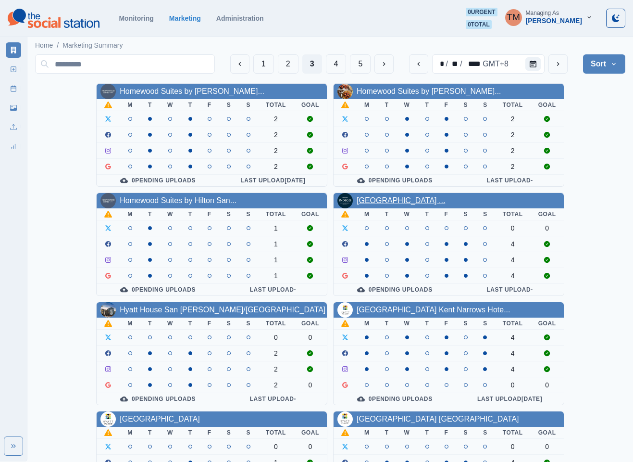
click at [397, 202] on link "Hotel Indigo Austin Downtown ..." at bounding box center [401, 200] width 88 height 8
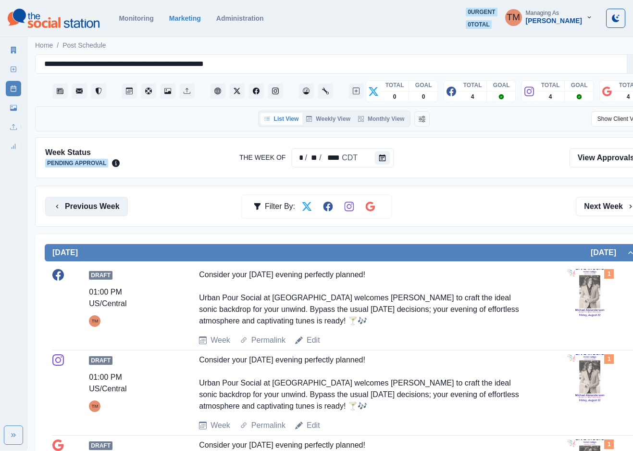
click at [77, 208] on button "Previous Week" at bounding box center [86, 206] width 83 height 19
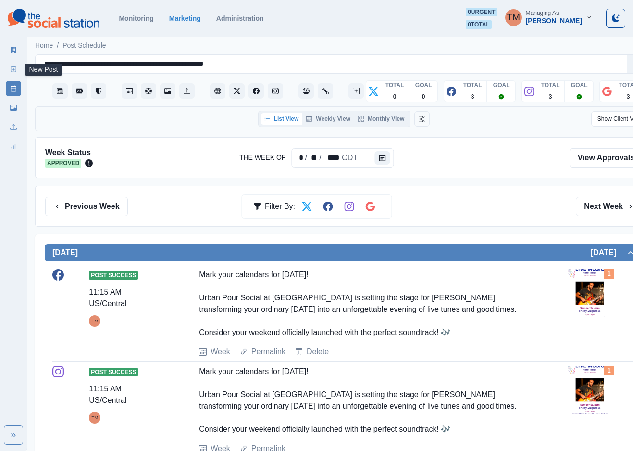
click at [13, 70] on line at bounding box center [13, 69] width 0 height 2
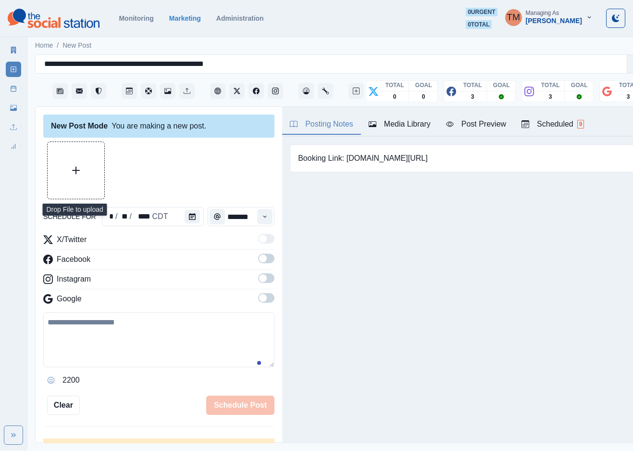
click at [87, 164] on button "Upload Media" at bounding box center [76, 170] width 57 height 57
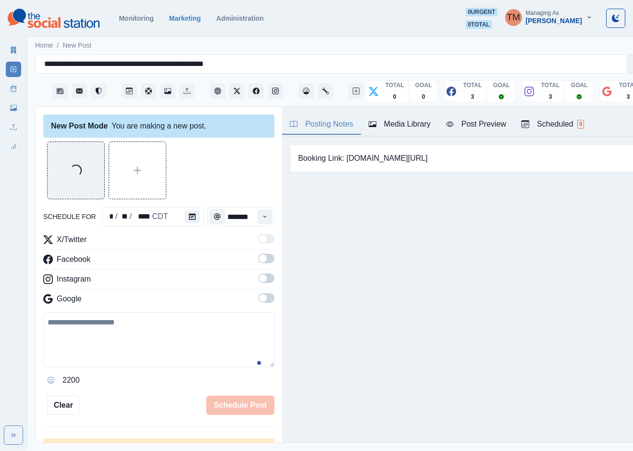
click at [258, 260] on span at bounding box center [266, 258] width 16 height 10
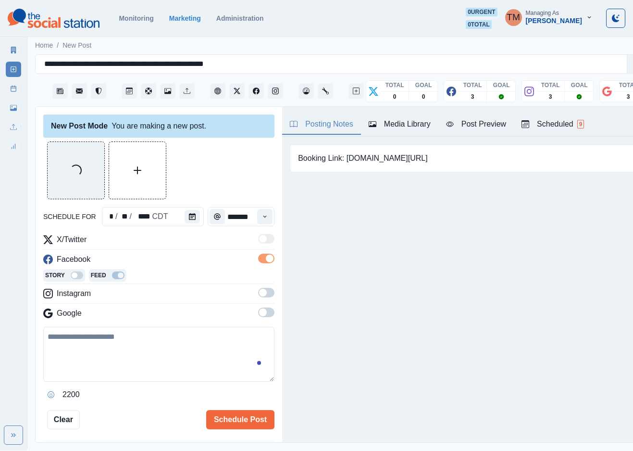
click at [258, 295] on span at bounding box center [266, 293] width 16 height 10
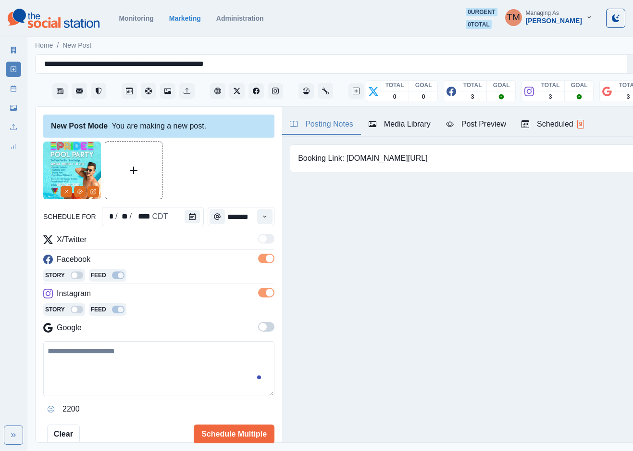
drag, startPoint x: 489, startPoint y: 123, endPoint x: 439, endPoint y: 215, distance: 105.5
click at [489, 123] on div "Post Preview" at bounding box center [476, 124] width 60 height 12
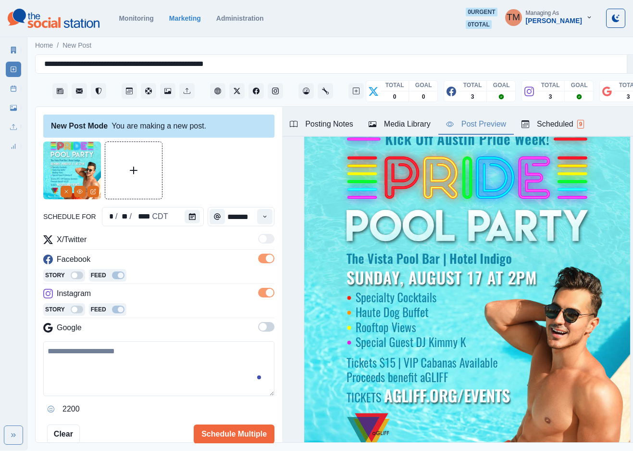
scroll to position [72, 0]
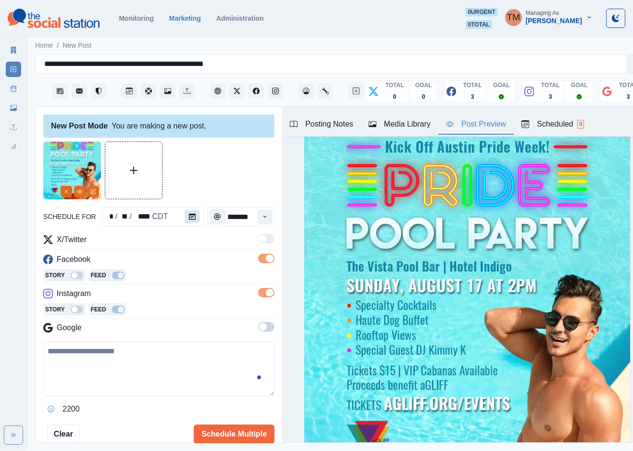
click at [189, 215] on icon "Calendar" at bounding box center [192, 216] width 7 height 7
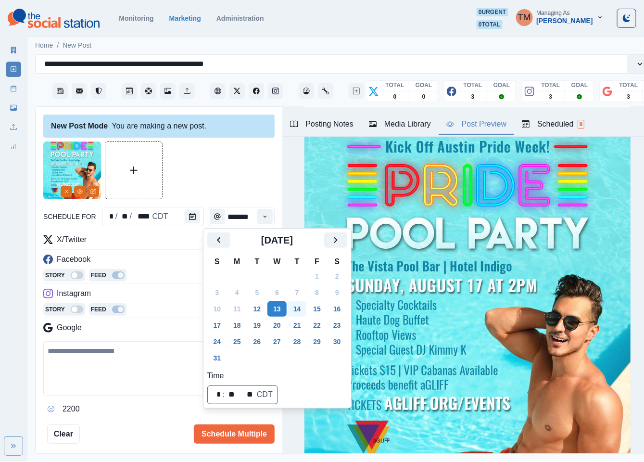
click at [299, 307] on button "14" at bounding box center [297, 308] width 19 height 15
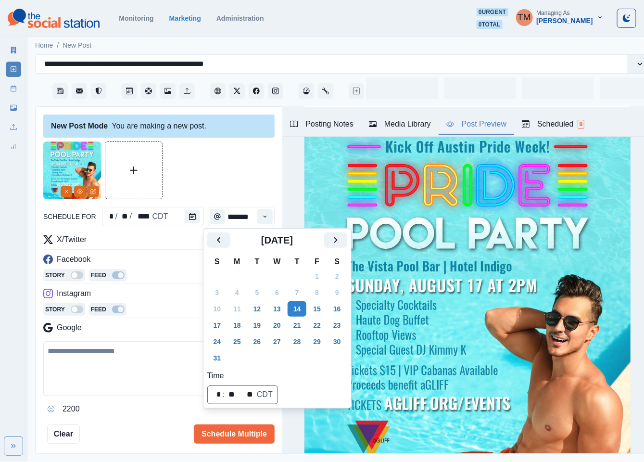
click at [209, 171] on div at bounding box center [158, 170] width 231 height 58
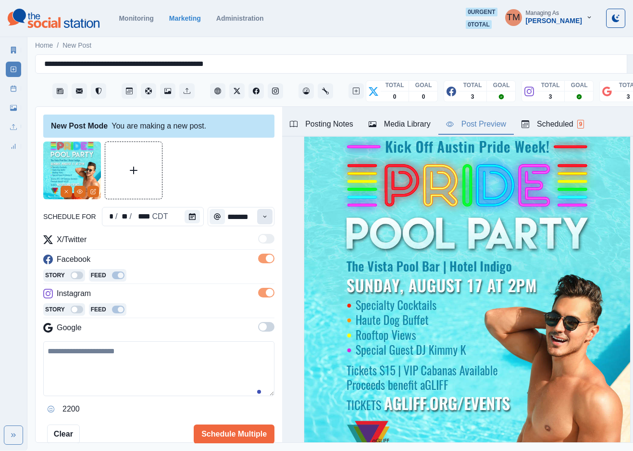
click at [262, 216] on icon "Time" at bounding box center [265, 216] width 7 height 7
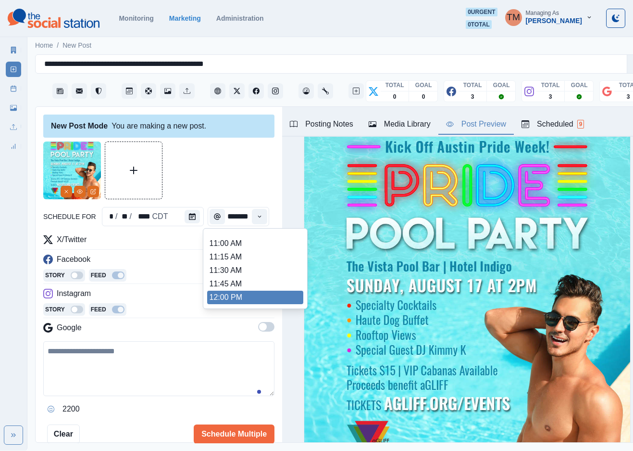
scroll to position [195, 0]
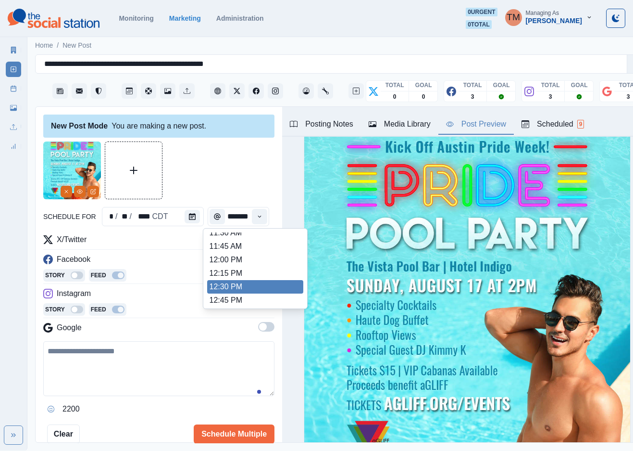
click at [231, 288] on li "12:30 PM" at bounding box center [255, 286] width 96 height 13
type input "********"
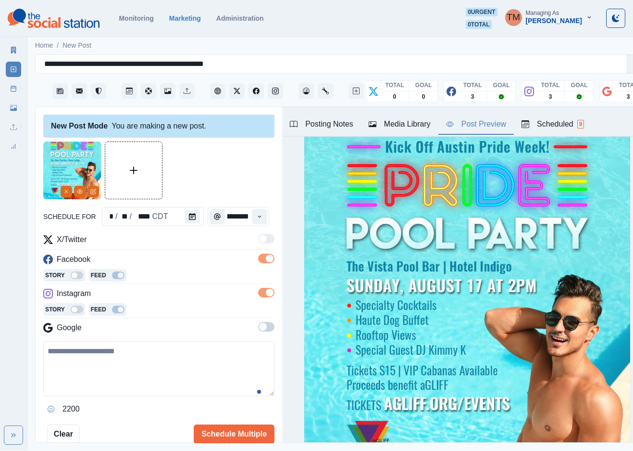
click at [231, 171] on div at bounding box center [158, 170] width 231 height 58
click at [81, 192] on icon "View Media" at bounding box center [80, 191] width 6 height 6
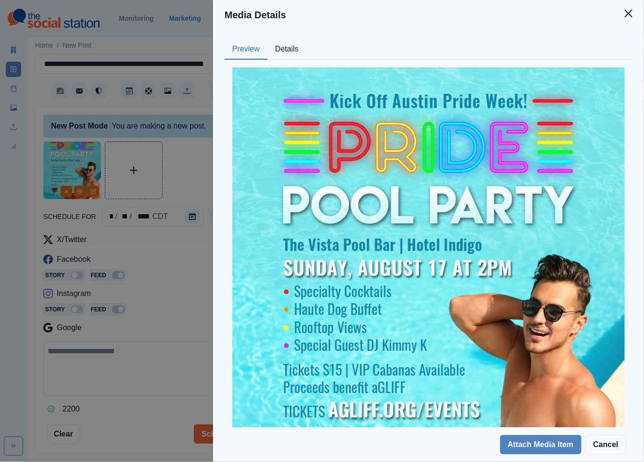
click at [290, 53] on button "Details" at bounding box center [286, 49] width 39 height 20
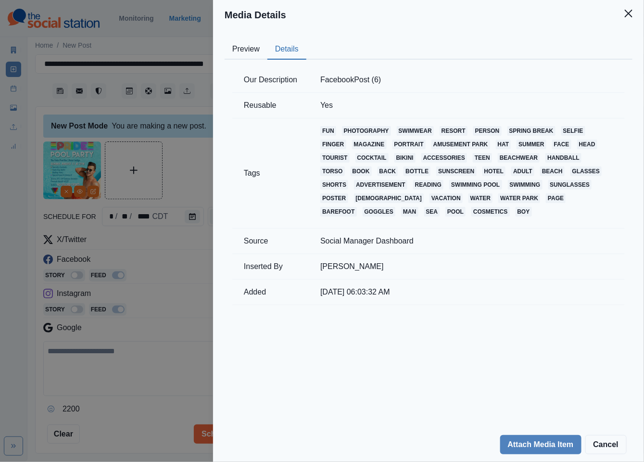
click at [179, 175] on div "Media Details Preview Details Our Description FacebookPost (6) Reusable Yes Tag…" at bounding box center [322, 231] width 644 height 462
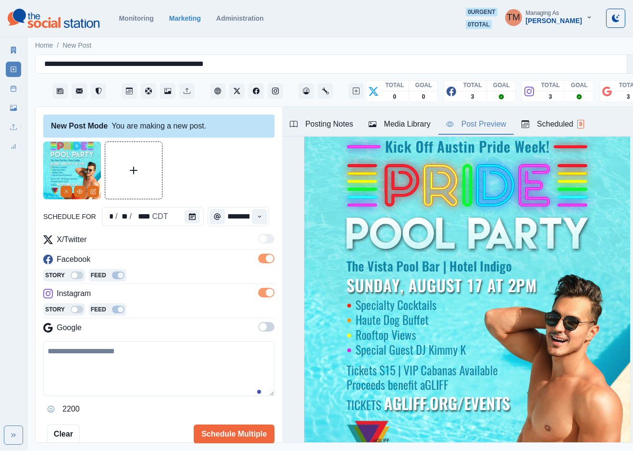
click at [258, 329] on span at bounding box center [266, 327] width 16 height 10
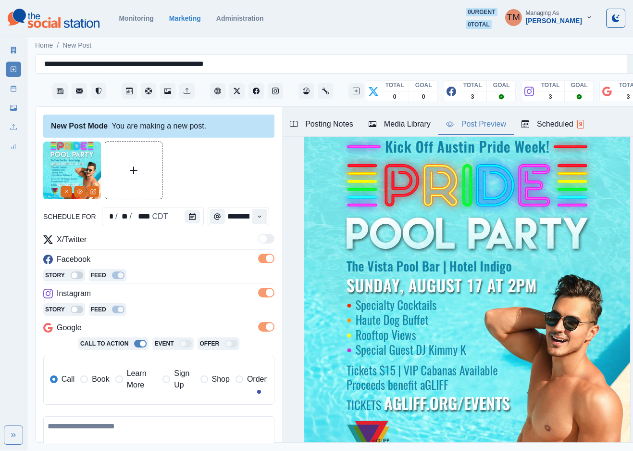
click at [258, 290] on span at bounding box center [266, 293] width 16 height 10
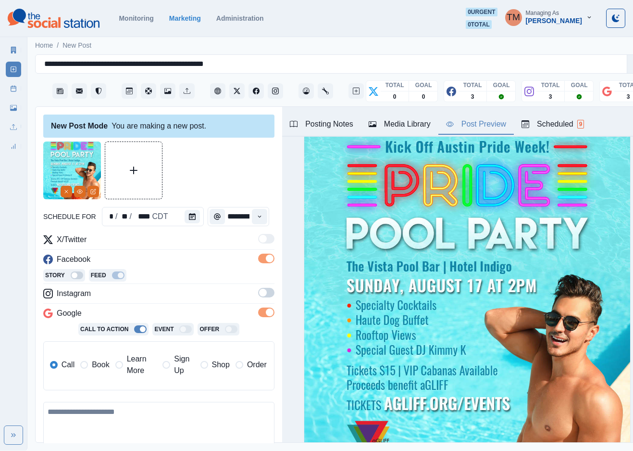
click at [131, 364] on span "Learn More" at bounding box center [142, 364] width 30 height 23
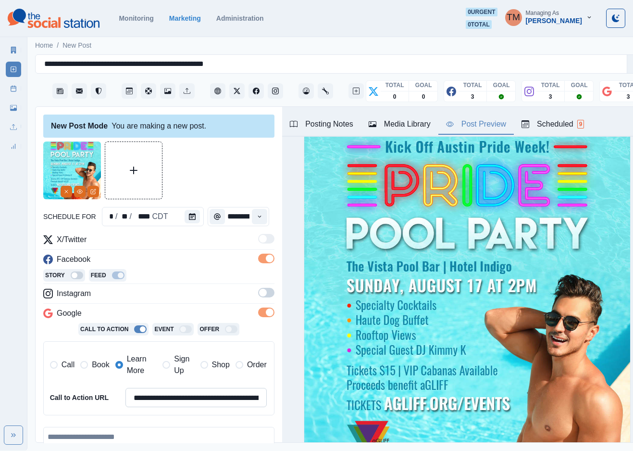
click at [167, 399] on input "**********" at bounding box center [195, 397] width 141 height 19
paste input
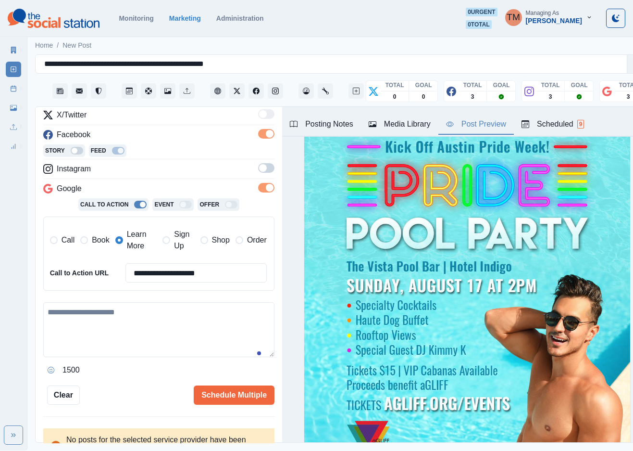
scroll to position [142, 0]
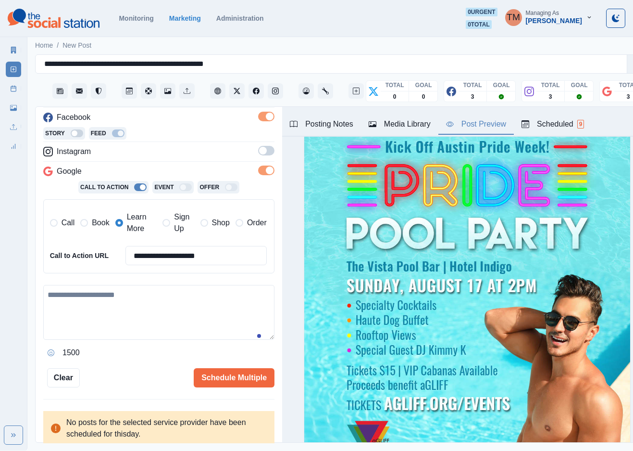
type input "**********"
click at [149, 299] on textarea at bounding box center [158, 312] width 231 height 55
click at [114, 312] on textarea at bounding box center [158, 312] width 231 height 55
paste textarea "**********"
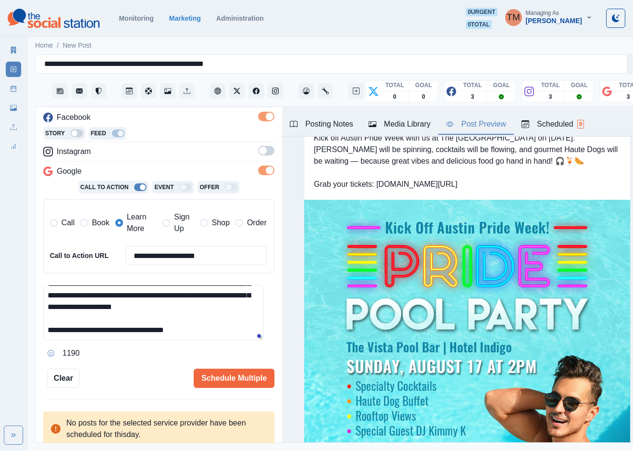
scroll to position [53, 0]
click at [215, 310] on textarea "**********" at bounding box center [153, 312] width 220 height 55
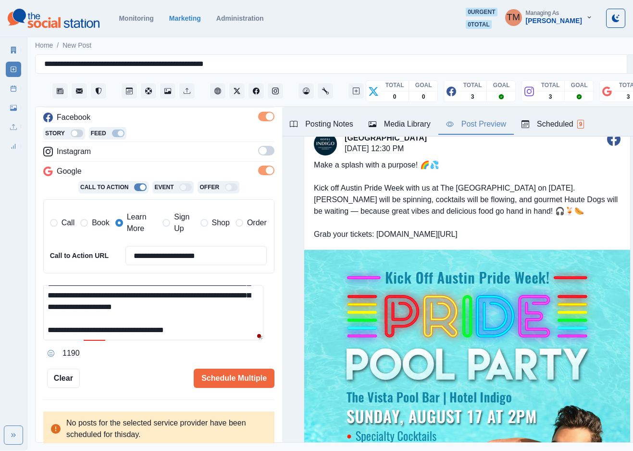
scroll to position [0, 0]
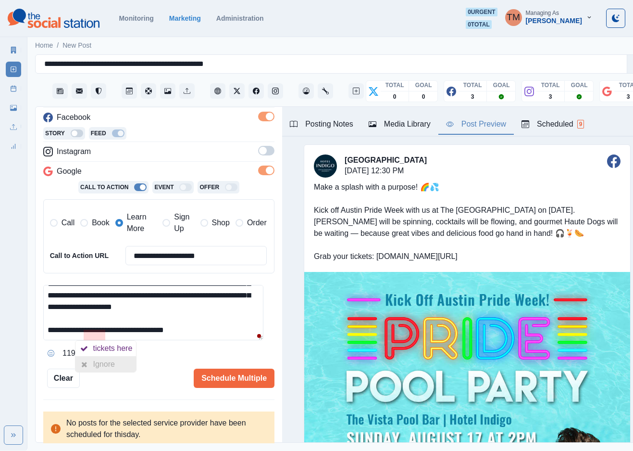
click at [100, 365] on div "Ignore" at bounding box center [105, 363] width 25 height 15
click at [105, 335] on textarea "**********" at bounding box center [153, 312] width 220 height 55
type textarea "**********"
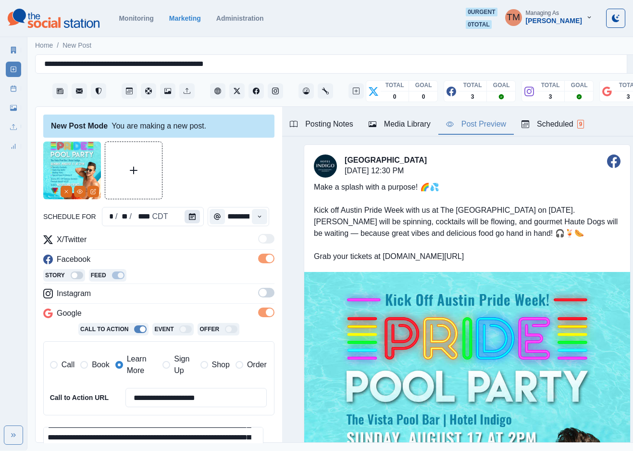
click at [189, 213] on icon "Calendar" at bounding box center [192, 216] width 7 height 7
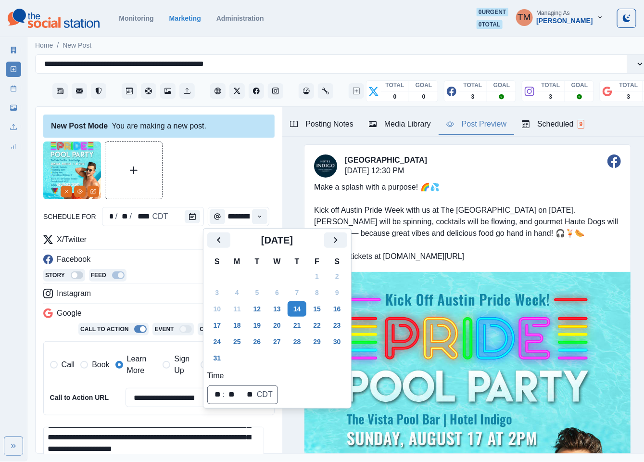
click at [231, 166] on div at bounding box center [158, 170] width 231 height 58
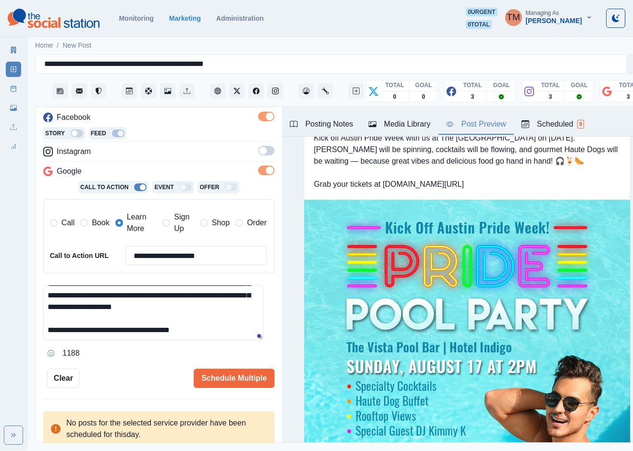
scroll to position [9, 0]
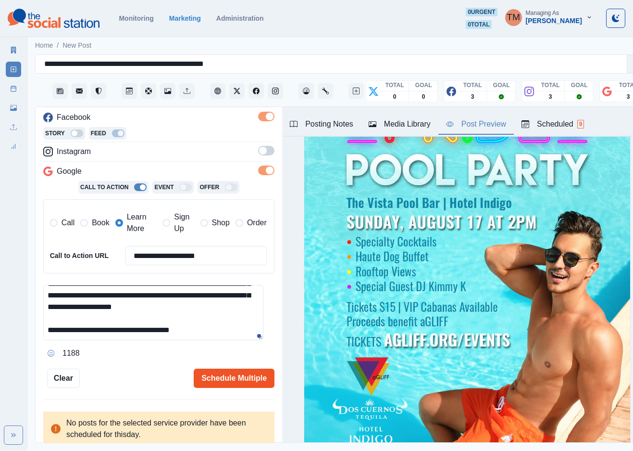
click at [238, 383] on button "Schedule Multiple" at bounding box center [234, 377] width 81 height 19
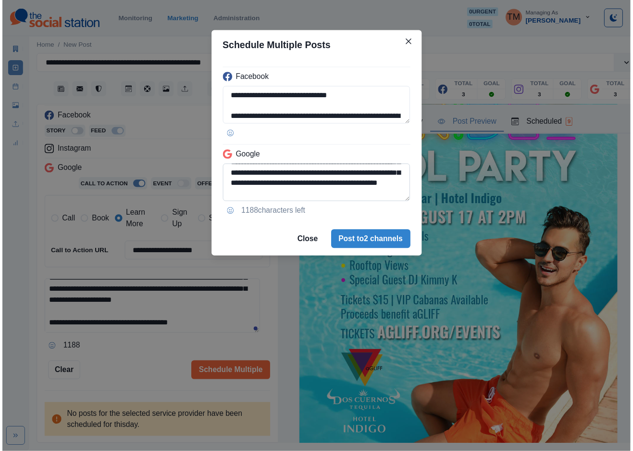
scroll to position [76, 0]
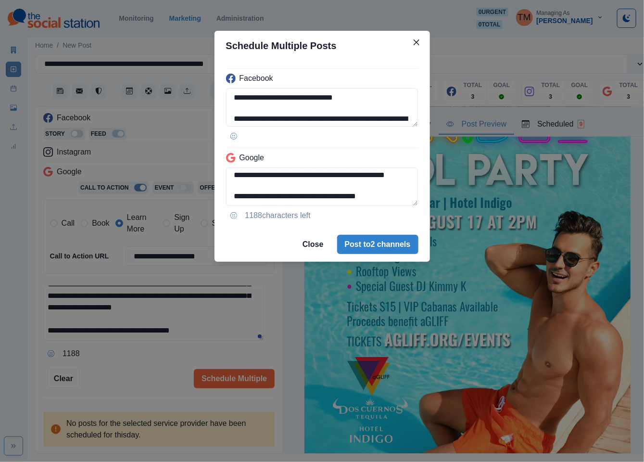
drag, startPoint x: 296, startPoint y: 196, endPoint x: 430, endPoint y: 208, distance: 135.1
click at [430, 208] on div "**********" at bounding box center [322, 231] width 644 height 462
type textarea "**********"
click at [144, 351] on div "**********" at bounding box center [322, 231] width 644 height 462
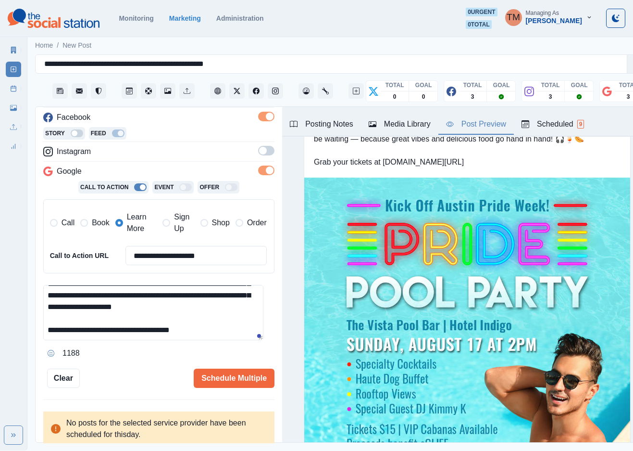
scroll to position [0, 0]
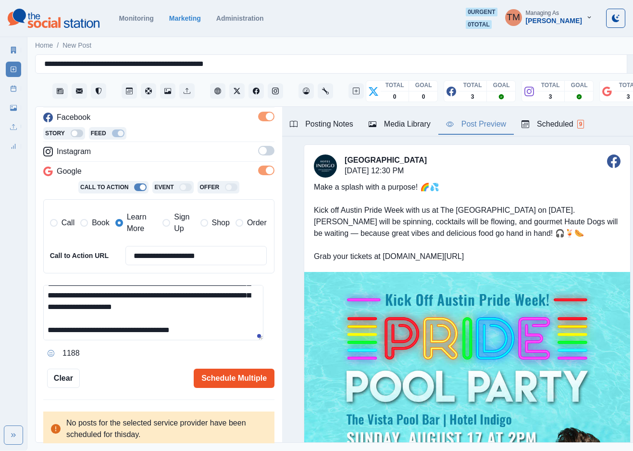
click at [219, 380] on button "Schedule Multiple" at bounding box center [234, 377] width 81 height 19
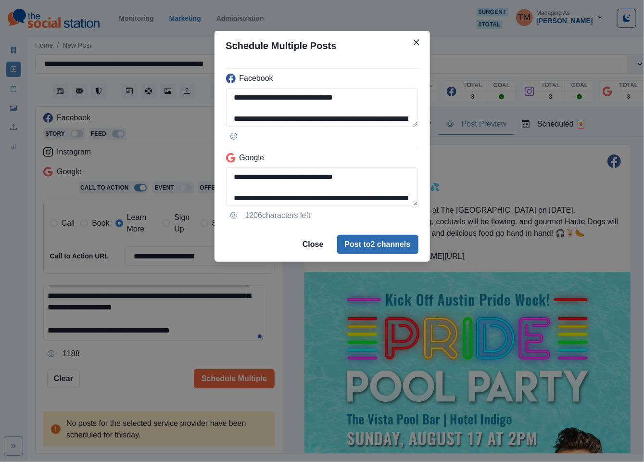
click at [404, 245] on button "Post to 2 channels" at bounding box center [377, 244] width 81 height 19
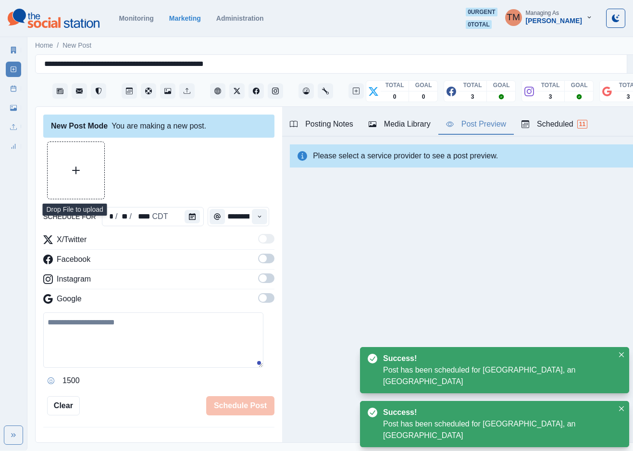
click at [78, 171] on icon "Upload Media" at bounding box center [76, 170] width 8 height 8
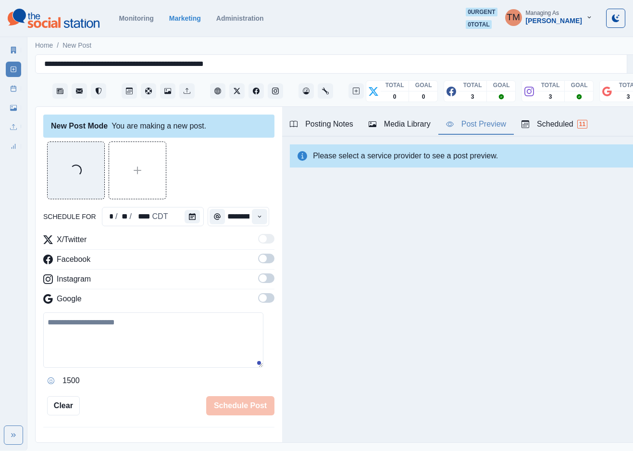
click at [258, 283] on span at bounding box center [266, 278] width 16 height 10
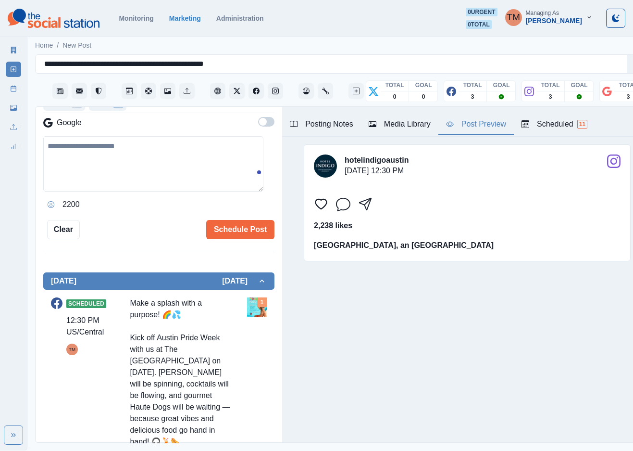
scroll to position [361, 0]
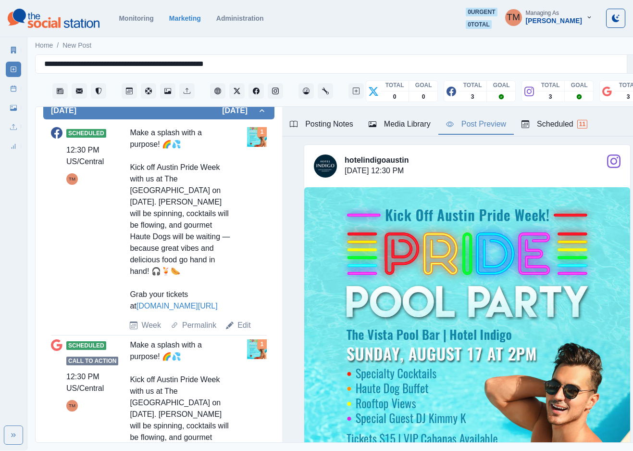
drag, startPoint x: 128, startPoint y: 132, endPoint x: 221, endPoint y: 313, distance: 203.9
click at [221, 313] on div "Scheduled 12:30 PM US/Central TM Make a splash with a purpose! 🌈💦 Kick off Aust…" at bounding box center [159, 229] width 216 height 204
copy div "Make a splash with a purpose! 🌈💦 Kick off Austin Pride Week with us at The Vist…"
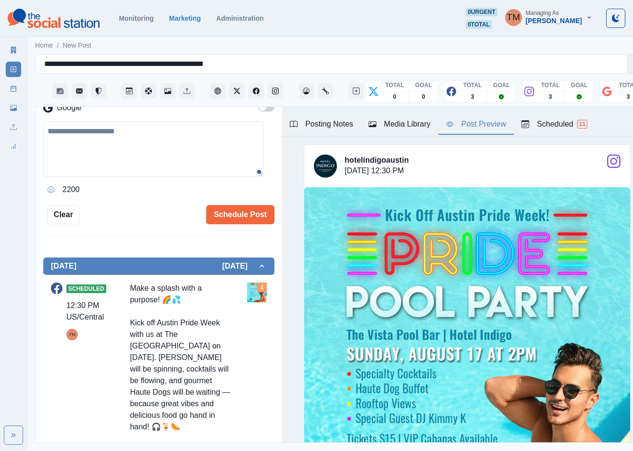
scroll to position [144, 0]
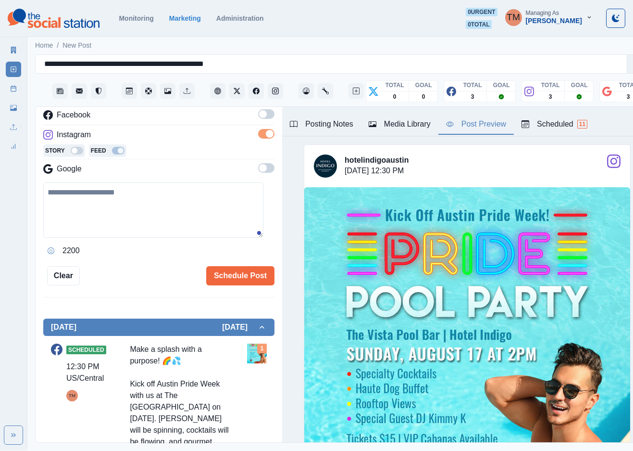
click at [120, 212] on textarea at bounding box center [153, 209] width 220 height 55
paste textarea "**********"
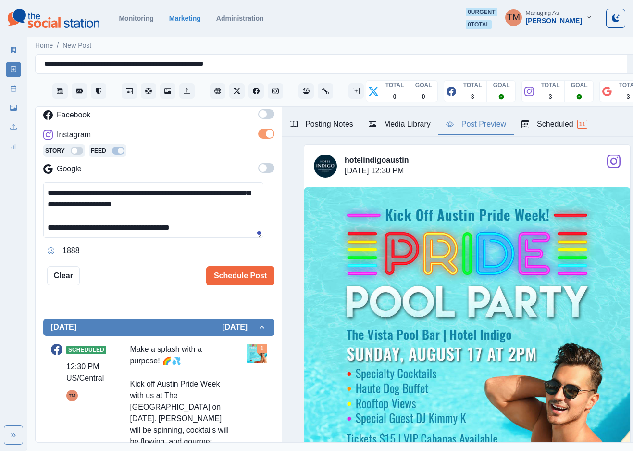
scroll to position [57, 0]
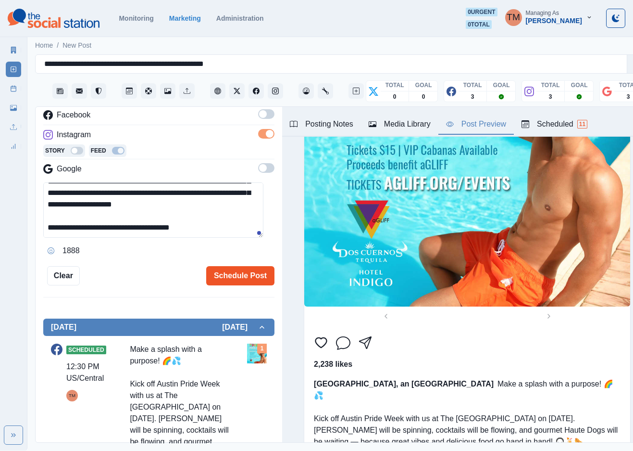
type textarea "**********"
click at [243, 273] on button "Schedule Post" at bounding box center [240, 275] width 68 height 19
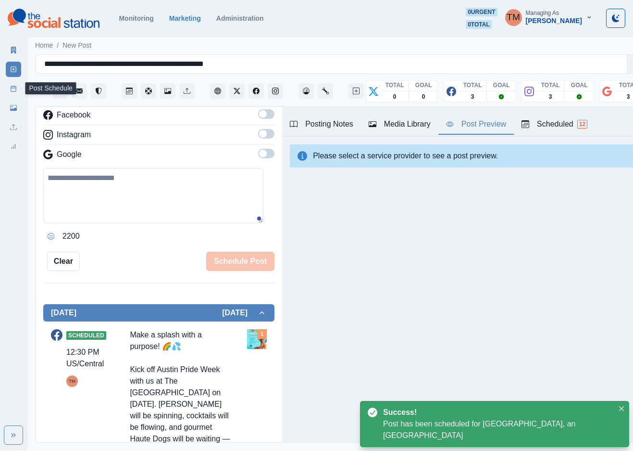
click at [13, 88] on icon at bounding box center [13, 88] width 7 height 7
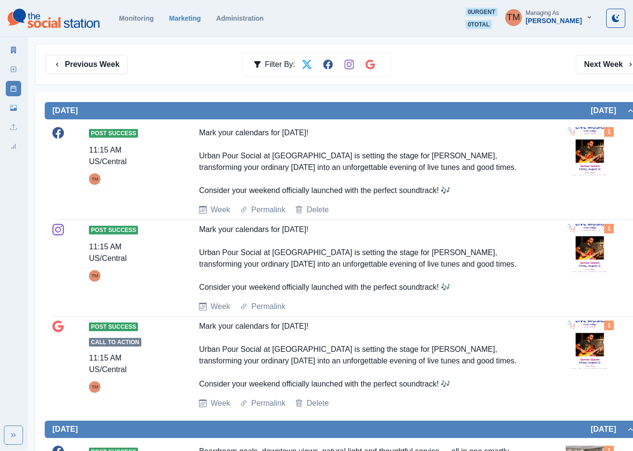
scroll to position [72, 0]
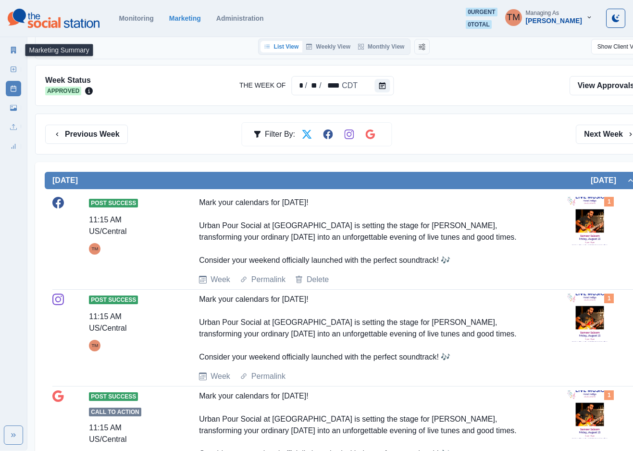
click at [12, 51] on icon at bounding box center [13, 50] width 5 height 7
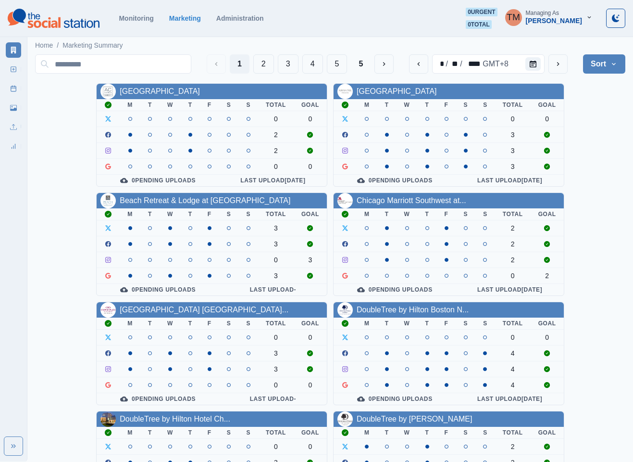
click at [598, 238] on div "AC Hotel Atlanta Downtown M T W T F S S Total Goal 0 0 2 2 0 0 0 Pending Upload…" at bounding box center [330, 407] width 590 height 649
click at [310, 63] on button "4" at bounding box center [312, 63] width 21 height 19
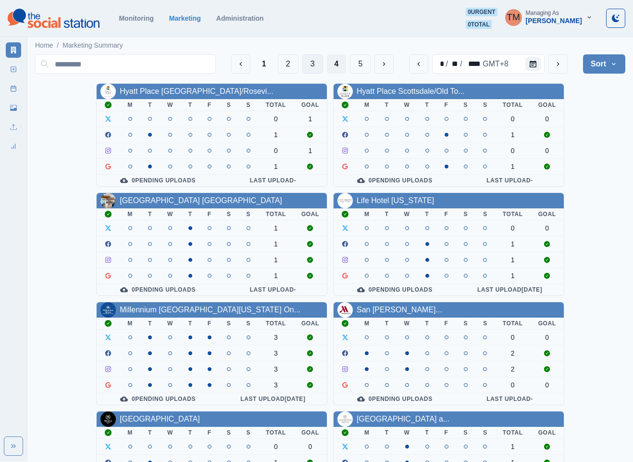
click at [311, 61] on button "3" at bounding box center [312, 63] width 21 height 19
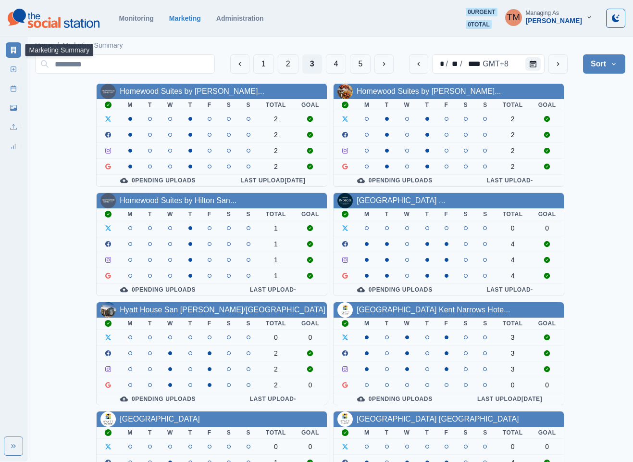
click at [13, 49] on icon at bounding box center [13, 50] width 7 height 7
click at [596, 105] on div "Homewood Suites by Hilton Lon... M T W T F S S Total Goal 2 2 2 2 0 Pending Upl…" at bounding box center [330, 407] width 590 height 649
click at [12, 50] on icon at bounding box center [13, 50] width 7 height 7
drag, startPoint x: 600, startPoint y: 116, endPoint x: 589, endPoint y: 117, distance: 11.1
click at [596, 117] on div "Homewood Suites by Hilton Lon... M T W T F S S Total Goal 2 2 2 2 0 Pending Upl…" at bounding box center [330, 407] width 590 height 649
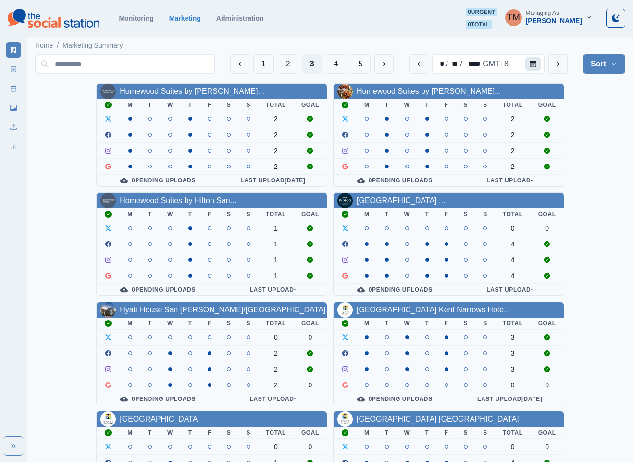
click at [531, 64] on icon "Calendar" at bounding box center [533, 64] width 7 height 7
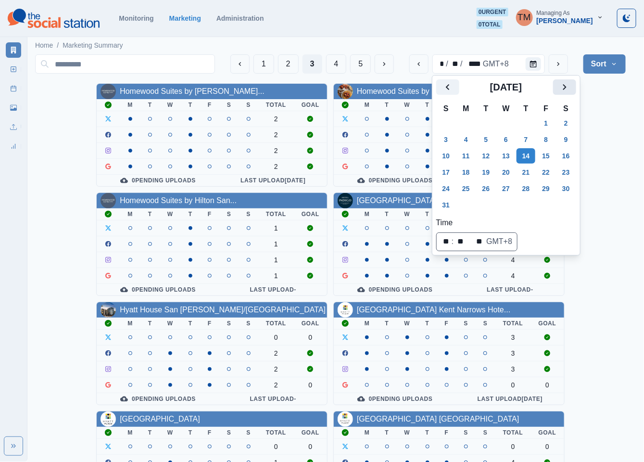
click at [571, 91] on button "Next" at bounding box center [564, 86] width 23 height 15
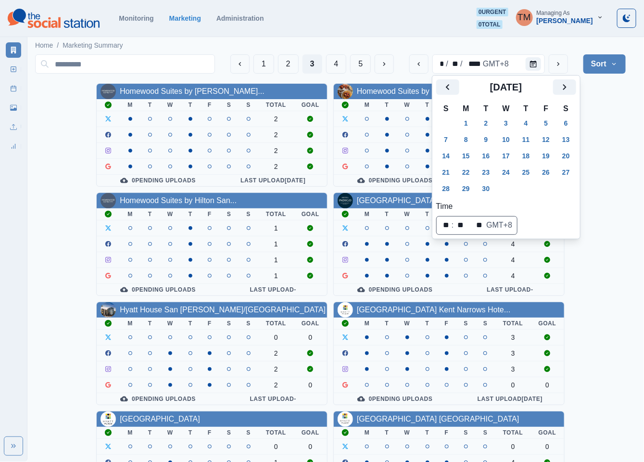
click at [613, 173] on div "Homewood Suites by Hilton Lon... M T W T F S S Total Goal 2 2 2 2 0 Pending Upl…" at bounding box center [330, 407] width 590 height 649
